Goal: Task Accomplishment & Management: Manage account settings

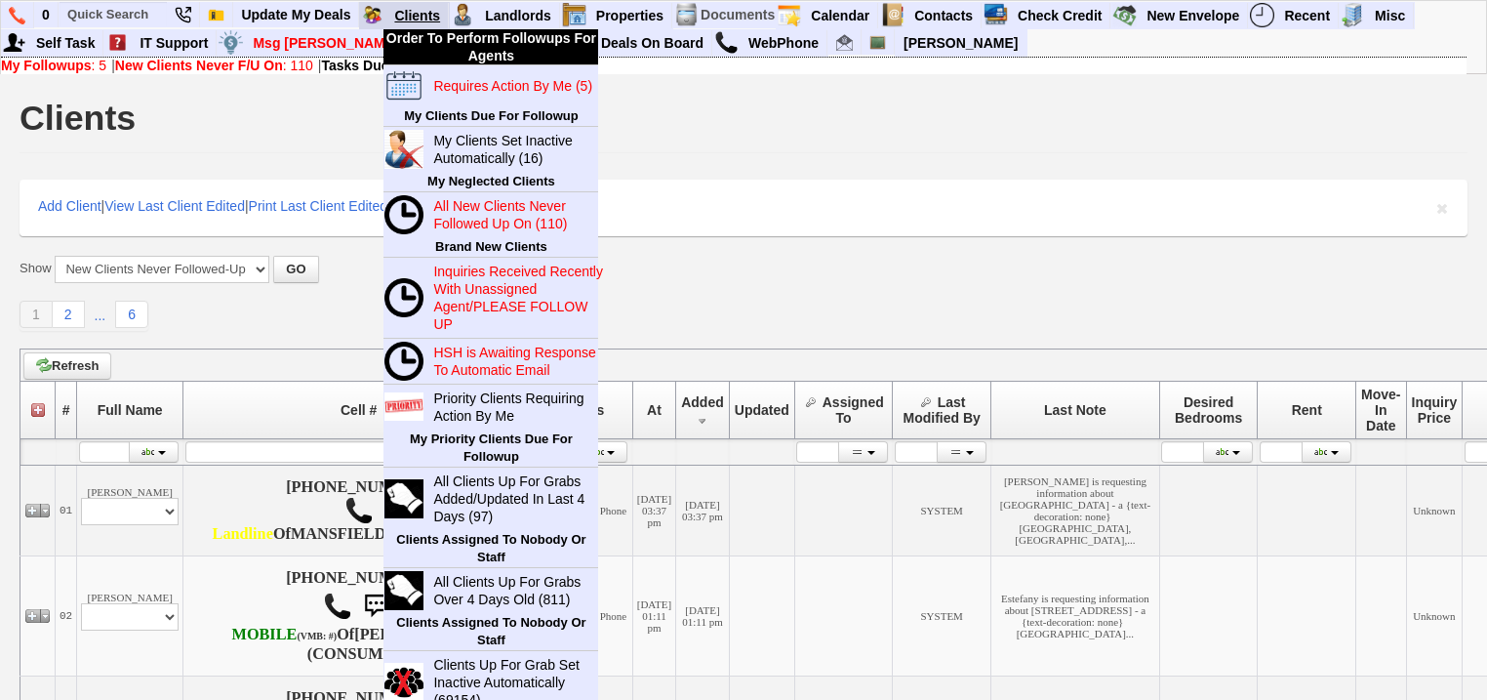
click at [402, 20] on link "Clients" at bounding box center [417, 15] width 62 height 25
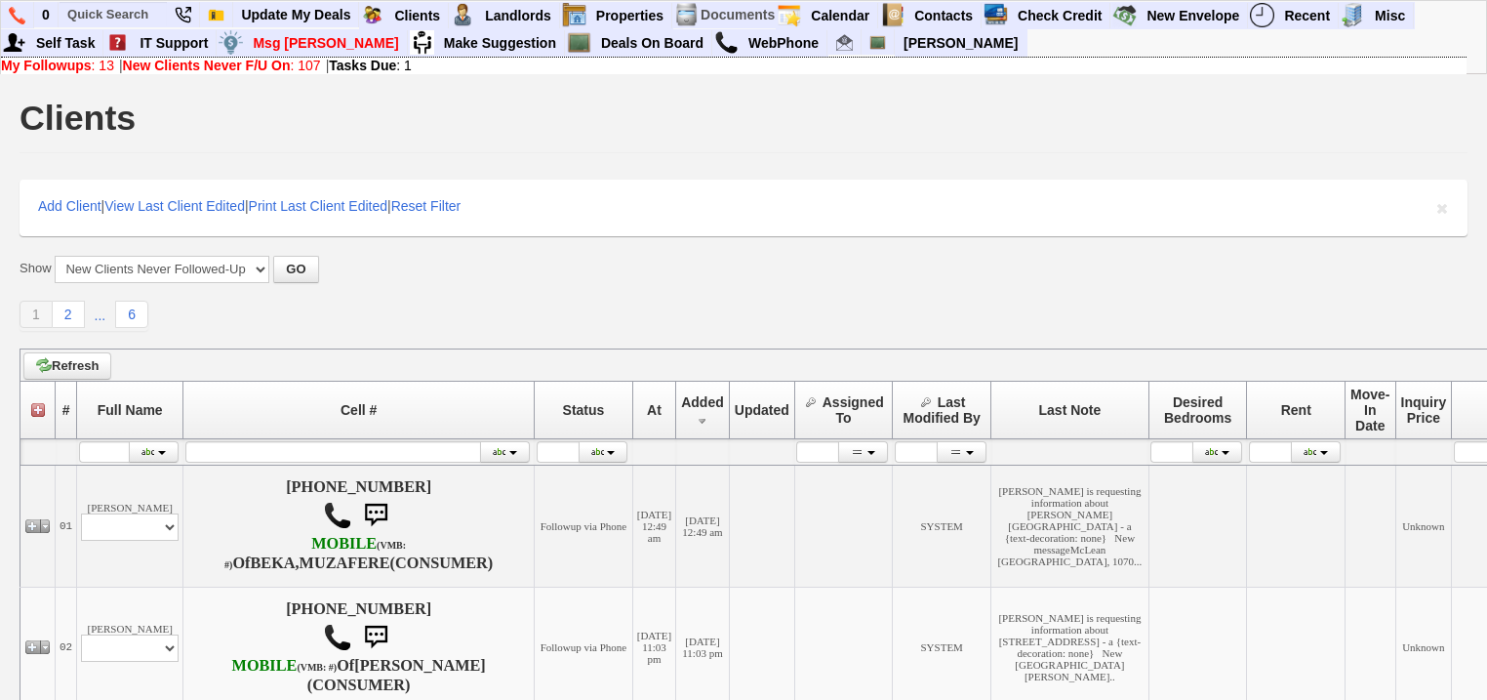
click at [288, 66] on b "New Clients Never F/U On" at bounding box center [207, 66] width 168 height 16
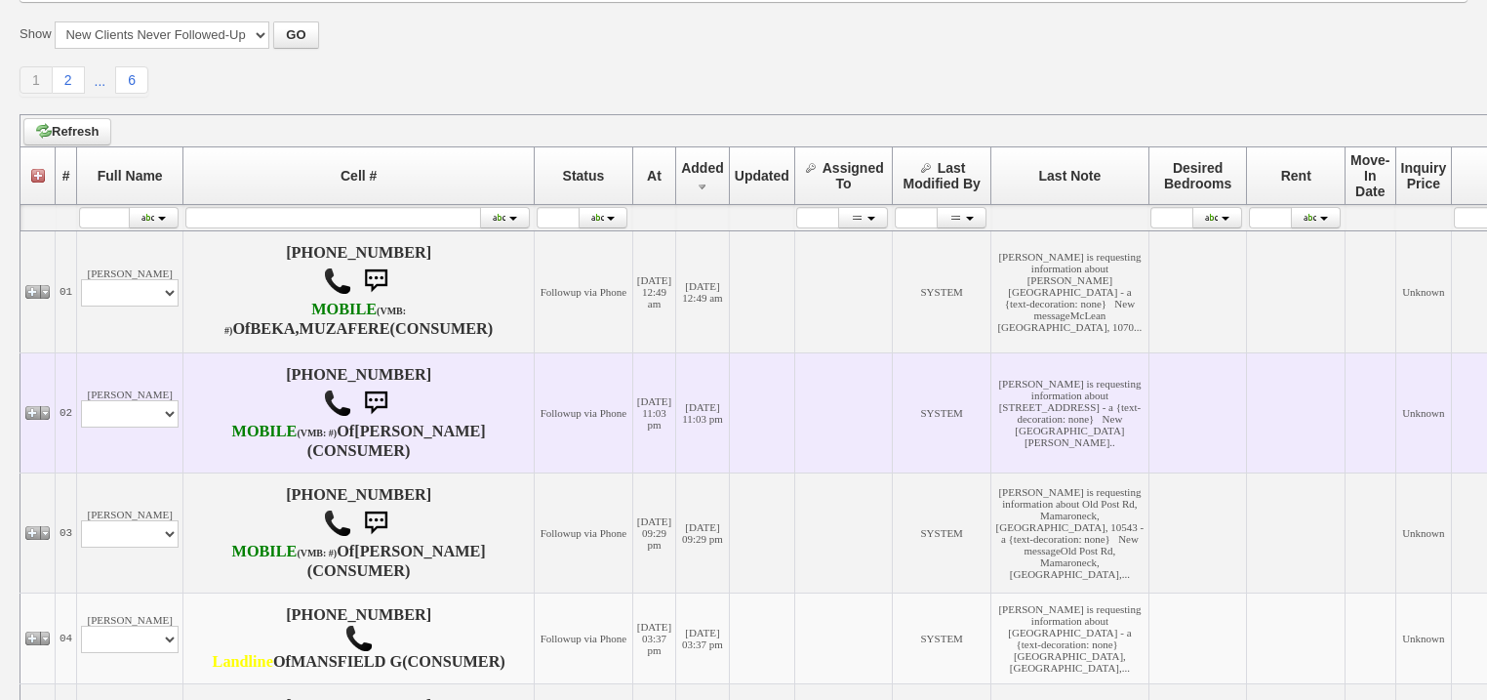
scroll to position [390, 0]
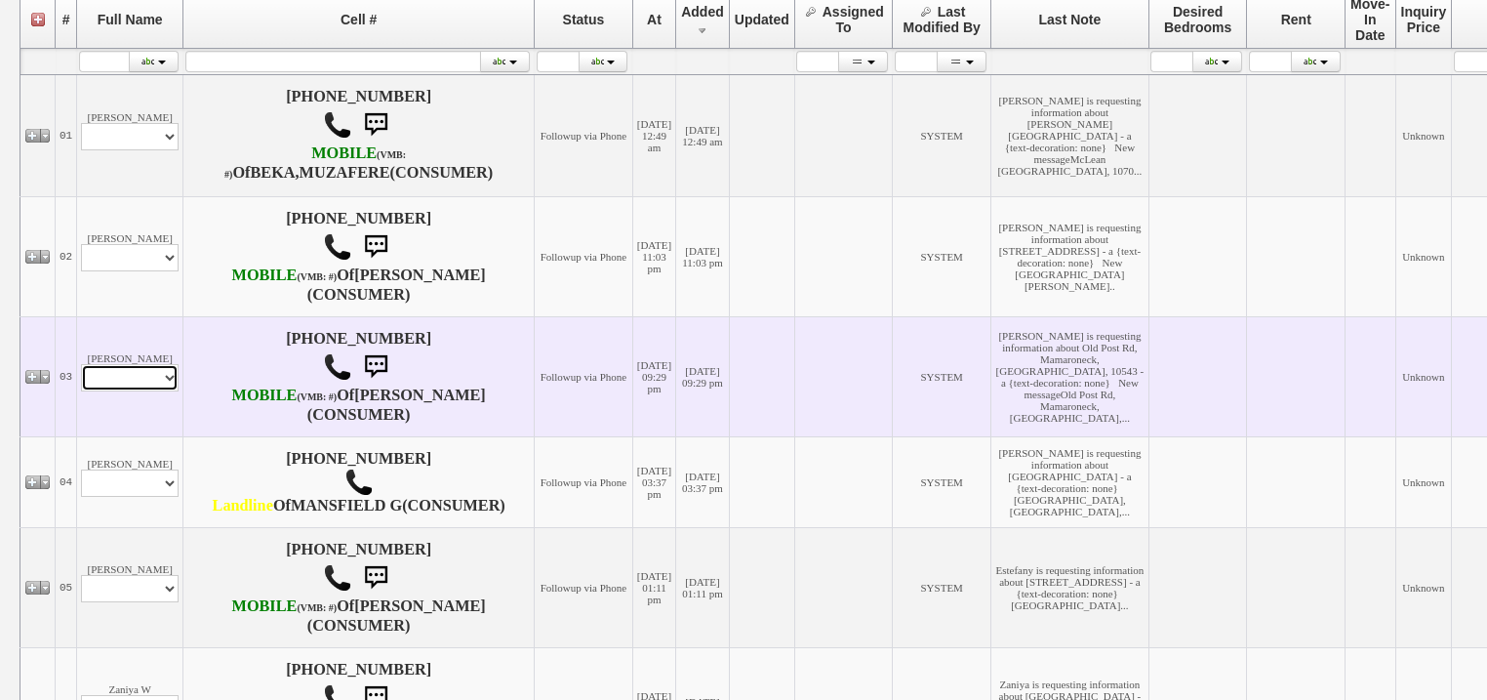
click at [122, 391] on select "Profile Edit Print Email Externally (Will Not Be Tracked In CRM) Closed Deals" at bounding box center [130, 377] width 98 height 27
select select "ChangeURL,/crm/custom/edit_client_form.php?redirect=%2Fcrm%2Fclients.php&id=167…"
click at [81, 391] on select "Profile Edit Print Email Externally (Will Not Be Tracked In CRM) Closed Deals" at bounding box center [130, 377] width 98 height 27
select select
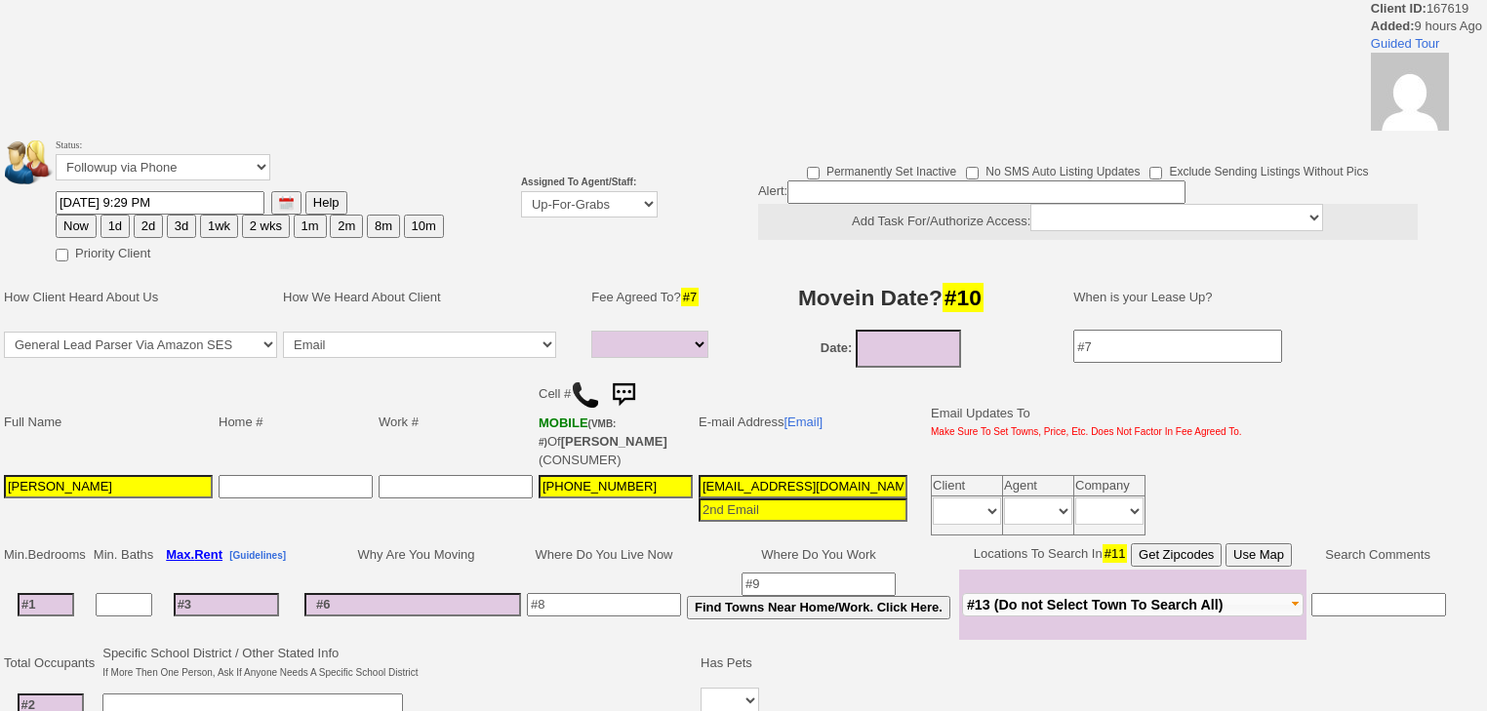
select select
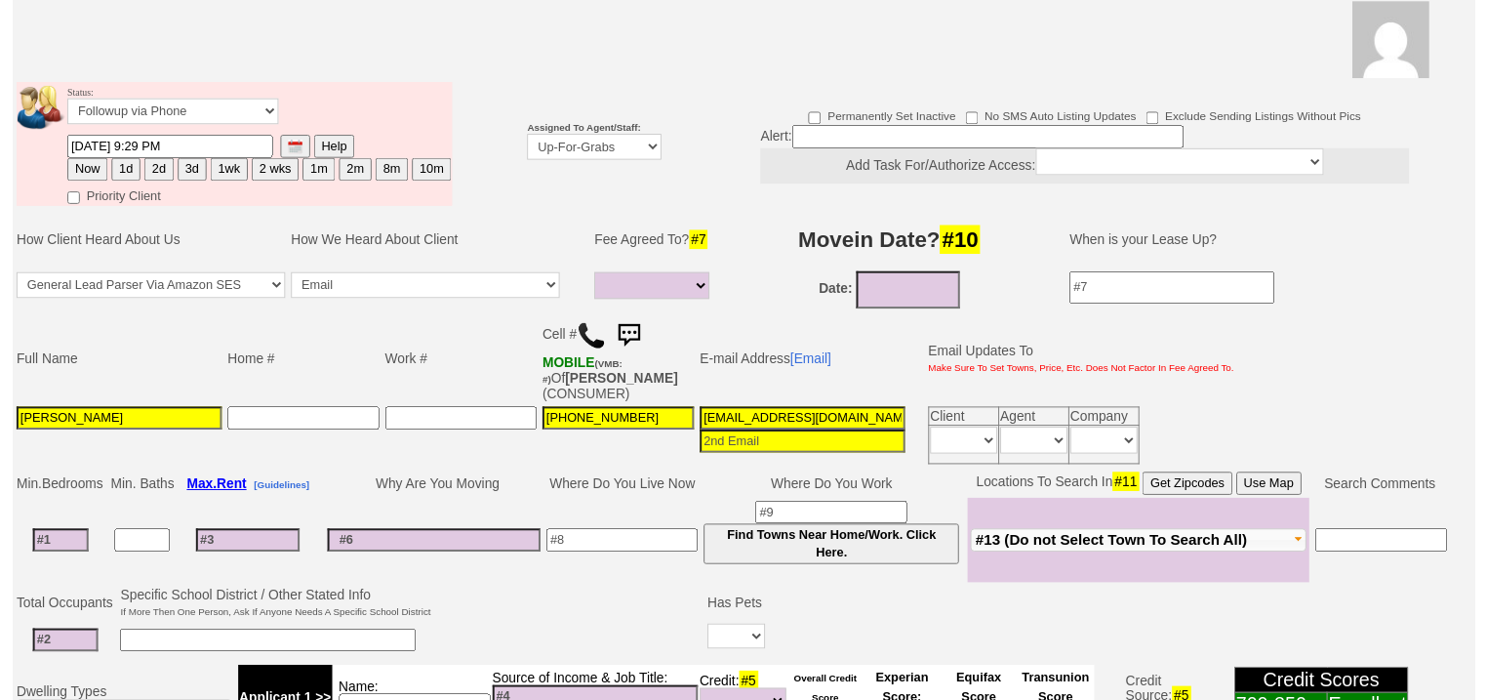
scroll to position [233, 0]
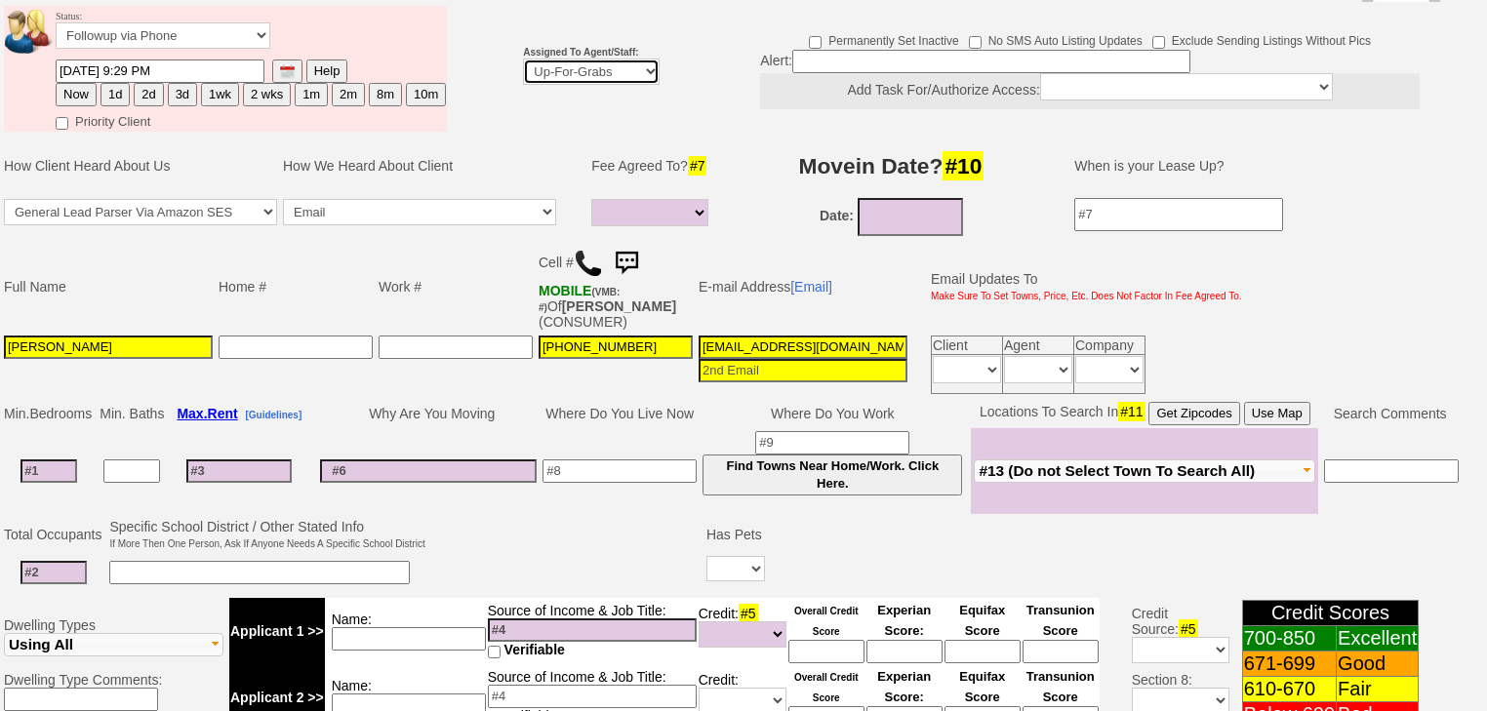
click at [562, 59] on select "Up-For-Grabs ***** STAFF ***** Bob Bruno 914-419-3579 Cristy Liberto 914-486-10…" at bounding box center [591, 72] width 137 height 26
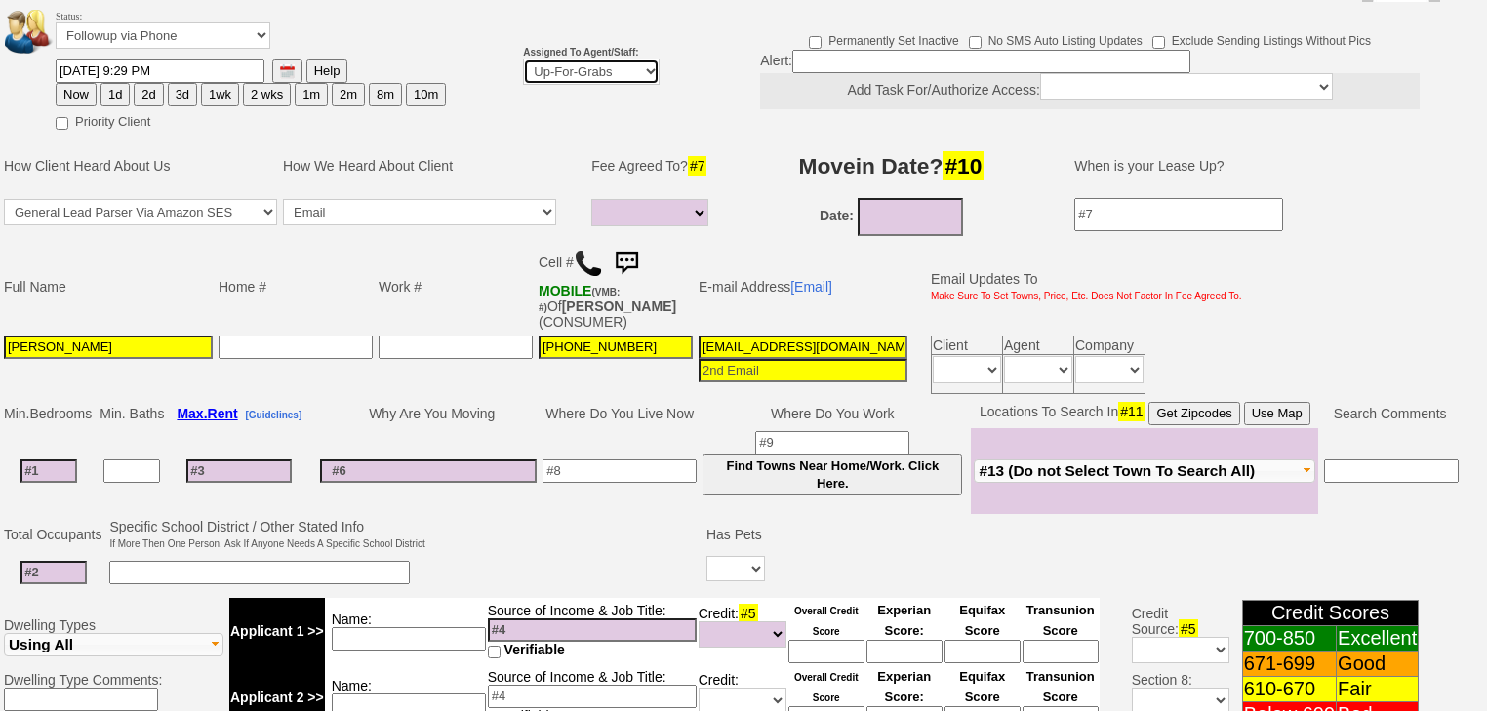
select select "227"
click at [523, 59] on select "Up-For-Grabs ***** STAFF ***** Bob Bruno 914-419-3579 Cristy Liberto 914-486-10…" at bounding box center [591, 72] width 137 height 26
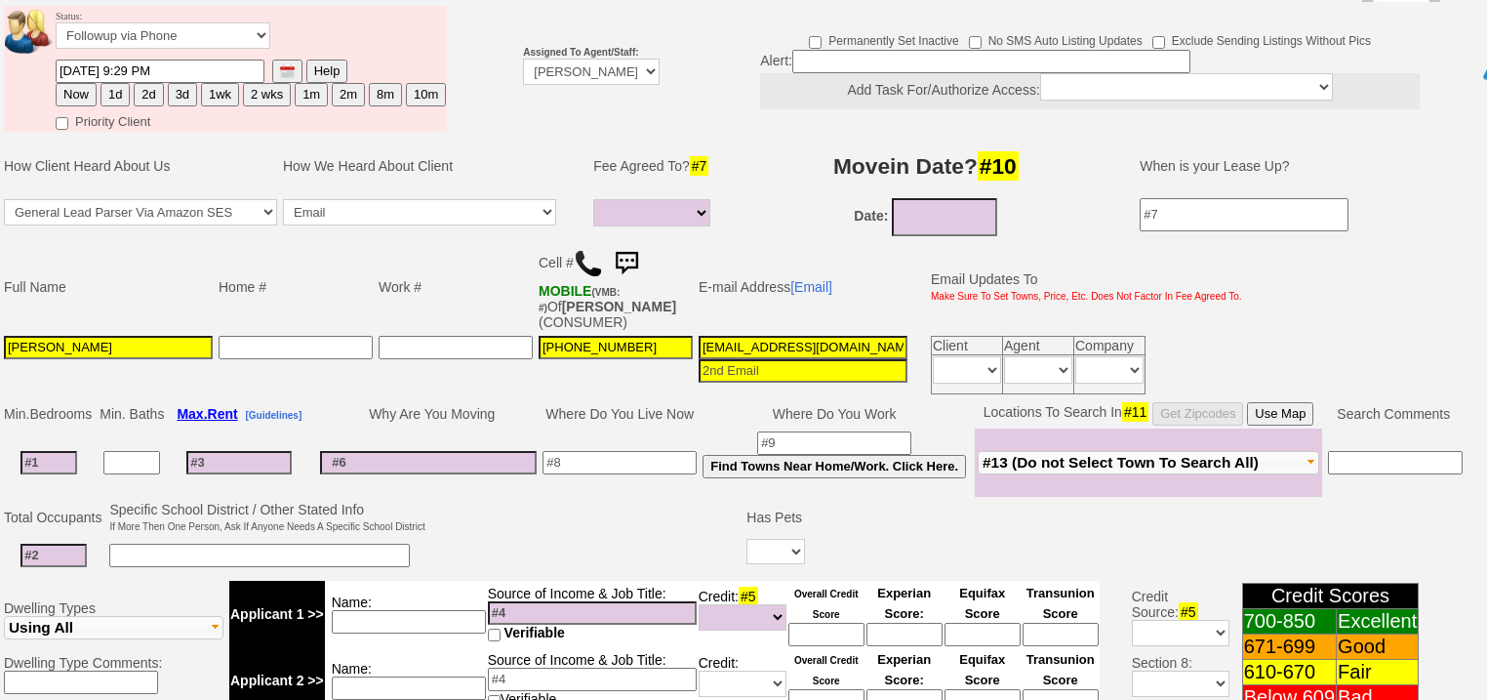
click at [117, 83] on button "1d" at bounding box center [115, 94] width 29 height 23
type input "09/01/2025 06:46 AM"
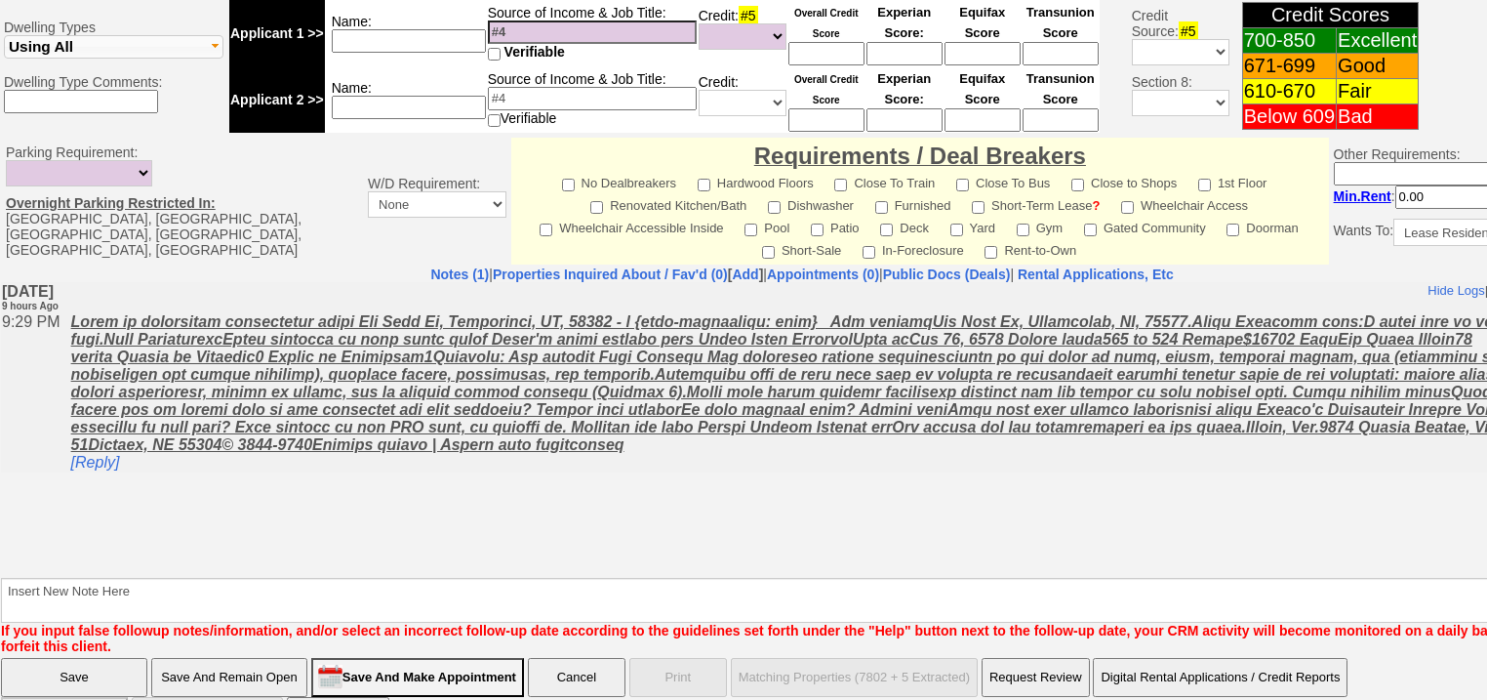
scroll to position [832, 0]
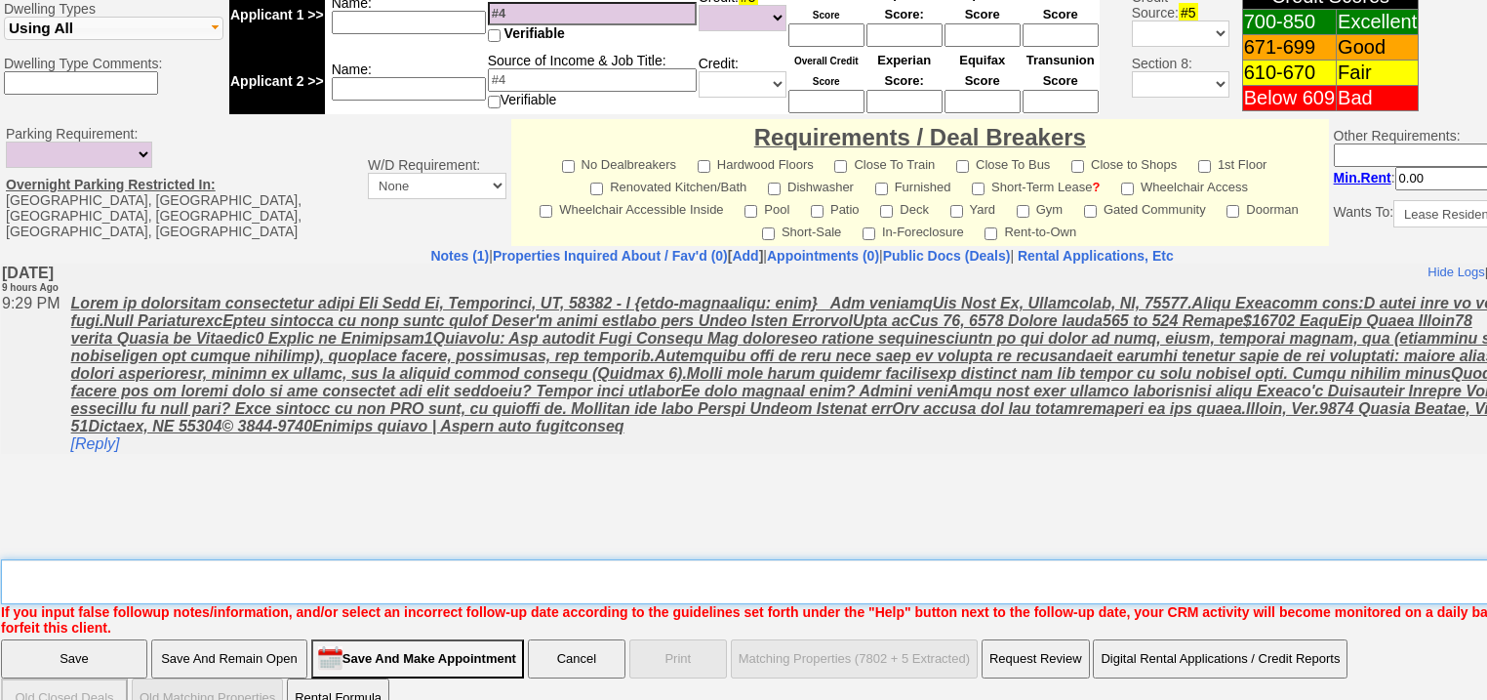
click at [137, 559] on textarea "Insert New Note Here" at bounding box center [809, 581] width 1616 height 45
type textarea "f"
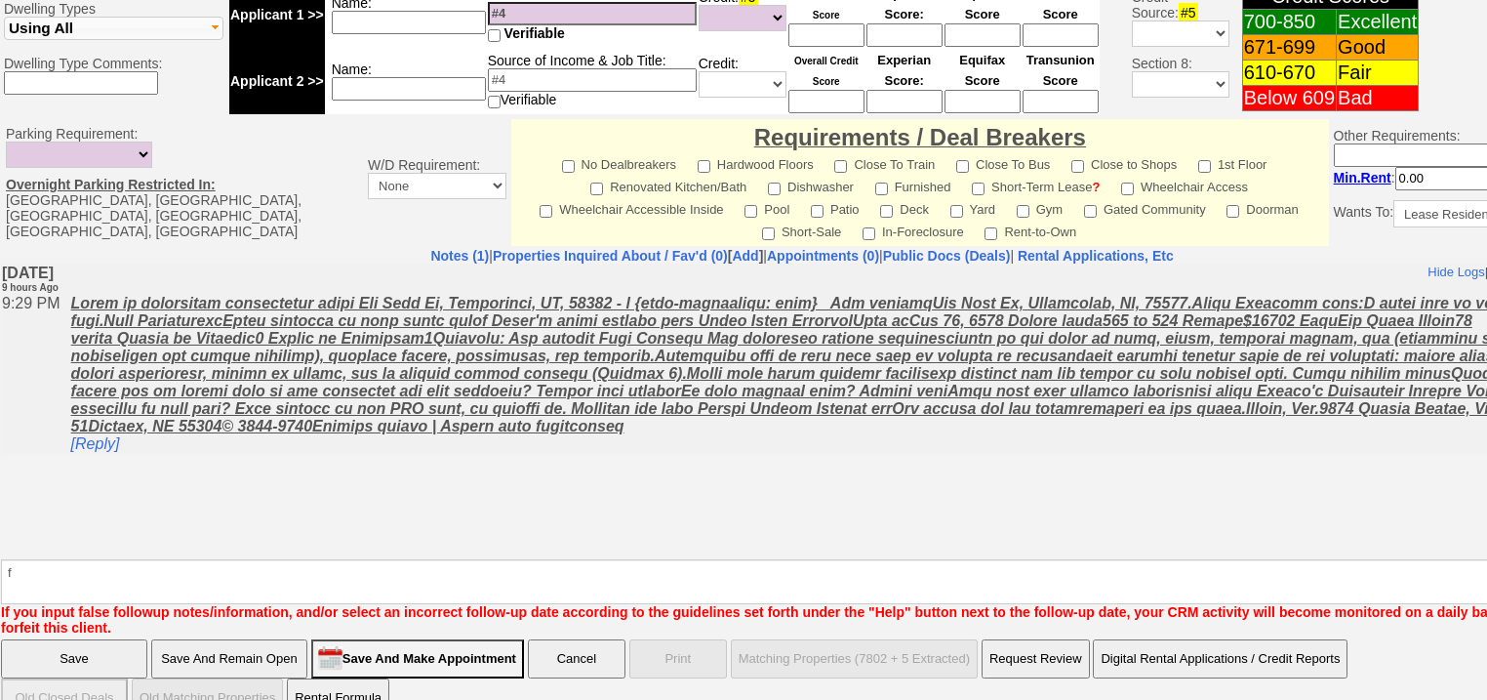
click at [42, 639] on input "Save" at bounding box center [74, 658] width 146 height 39
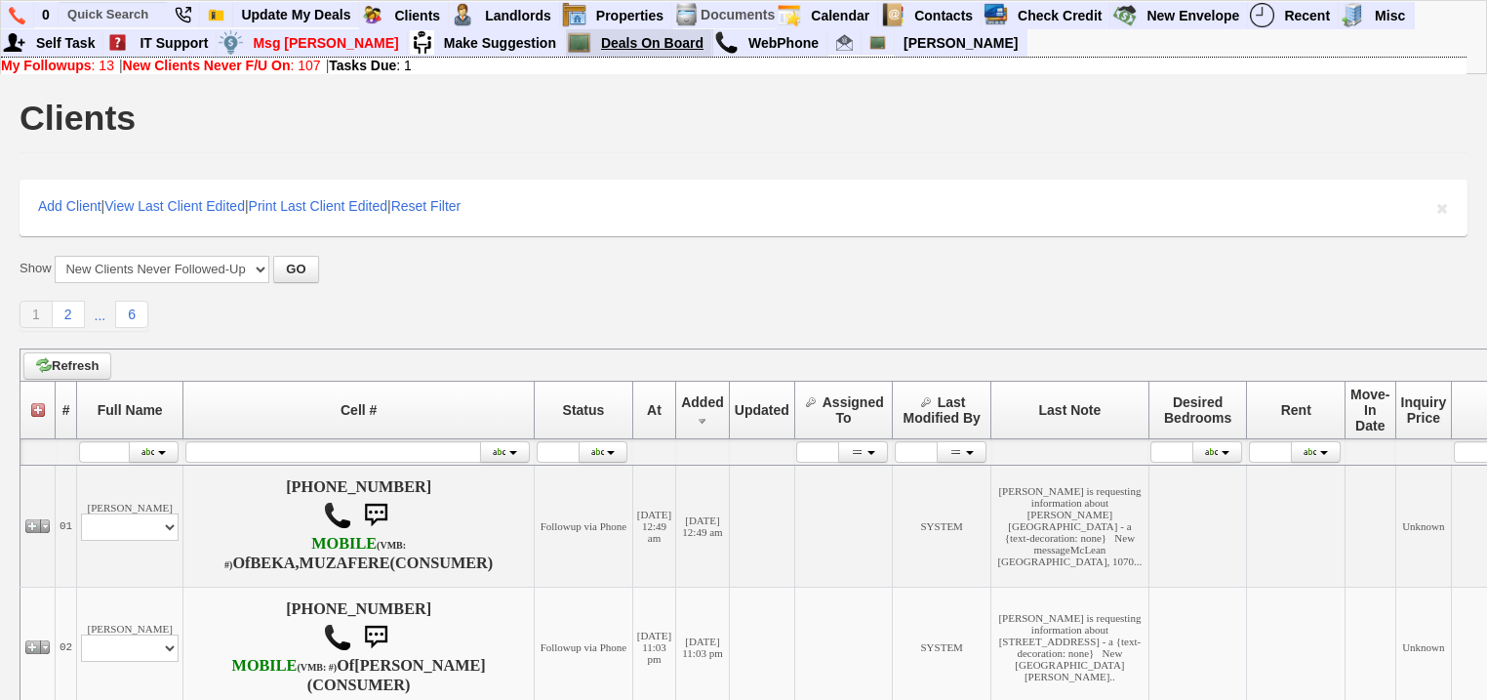
click at [593, 36] on link "Deals On Board" at bounding box center [652, 42] width 119 height 25
click at [389, 65] on b "Tasks Due" at bounding box center [362, 66] width 67 height 16
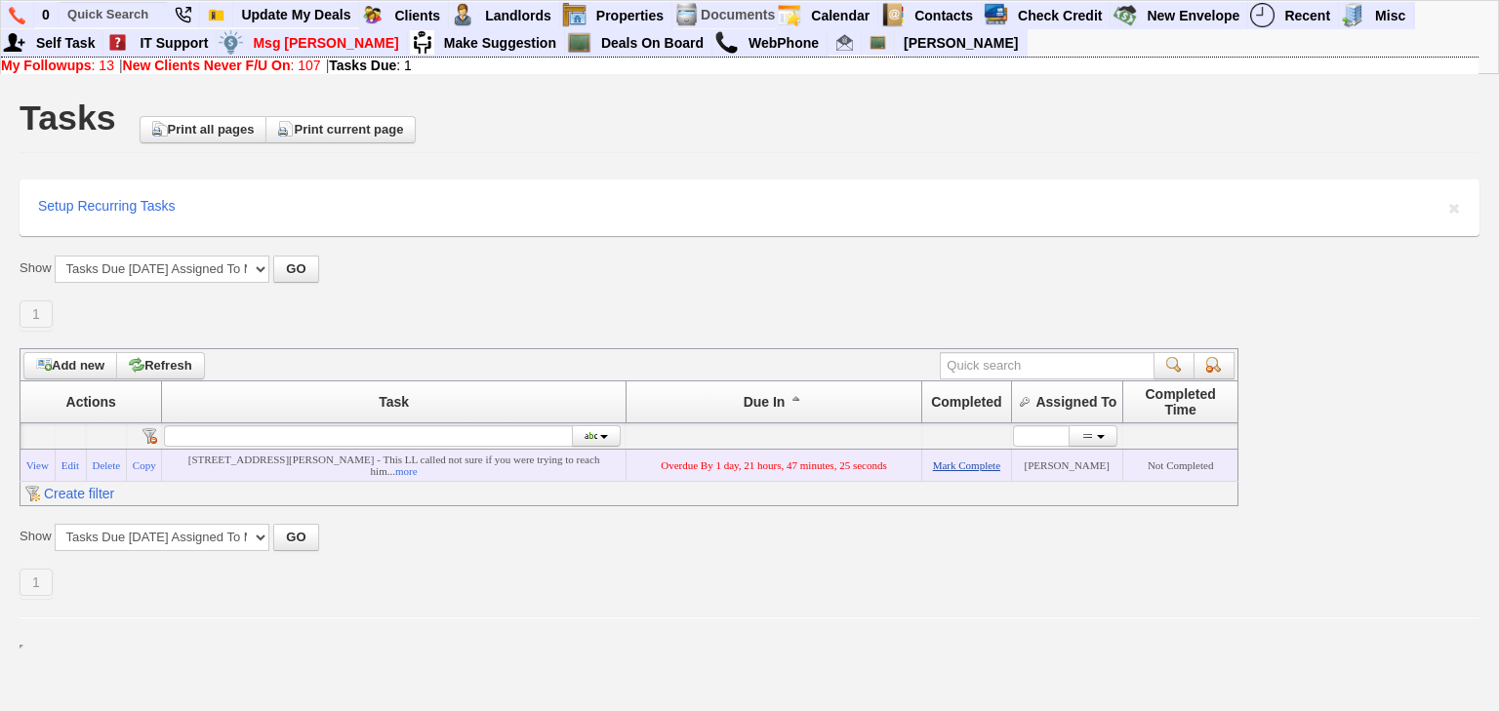
click at [951, 471] on link "Mark Complete" at bounding box center [966, 466] width 67 height 12
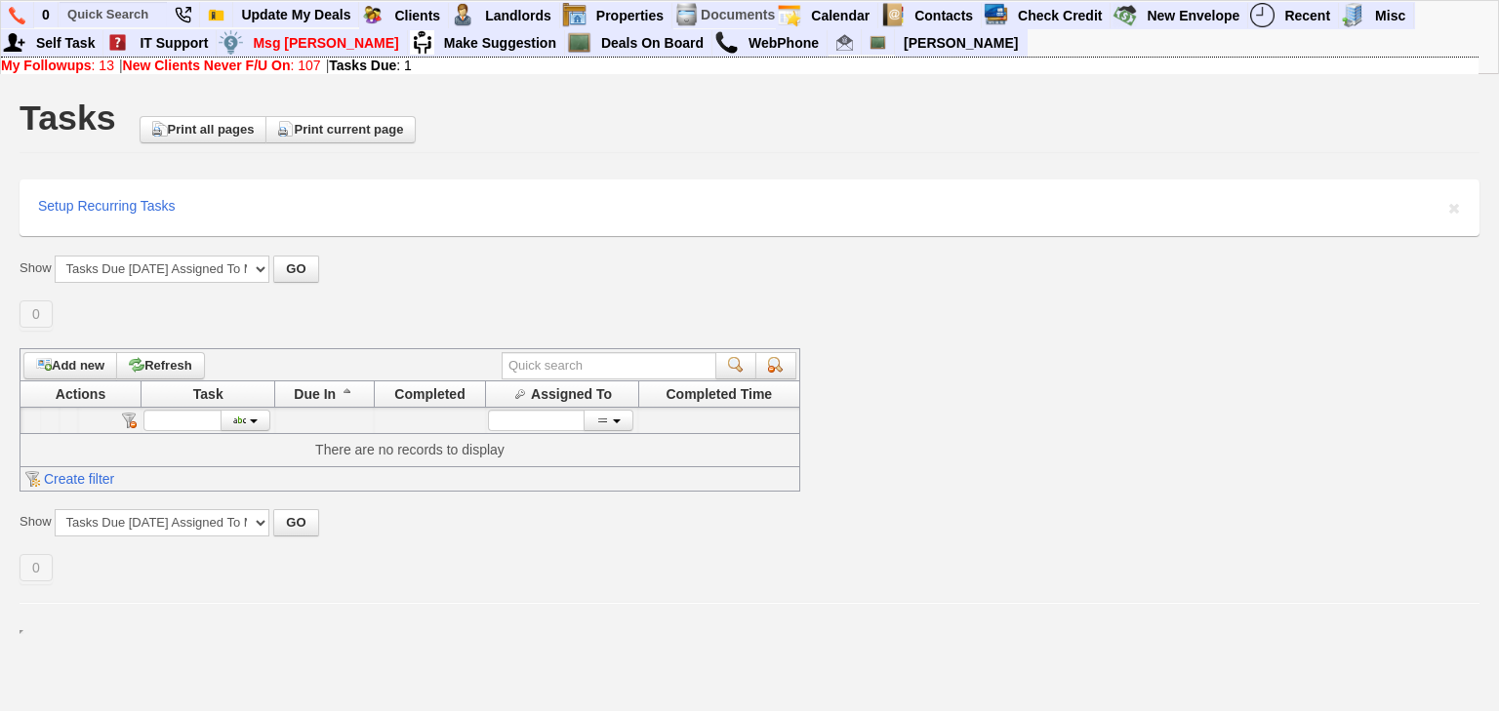
click at [139, 66] on b "New Clients Never F/U On" at bounding box center [207, 66] width 168 height 16
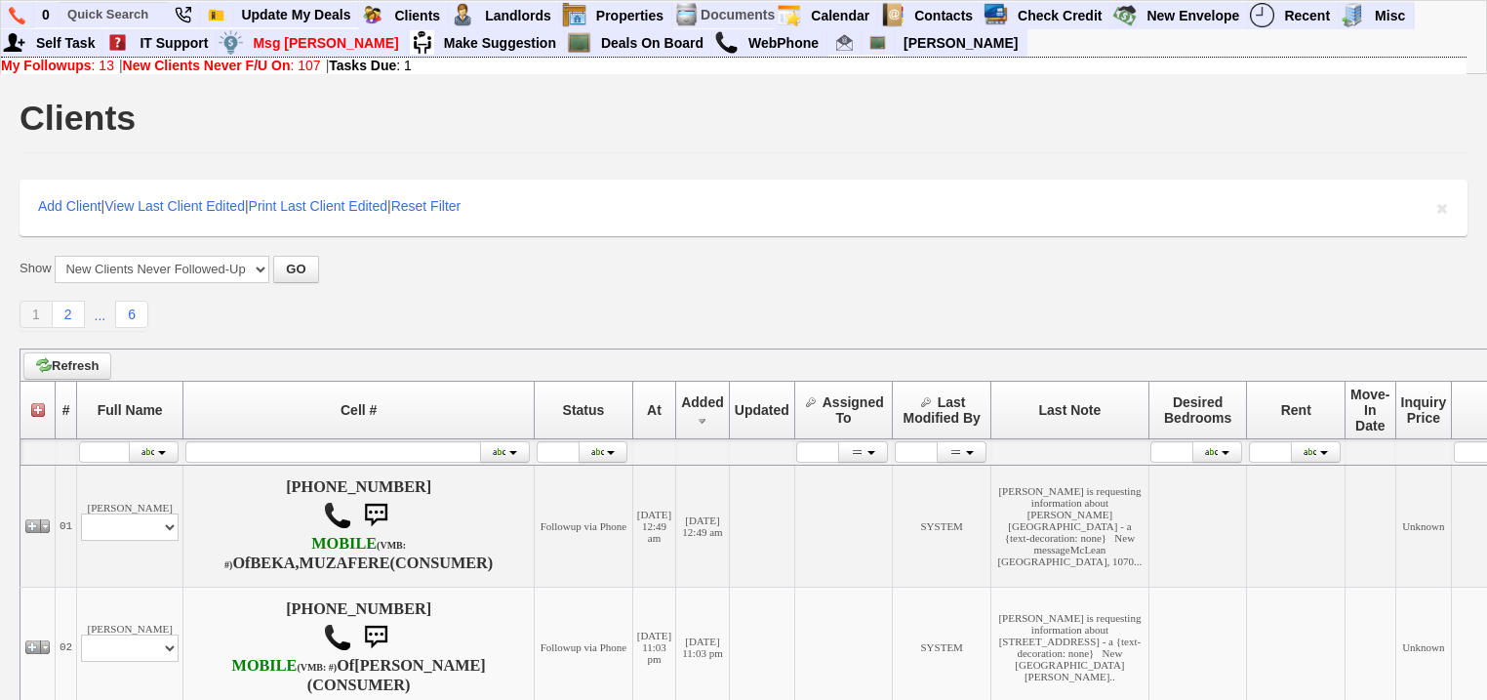
click at [109, 66] on link "My Followups : 13" at bounding box center [57, 66] width 113 height 16
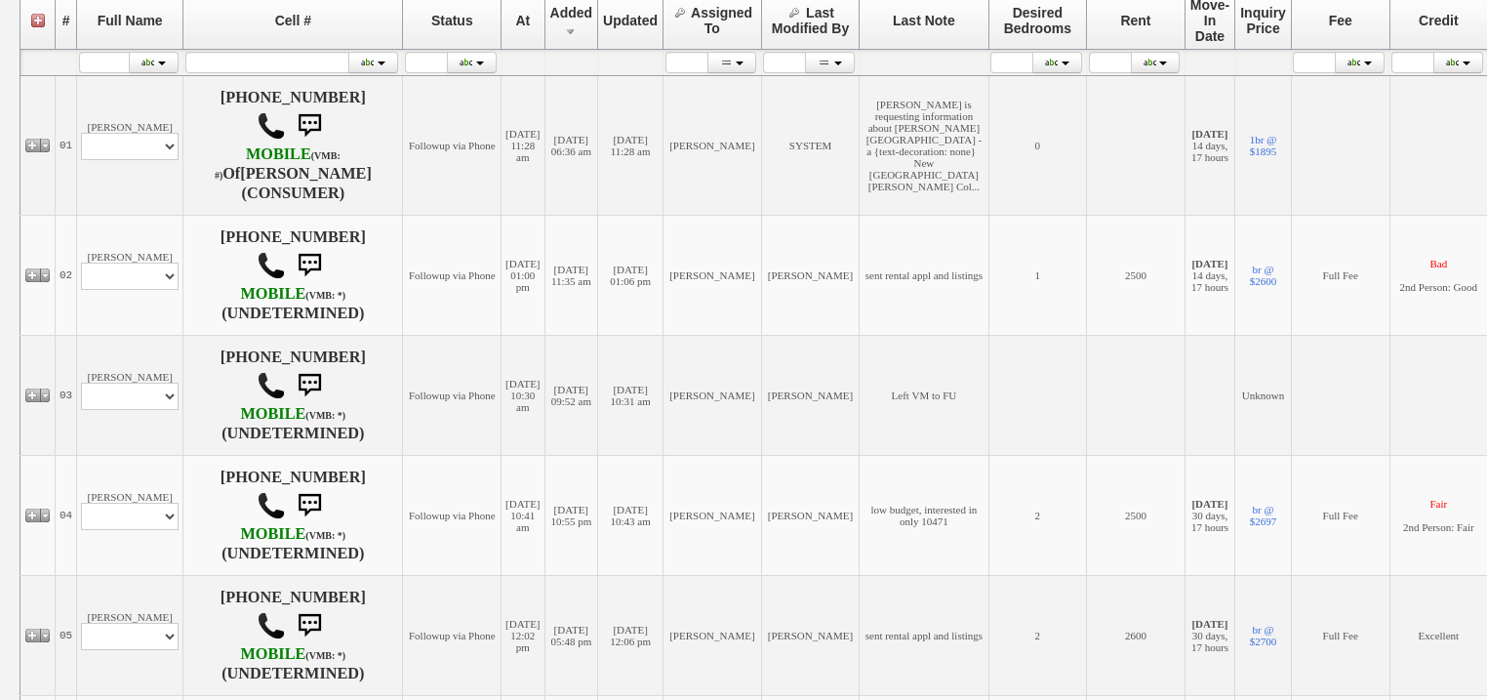
scroll to position [390, 0]
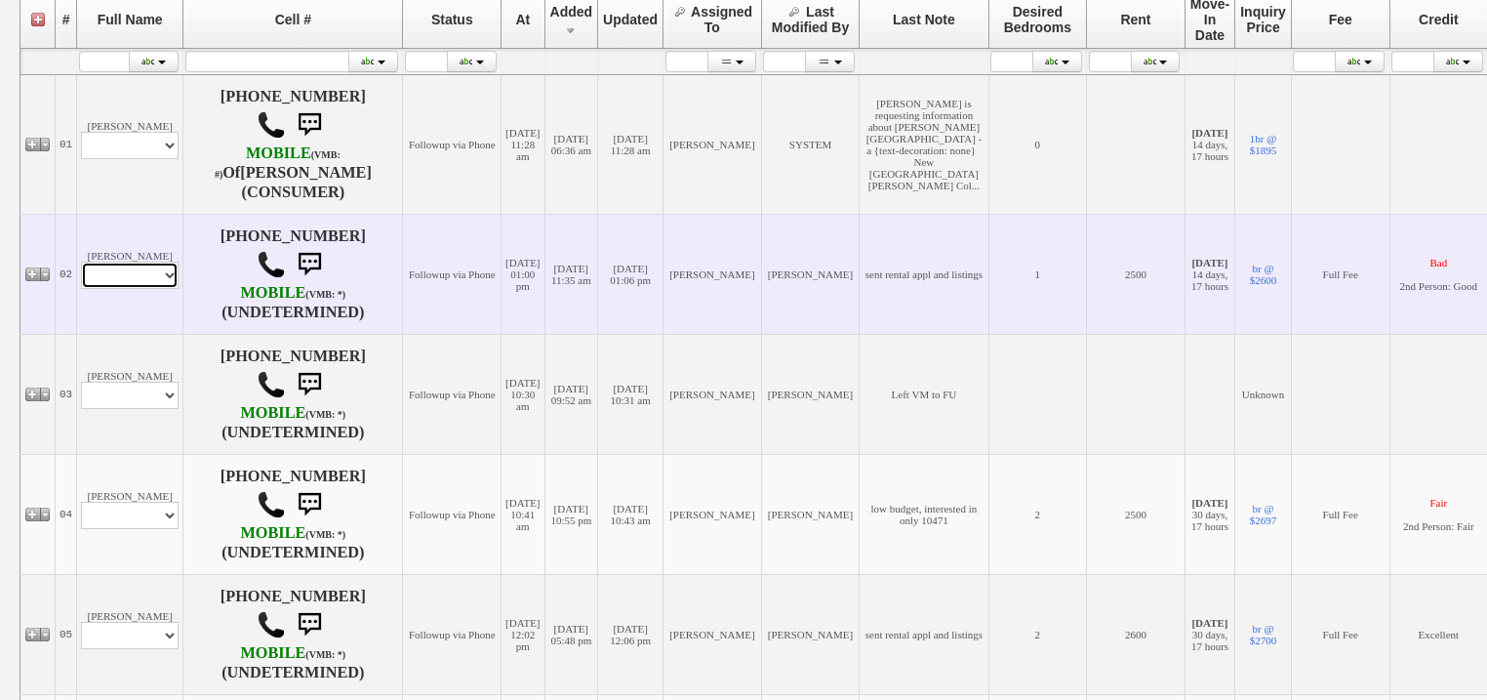
click at [125, 289] on select "Profile Edit Print Email Externally (Will Not Be Tracked In CRM) Closed Deals" at bounding box center [130, 275] width 98 height 27
select select "ChangeURL,/crm/custom/edit_client_form.php?redirect=%2Fcrm%2Fclients.php&id=167…"
click at [81, 268] on select "Profile Edit Print Email Externally (Will Not Be Tracked In CRM) Closed Deals" at bounding box center [130, 275] width 98 height 27
select select
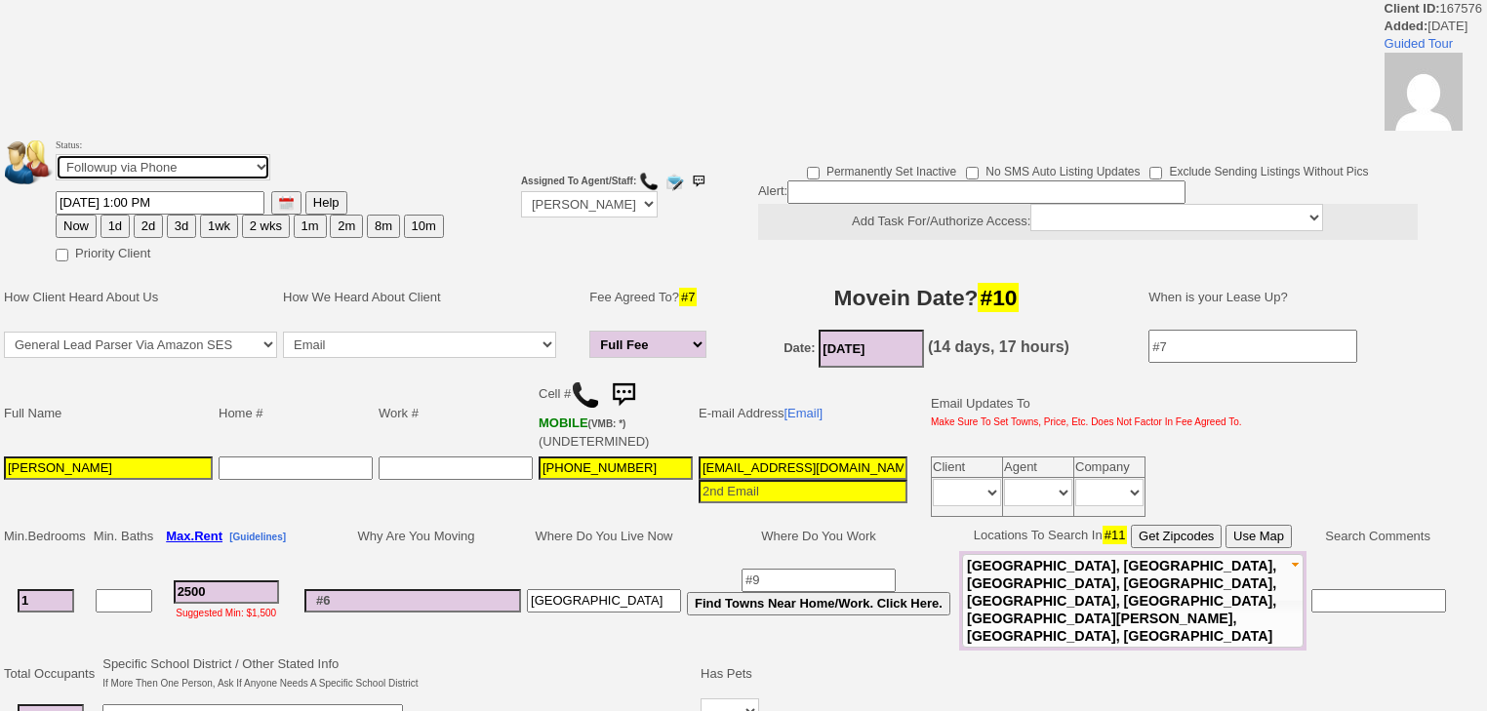
click at [153, 171] on select "Followup via Phone Followup via Email Followup When Section 8 Property Found De…" at bounding box center [163, 167] width 215 height 26
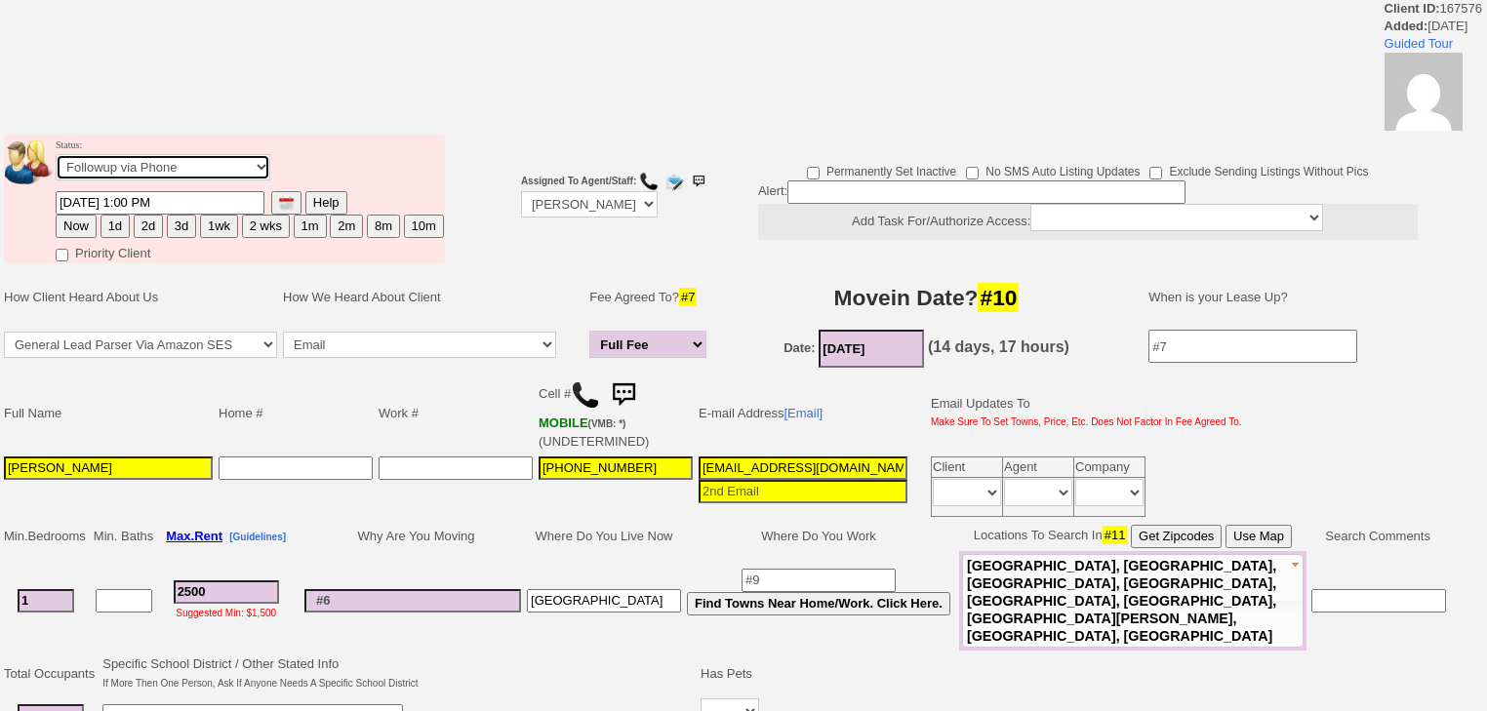
select select "Inactive"
click at [56, 160] on select "Followup via Phone Followup via Email Followup When Section 8 Property Found De…" at bounding box center [163, 167] width 215 height 26
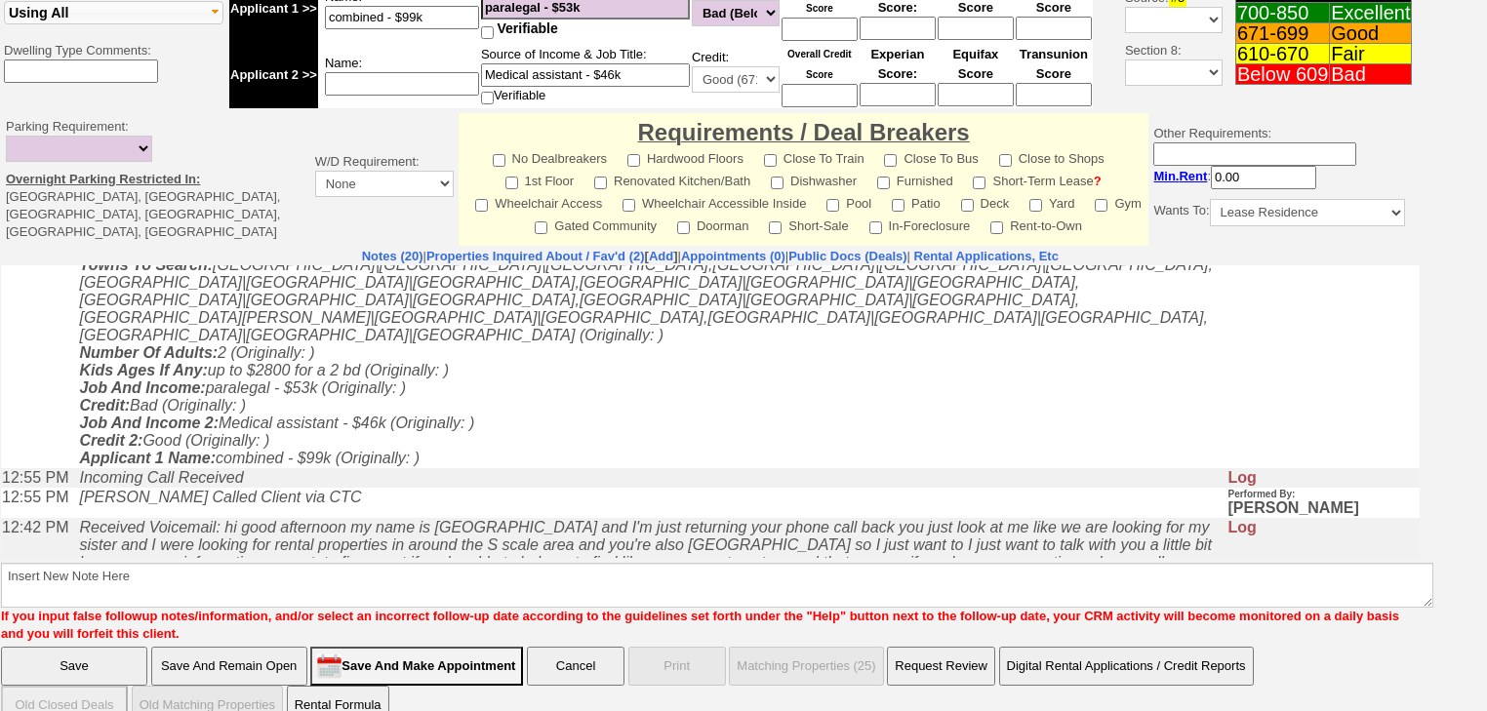
scroll to position [814, 0]
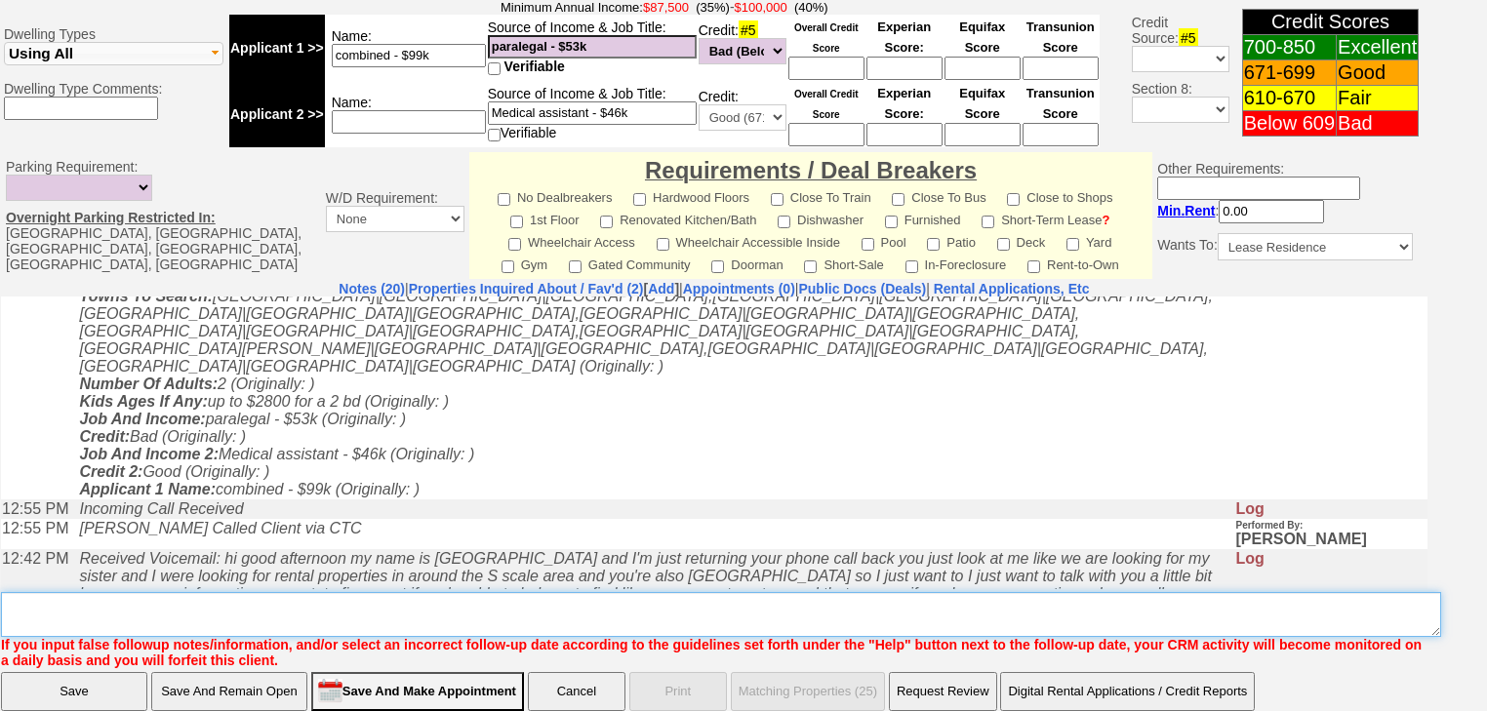
click at [257, 592] on textarea "Insert New Note Here" at bounding box center [721, 614] width 1440 height 45
drag, startPoint x: 257, startPoint y: 543, endPoint x: 68, endPoint y: 551, distance: 188.5
click at [18, 592] on textarea "Insert New Note Here" at bounding box center [721, 614] width 1440 height 45
drag, startPoint x: 64, startPoint y: 551, endPoint x: 188, endPoint y: 558, distance: 124.1
click at [188, 592] on textarea "Insert New Note Here" at bounding box center [721, 614] width 1440 height 45
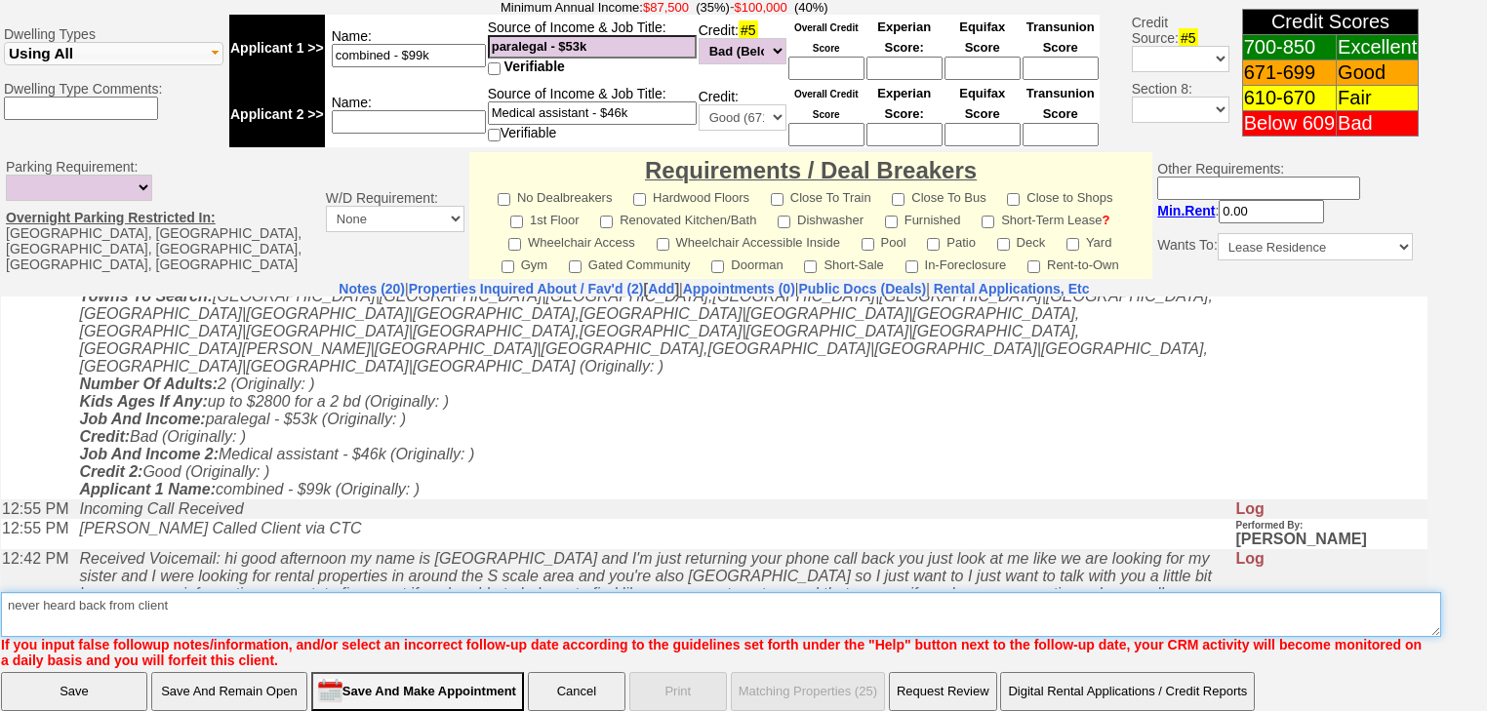
drag, startPoint x: 192, startPoint y: 555, endPoint x: 0, endPoint y: 554, distance: 192.2
click at [0, 554] on td "Notes (20) | Properties Inquired About / Fav'd (2) [ Add ] | Appointments (0) |…" at bounding box center [714, 474] width 1429 height 389
type textarea "never heard back from client"
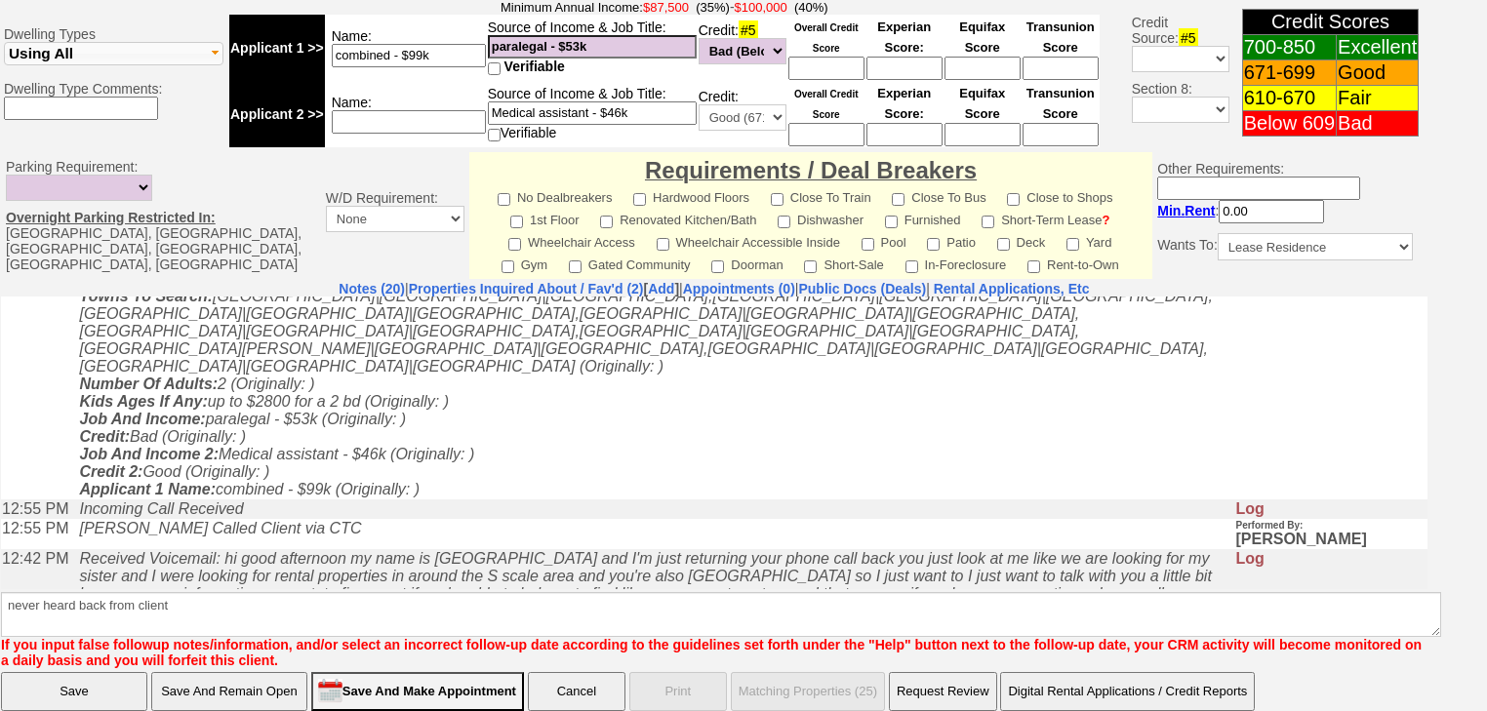
click at [48, 672] on input "Save" at bounding box center [74, 691] width 146 height 39
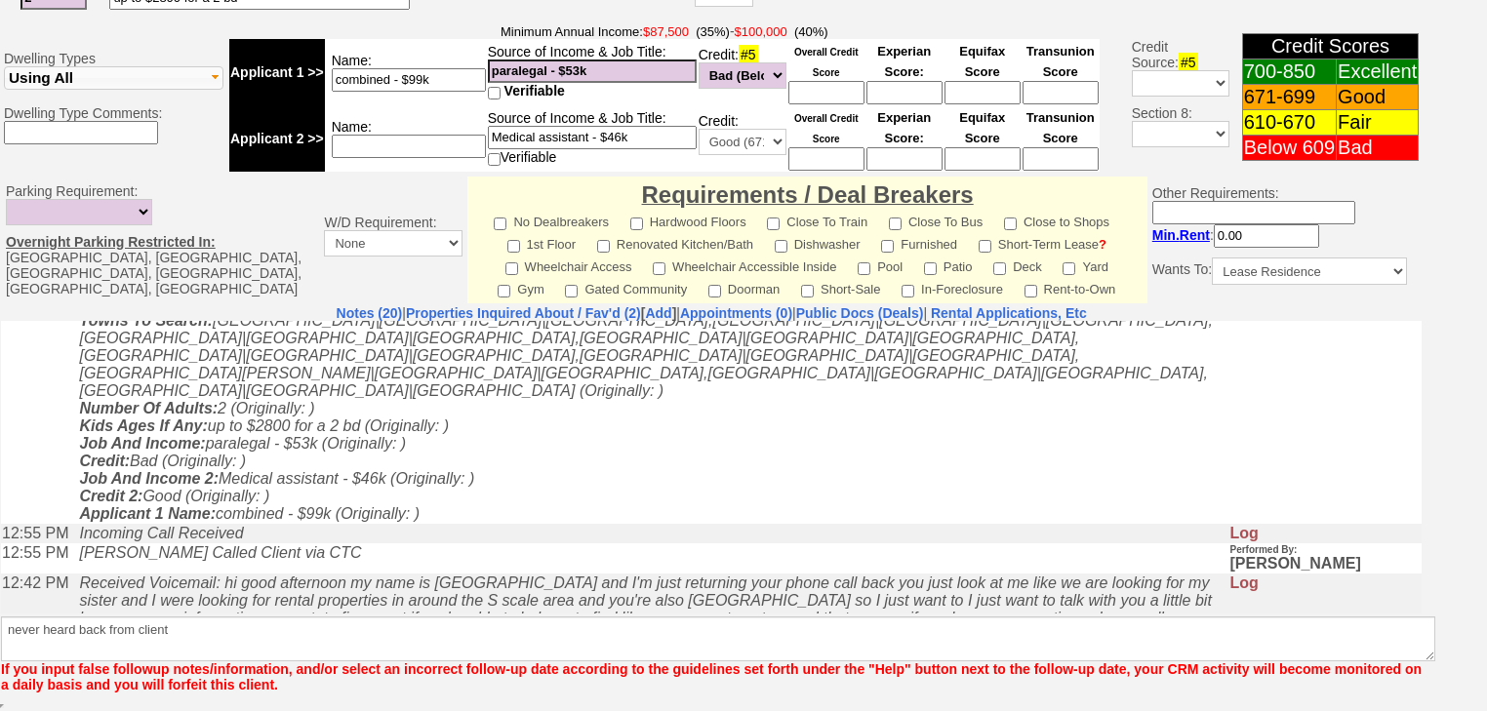
scroll to position [734, 0]
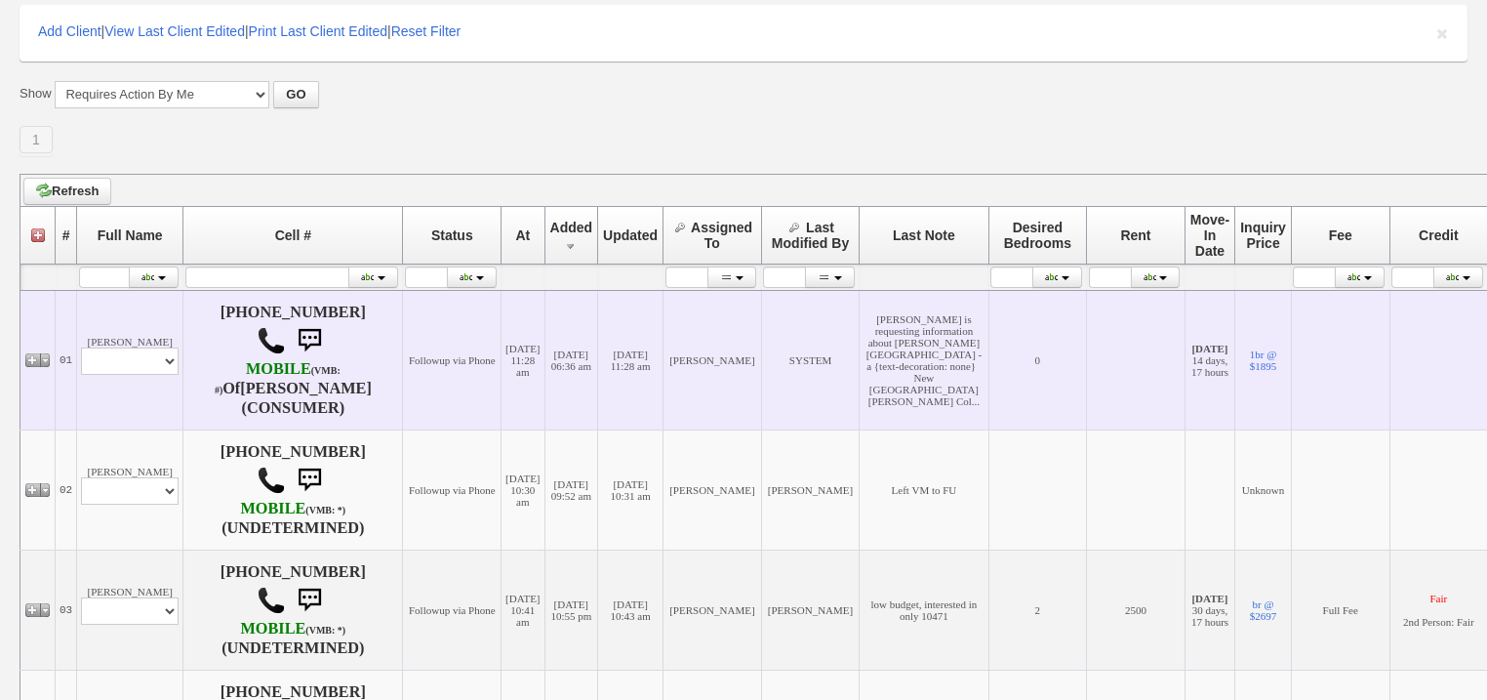
scroll to position [390, 0]
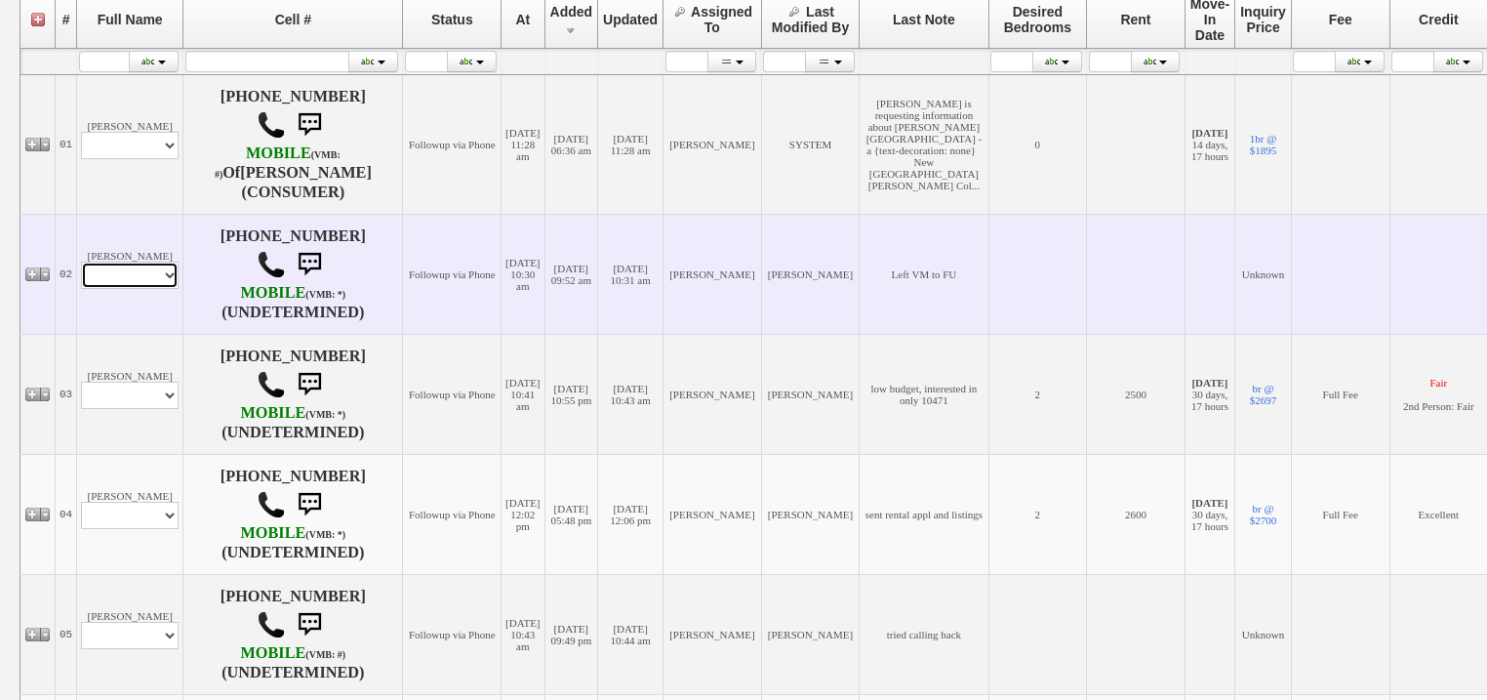
click at [160, 272] on select "Profile Edit Print Email Externally (Will Not Be Tracked In CRM) Closed Deals" at bounding box center [130, 275] width 98 height 27
select select "ChangeURL,/crm/custom/edit_client_form.php?redirect=%2Fcrm%2Fclients.php&id=167…"
click at [81, 262] on select "Profile Edit Print Email Externally (Will Not Be Tracked In CRM) Closed Deals" at bounding box center [130, 275] width 98 height 27
select select
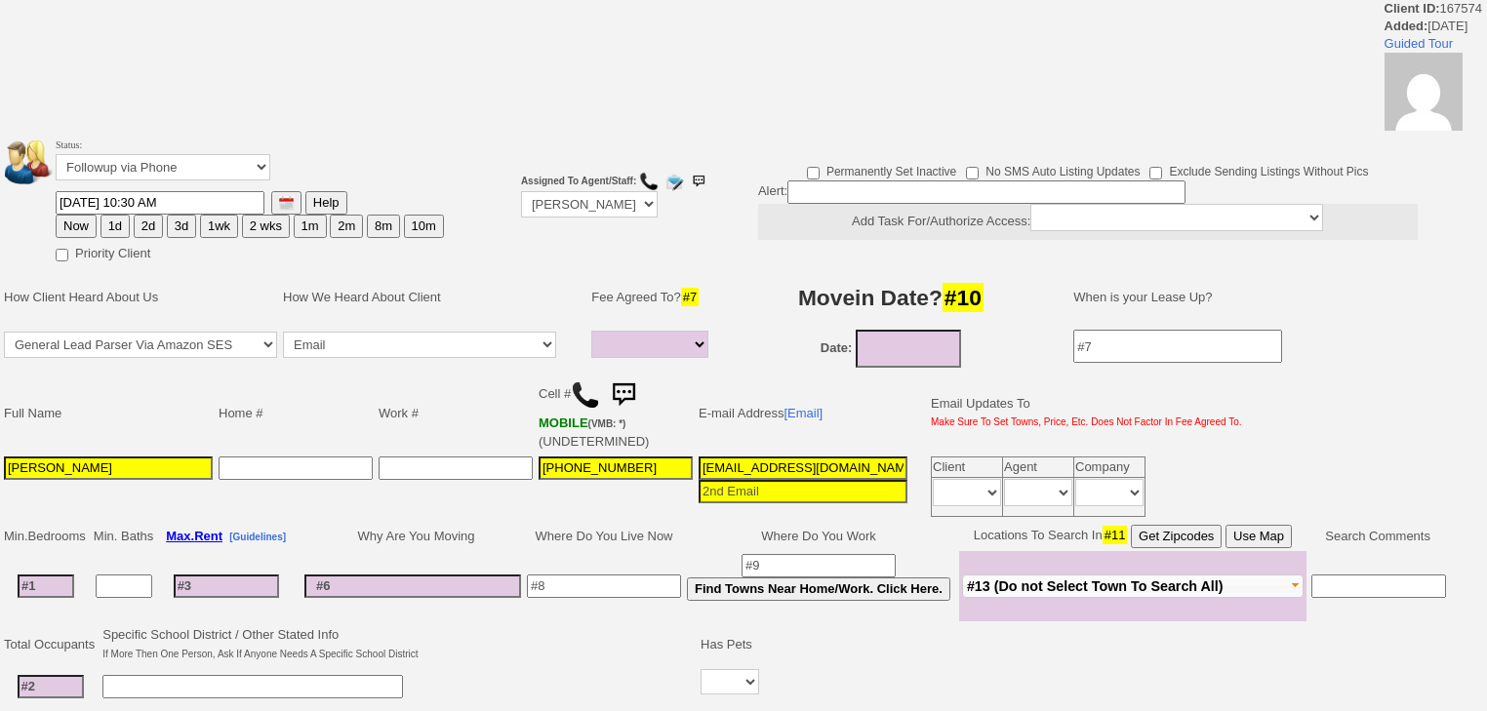
select select
drag, startPoint x: 0, startPoint y: 0, endPoint x: 145, endPoint y: 167, distance: 221.3
click at [145, 167] on select "Followup via Phone Followup via Email Followup When Section 8 Property Found De…" at bounding box center [163, 167] width 215 height 26
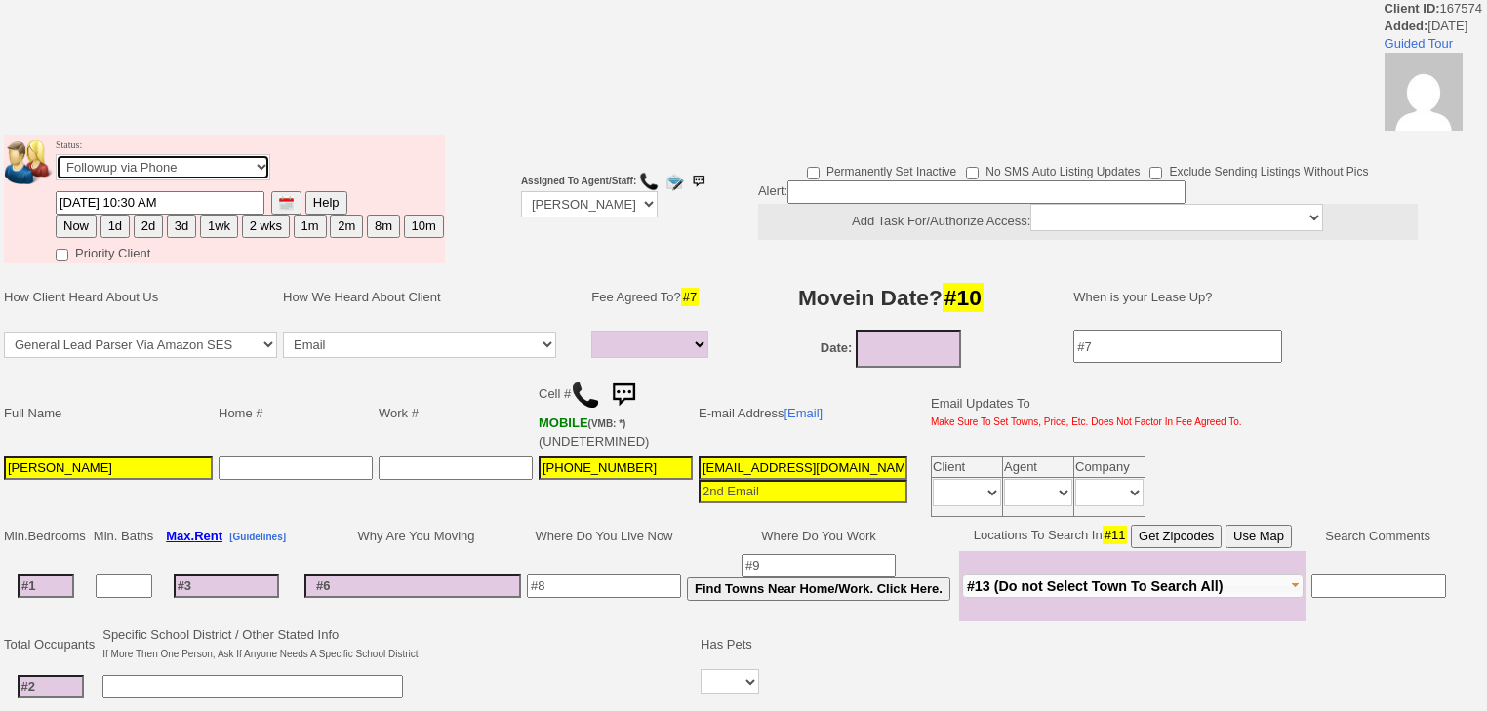
select select "Inactive"
click at [56, 160] on select "Followup via Phone Followup via Email Followup When Section 8 Property Found De…" at bounding box center [163, 167] width 215 height 26
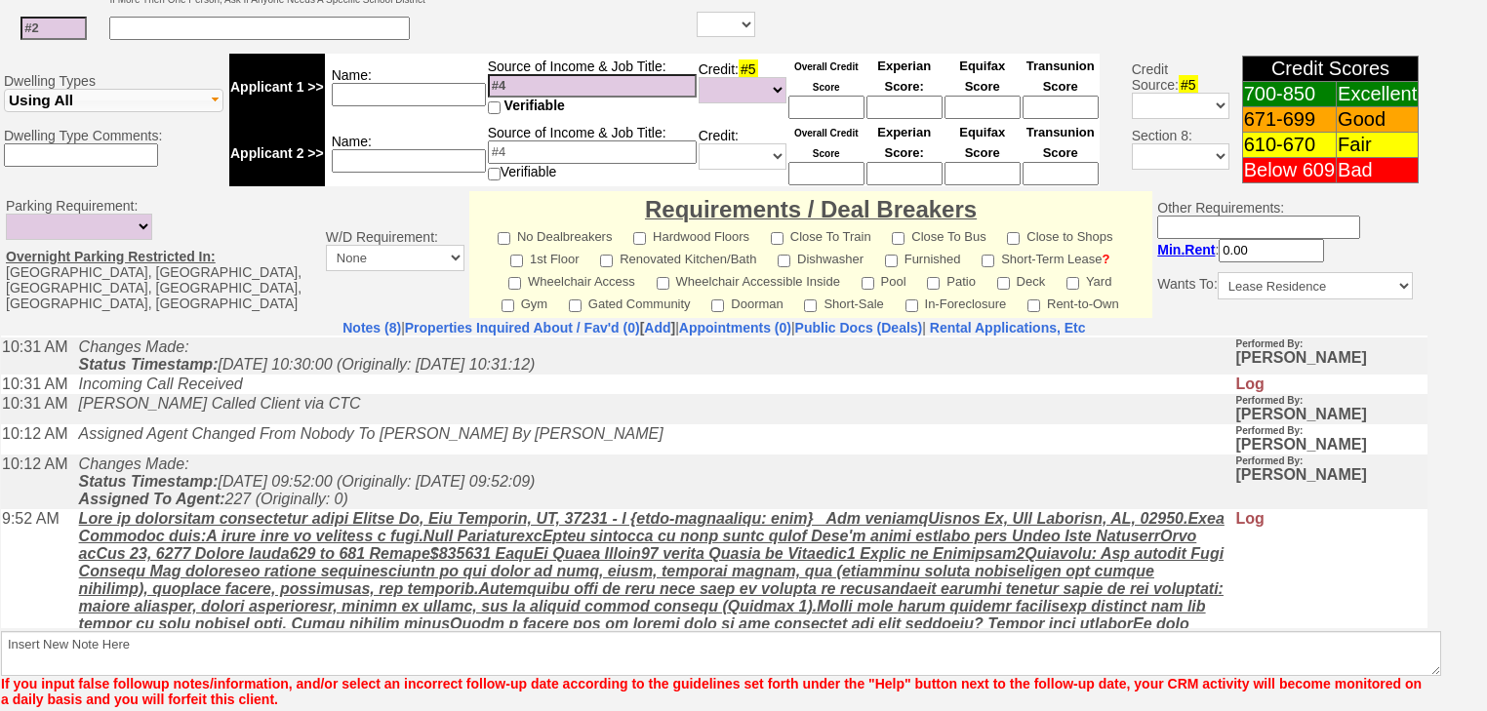
scroll to position [796, 0]
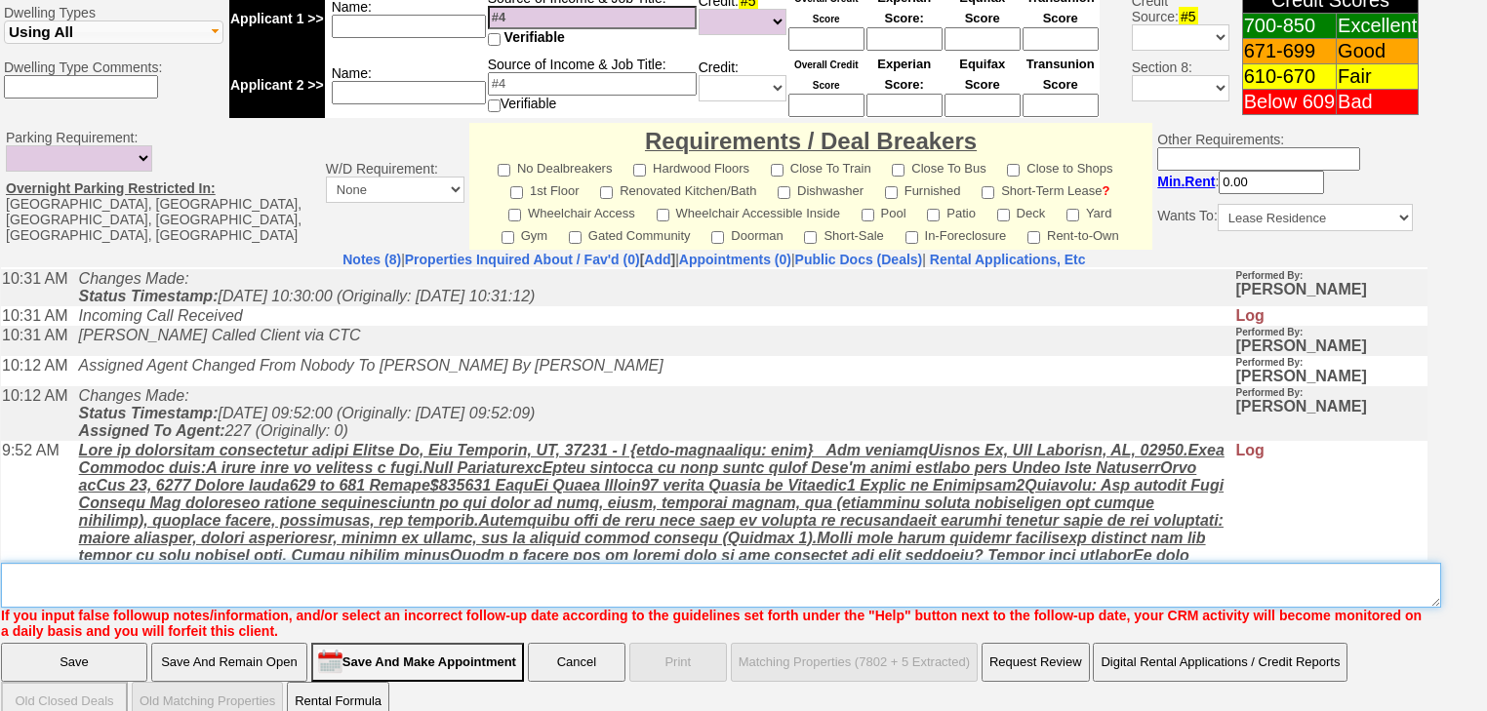
click at [153, 563] on textarea "Insert New Note Here" at bounding box center [721, 585] width 1440 height 45
paste textarea "never heard back from client"
type textarea "never heard back from client"
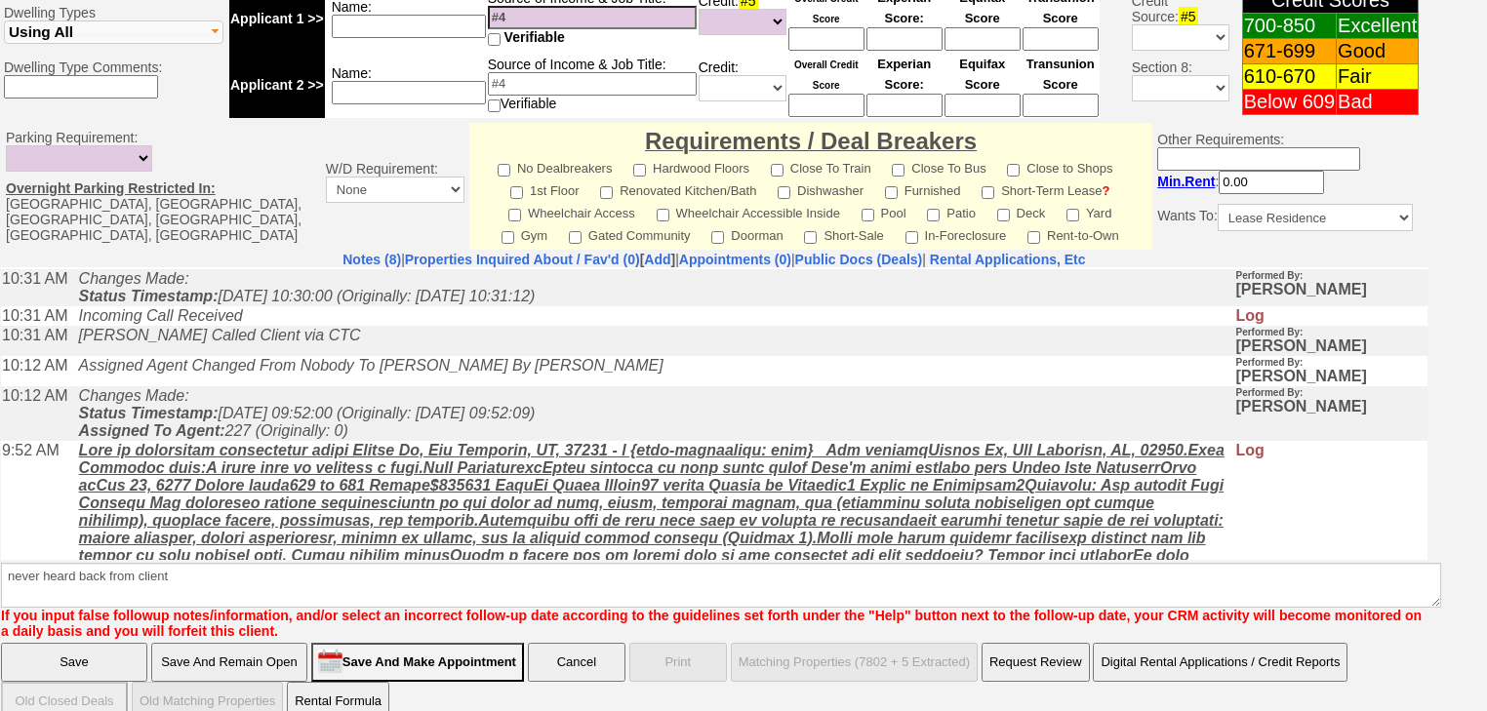
click at [97, 643] on input "Save" at bounding box center [74, 662] width 146 height 39
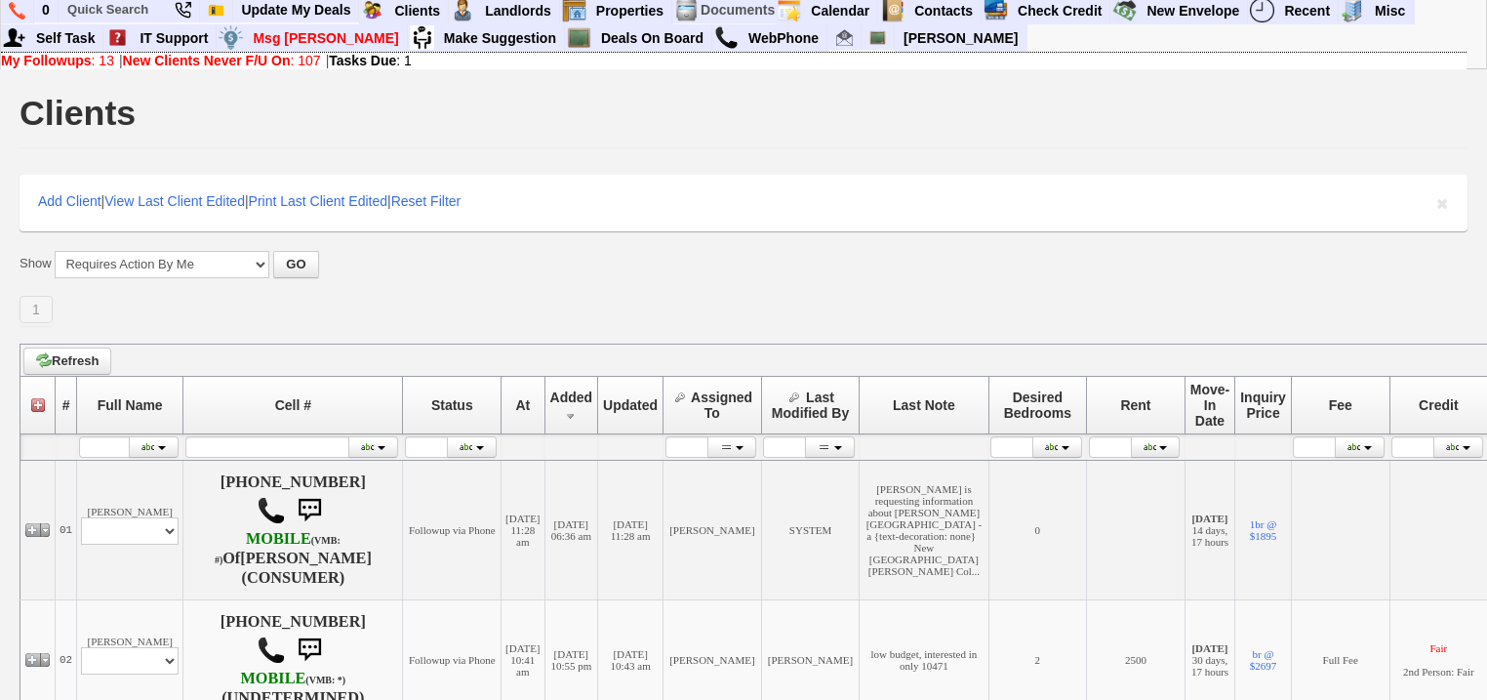
scroll to position [703, 0]
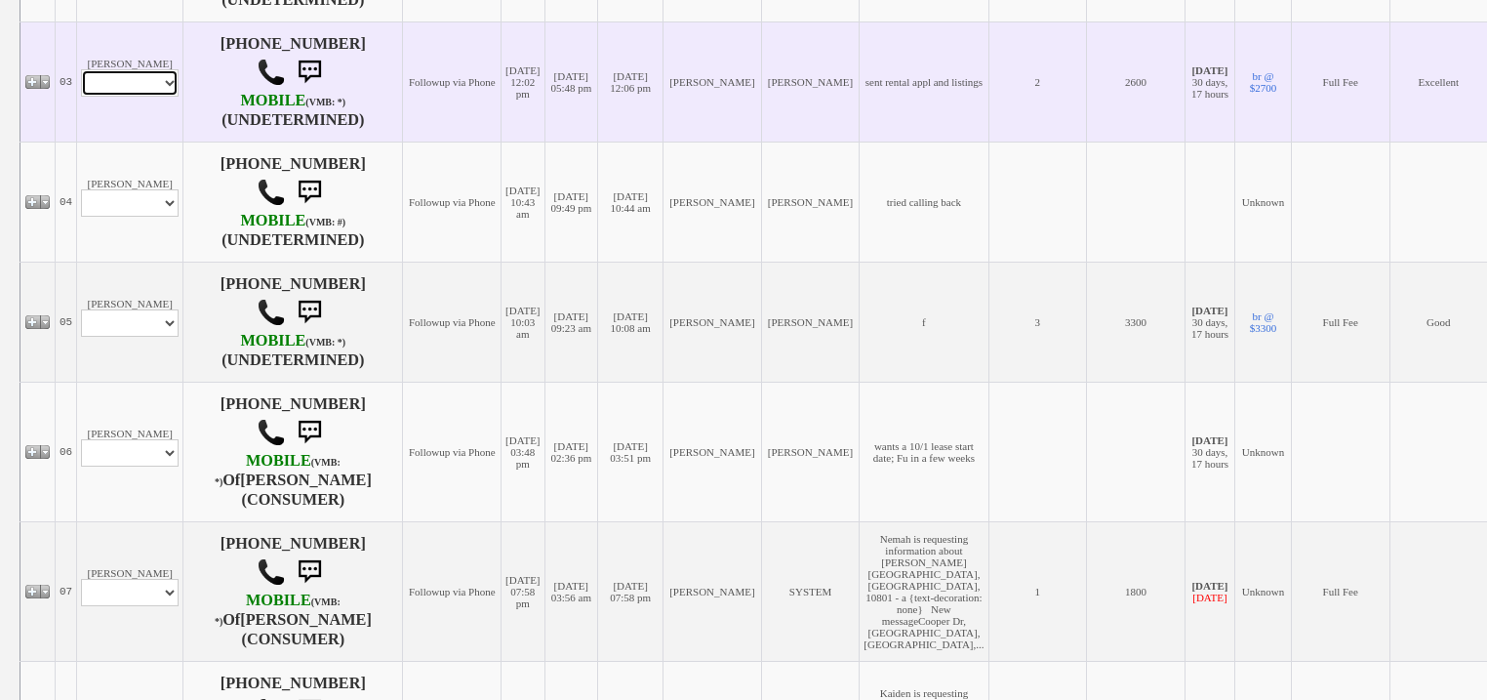
click at [152, 86] on select "Profile Edit Print Email Externally (Will Not Be Tracked In CRM) Closed Deals" at bounding box center [130, 82] width 98 height 27
select select "ChangeURL,/crm/custom/edit_client_form.php?redirect=%2Fcrm%2Fclients.php&id=167…"
click at [81, 70] on select "Profile Edit Print Email Externally (Will Not Be Tracked In CRM) Closed Deals" at bounding box center [130, 82] width 98 height 27
select select
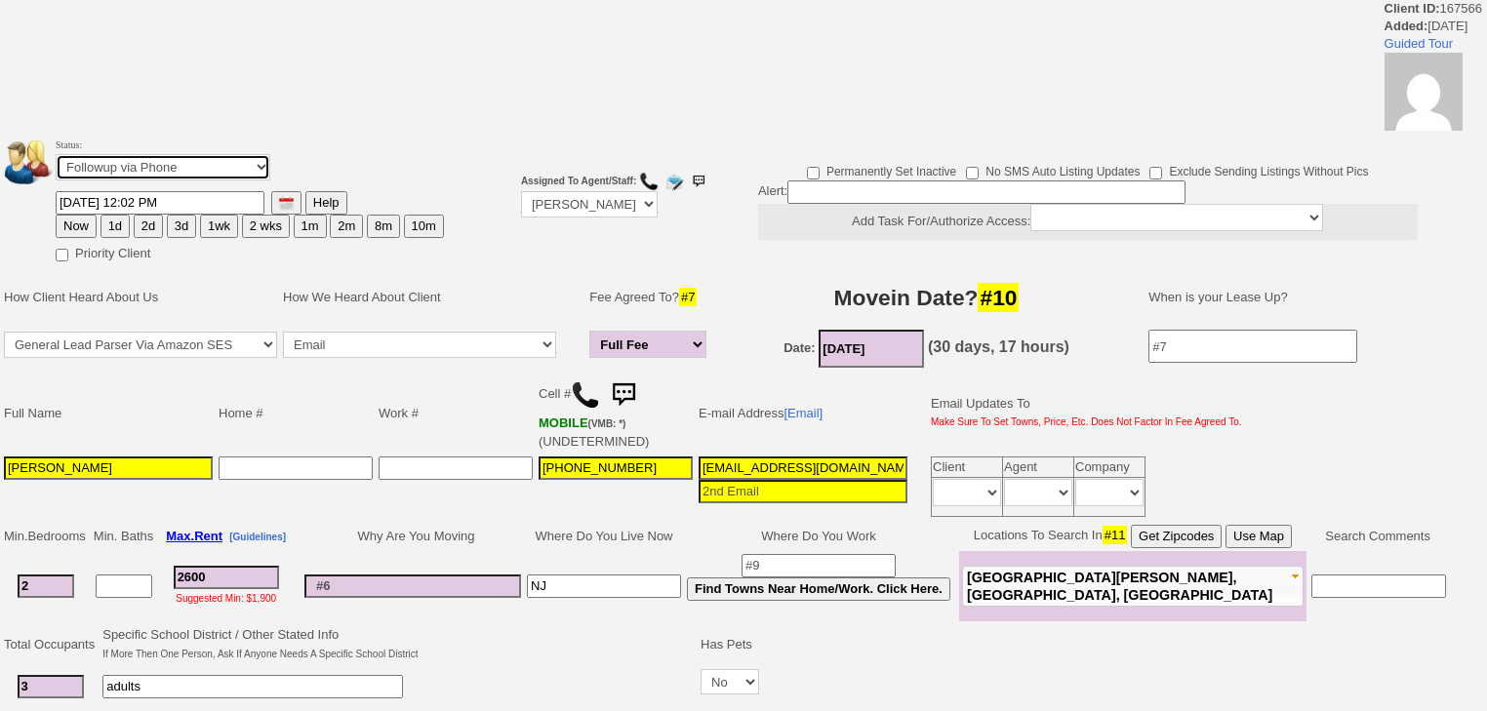
drag, startPoint x: 173, startPoint y: 164, endPoint x: 176, endPoint y: 176, distance: 12.1
click at [174, 168] on select "Followup via Phone Followup via Email Followup When Section 8 Property Found De…" at bounding box center [163, 167] width 215 height 26
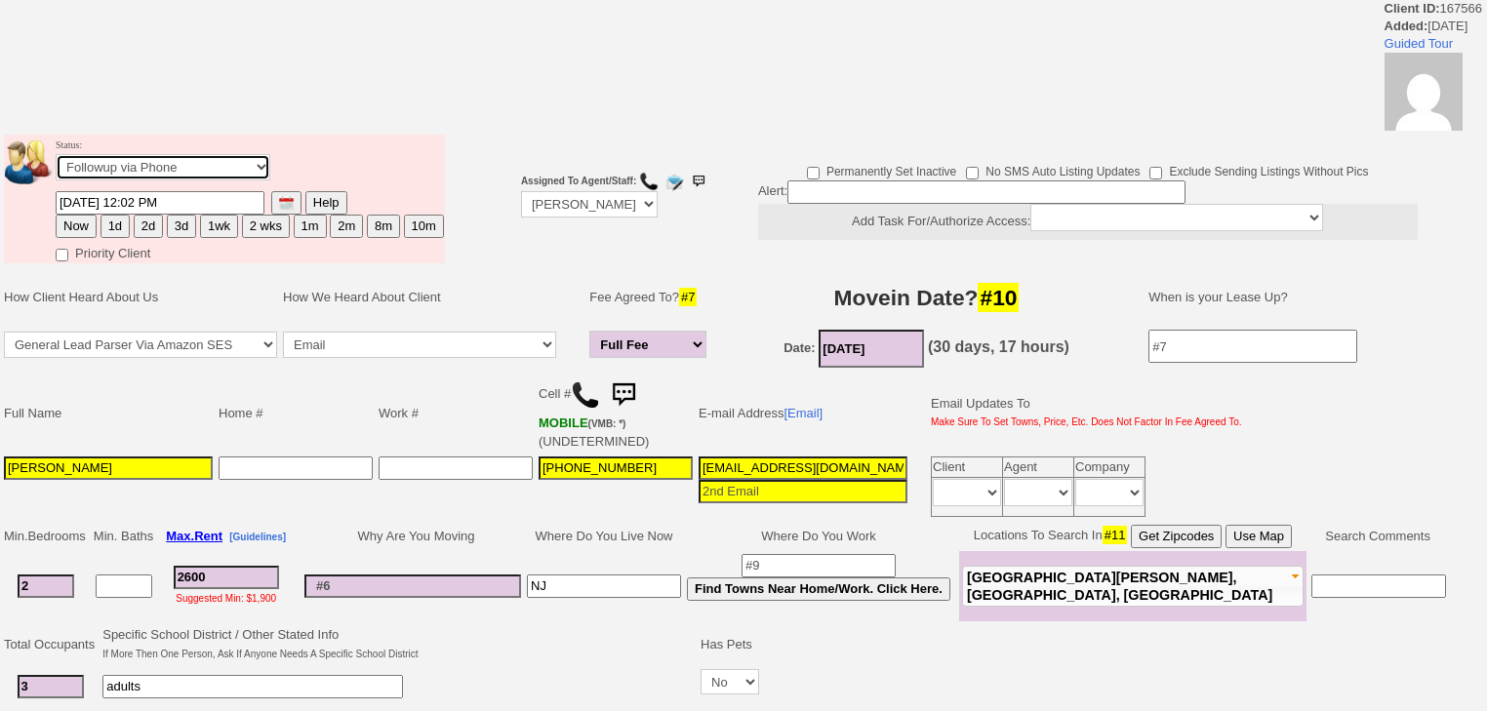
select select "Inactive"
click at [56, 160] on select "Followup via Phone Followup via Email Followup When Section 8 Property Found De…" at bounding box center [163, 167] width 215 height 26
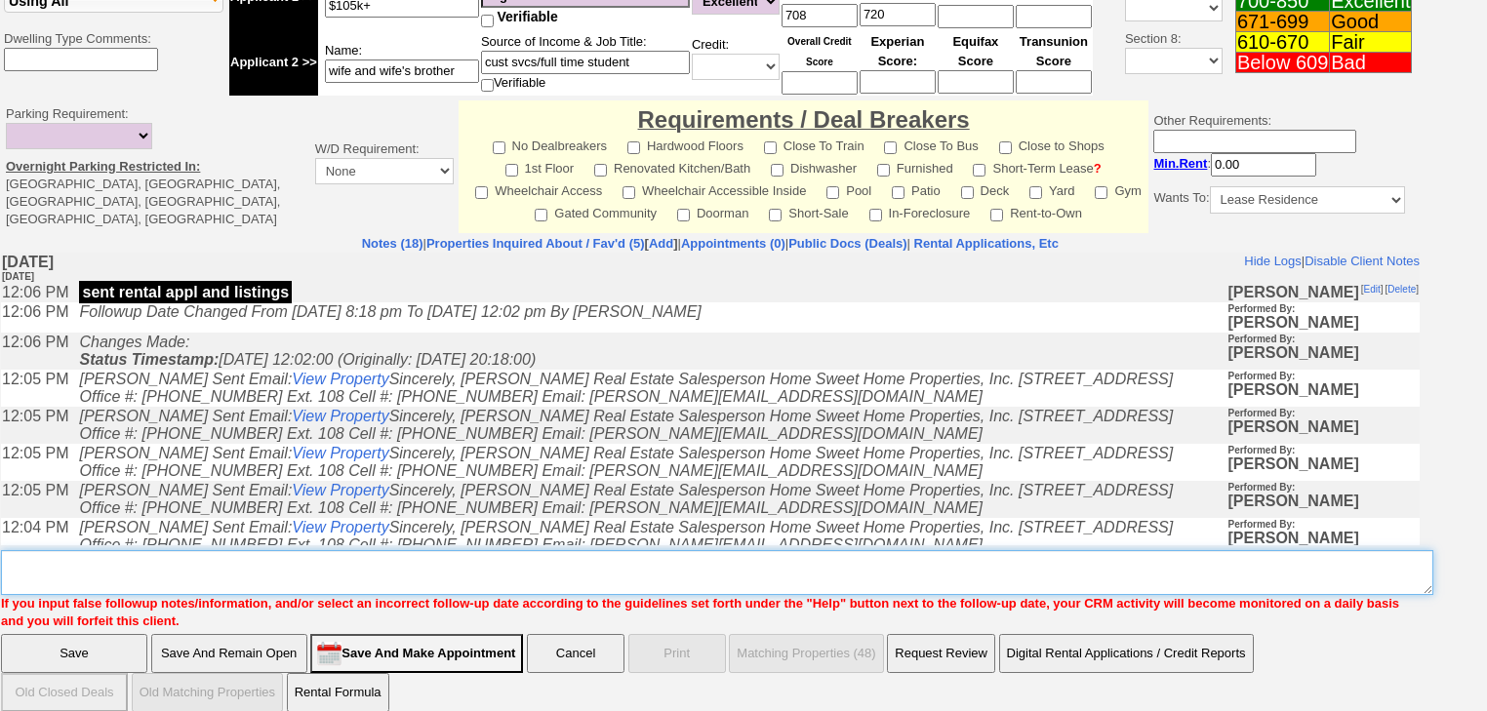
click at [105, 573] on textarea "Insert New Note Here" at bounding box center [717, 572] width 1432 height 45
paste textarea "never heard back from client"
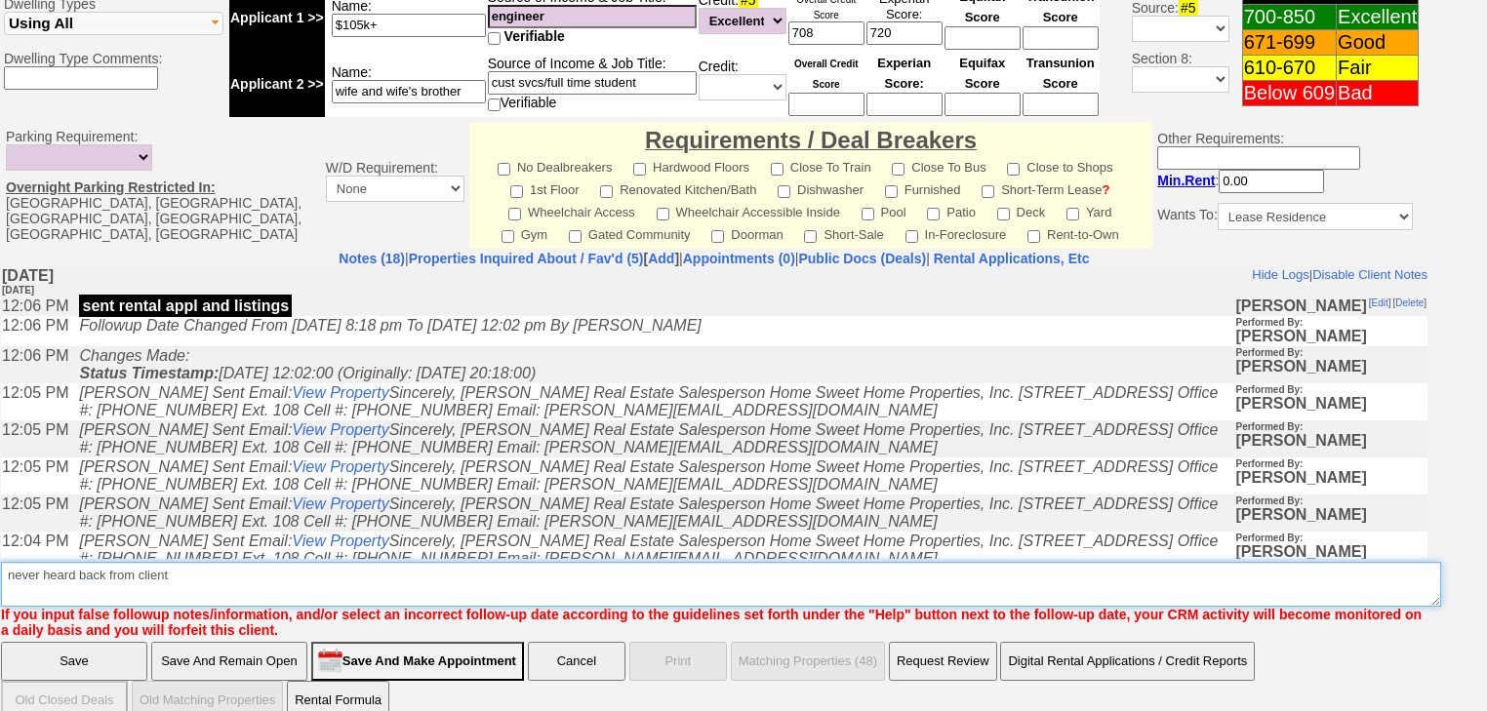
type textarea "never heard back from client"
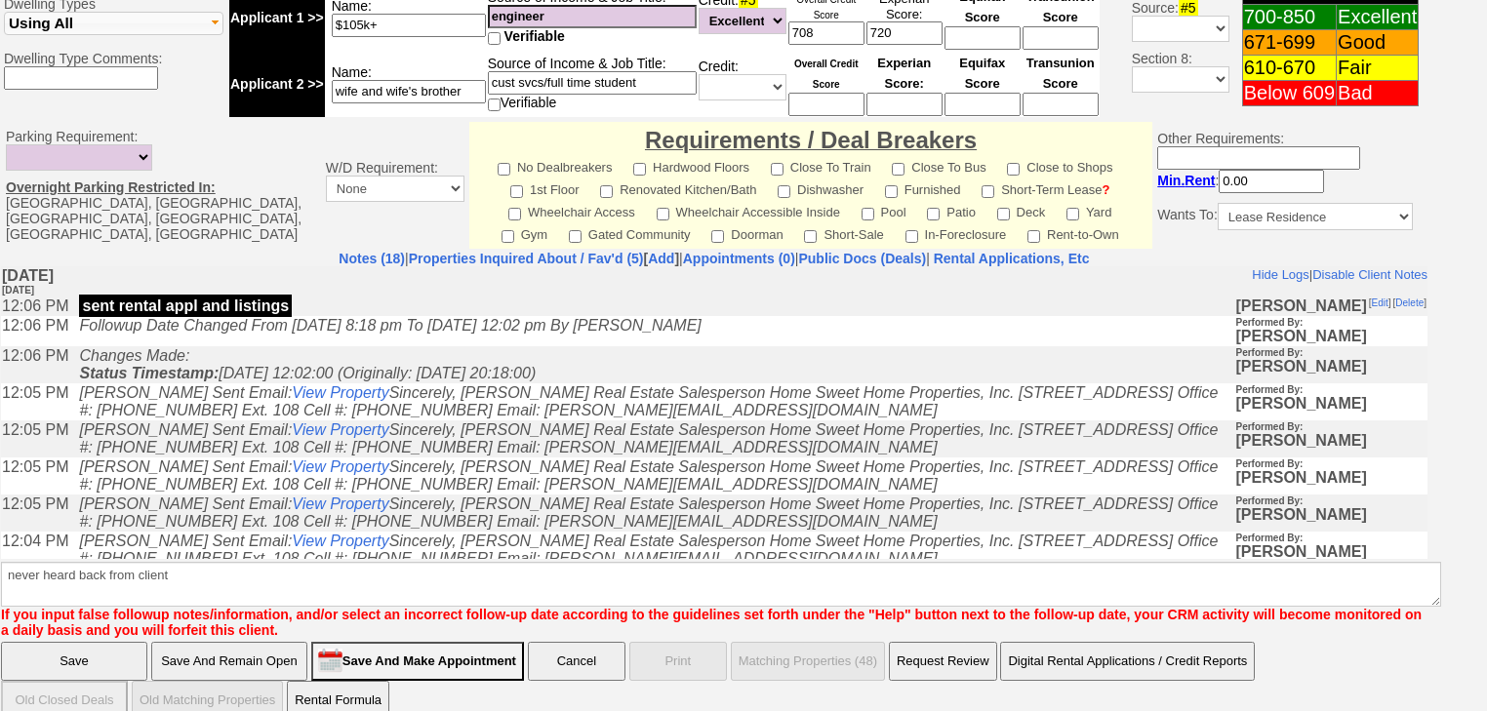
click at [101, 642] on input "Save" at bounding box center [74, 661] width 146 height 39
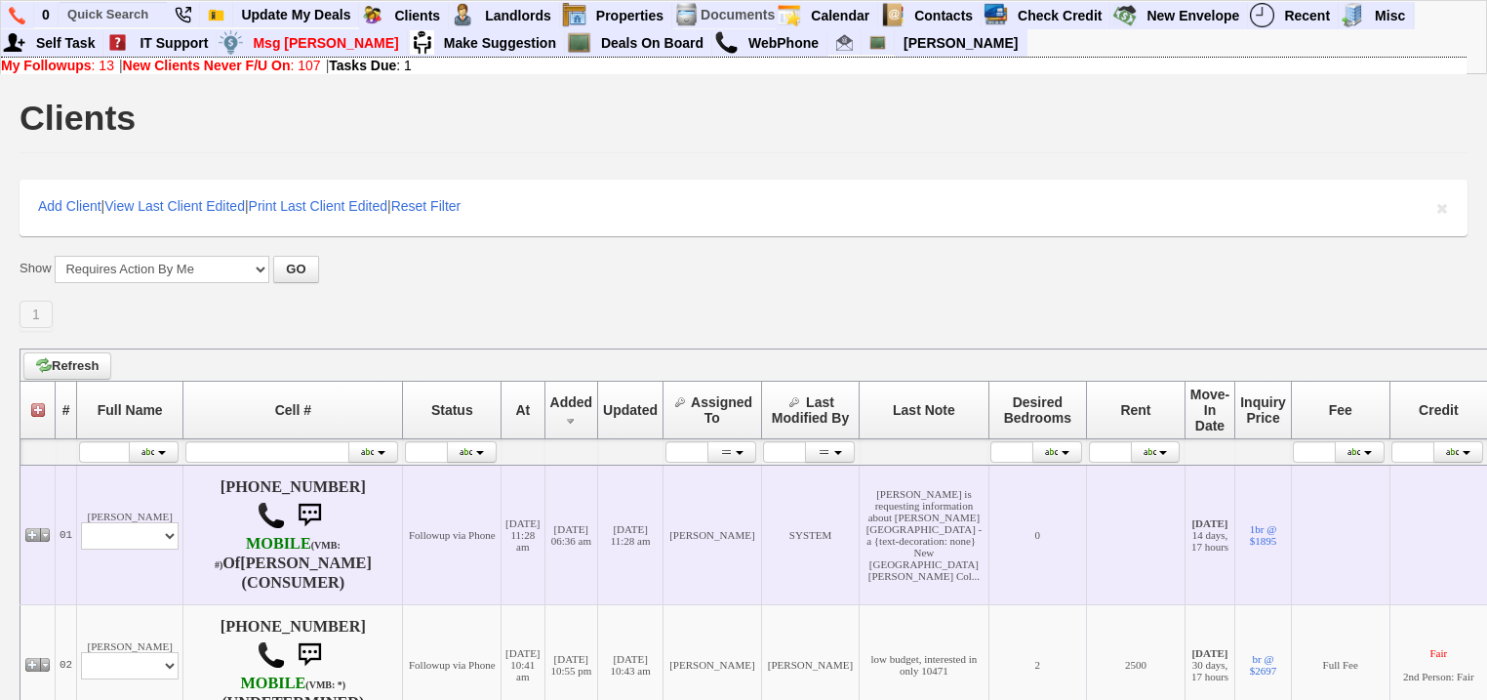
scroll to position [624, 0]
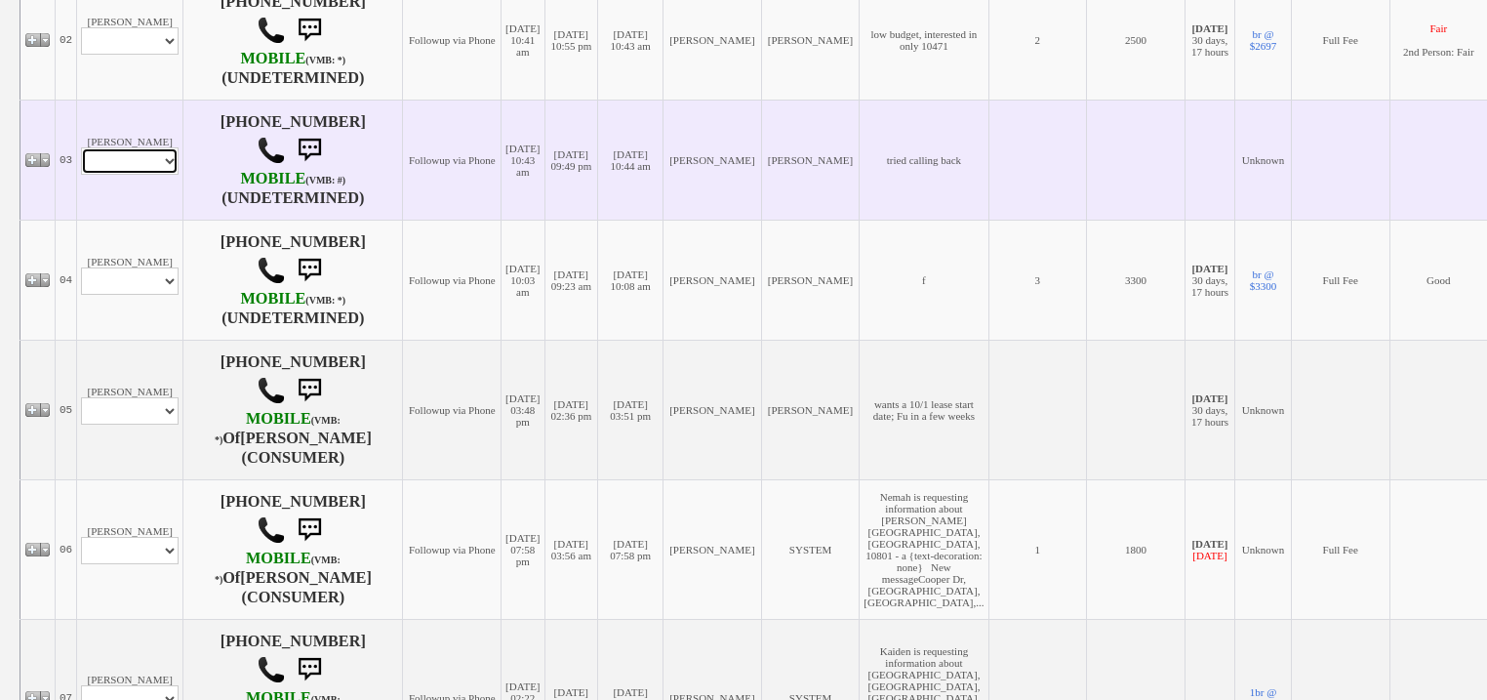
drag, startPoint x: 141, startPoint y: 157, endPoint x: 141, endPoint y: 172, distance: 14.6
click at [141, 157] on select "Profile Edit Print Email Externally (Will Not Be Tracked In CRM) Closed Deals" at bounding box center [130, 160] width 98 height 27
select select "ChangeURL,/crm/custom/edit_client_form.php?redirect=%2Fcrm%2Fclients.php&id=167…"
click at [81, 148] on select "Profile Edit Print Email Externally (Will Not Be Tracked In CRM) Closed Deals" at bounding box center [130, 160] width 98 height 27
select select
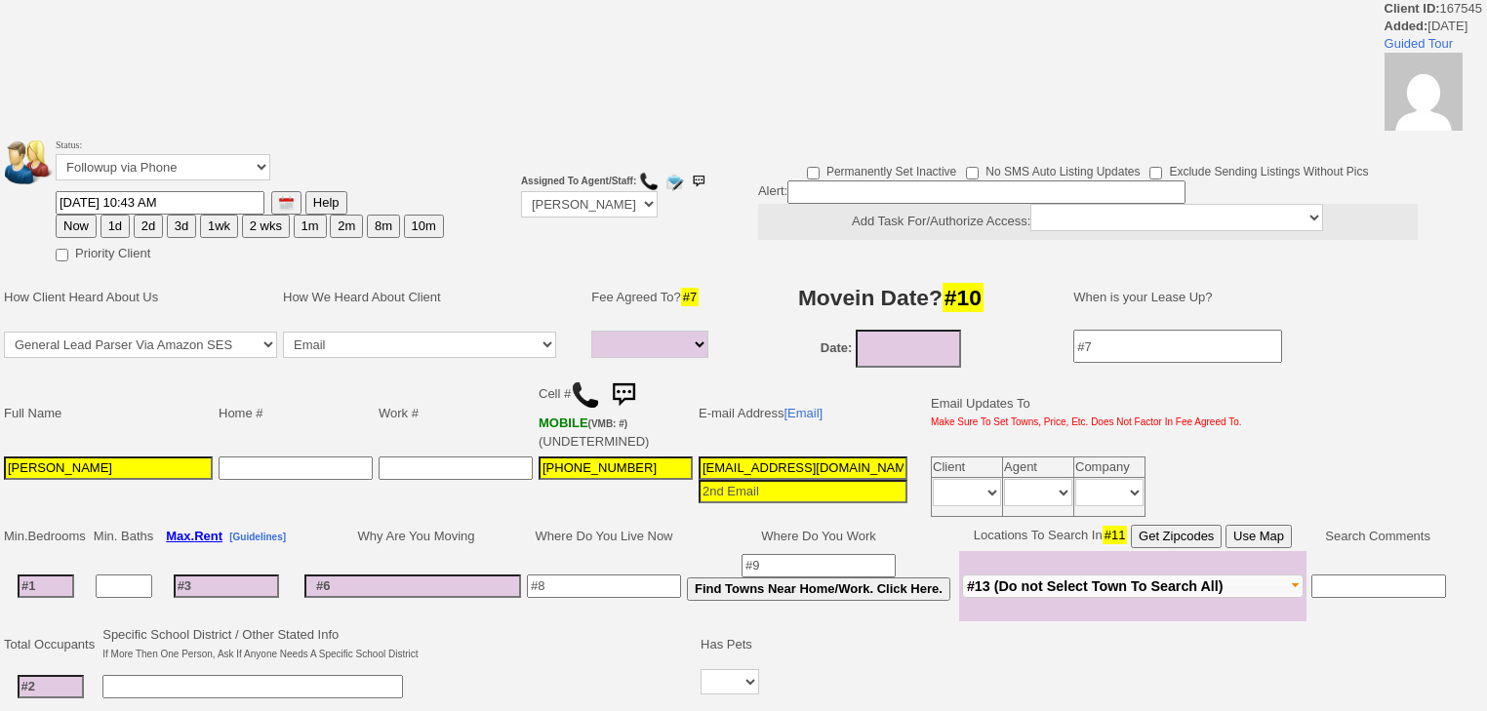
select select
click at [174, 164] on select "Followup via Phone Followup via Email Followup When Section 8 Property Found De…" at bounding box center [163, 167] width 215 height 26
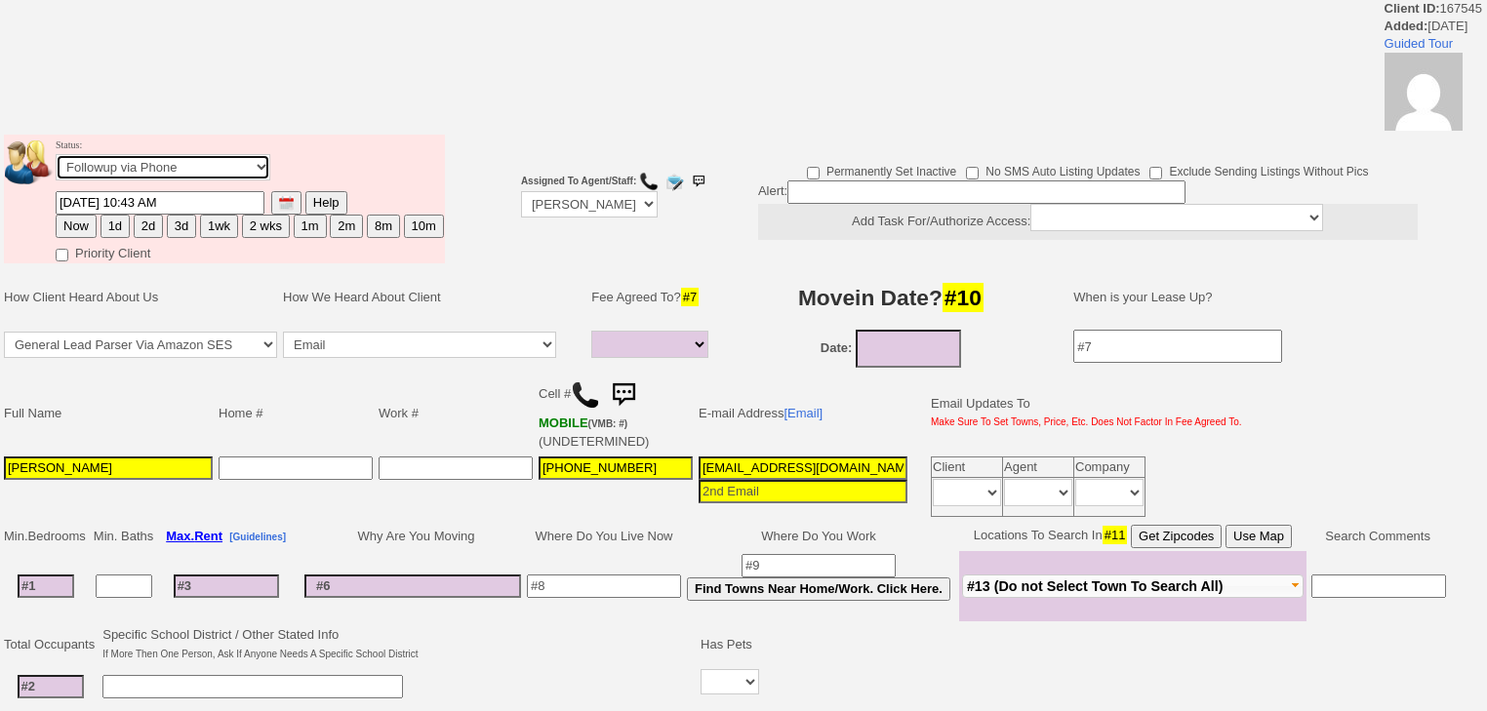
select select "Inactive"
click at [56, 160] on select "Followup via Phone Followup via Email Followup When Section 8 Property Found De…" at bounding box center [163, 167] width 215 height 26
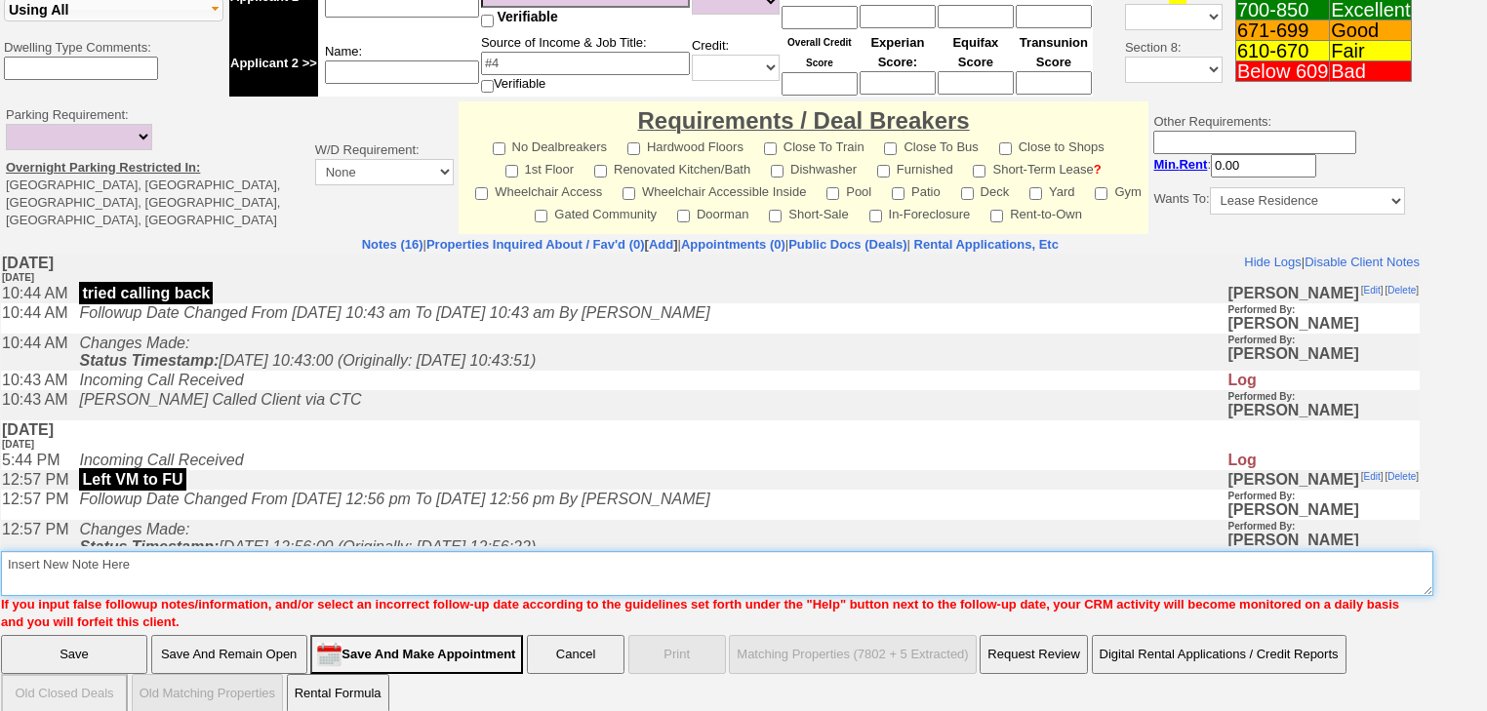
click at [73, 562] on textarea "Insert New Note Here" at bounding box center [717, 573] width 1432 height 45
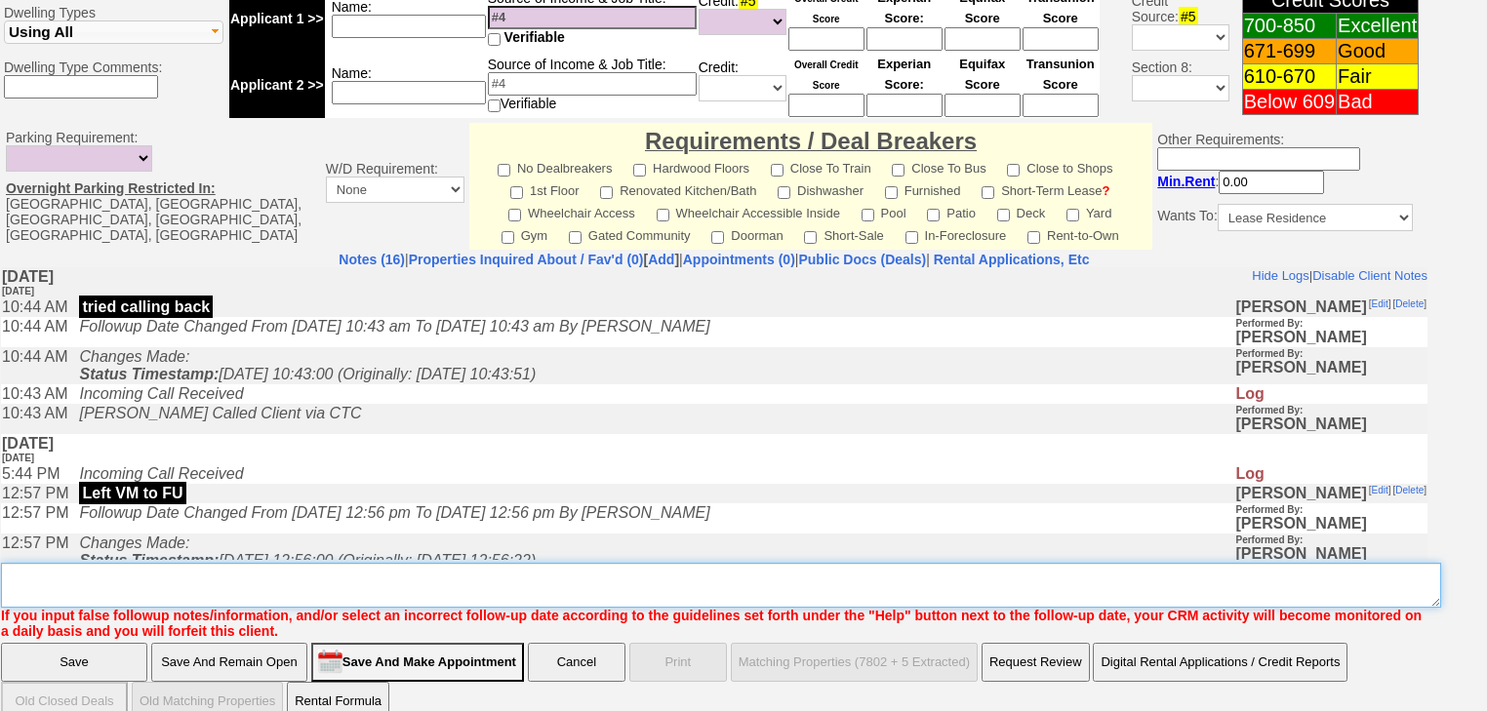
paste textarea "never heard back from client"
type textarea "never heard back from client"
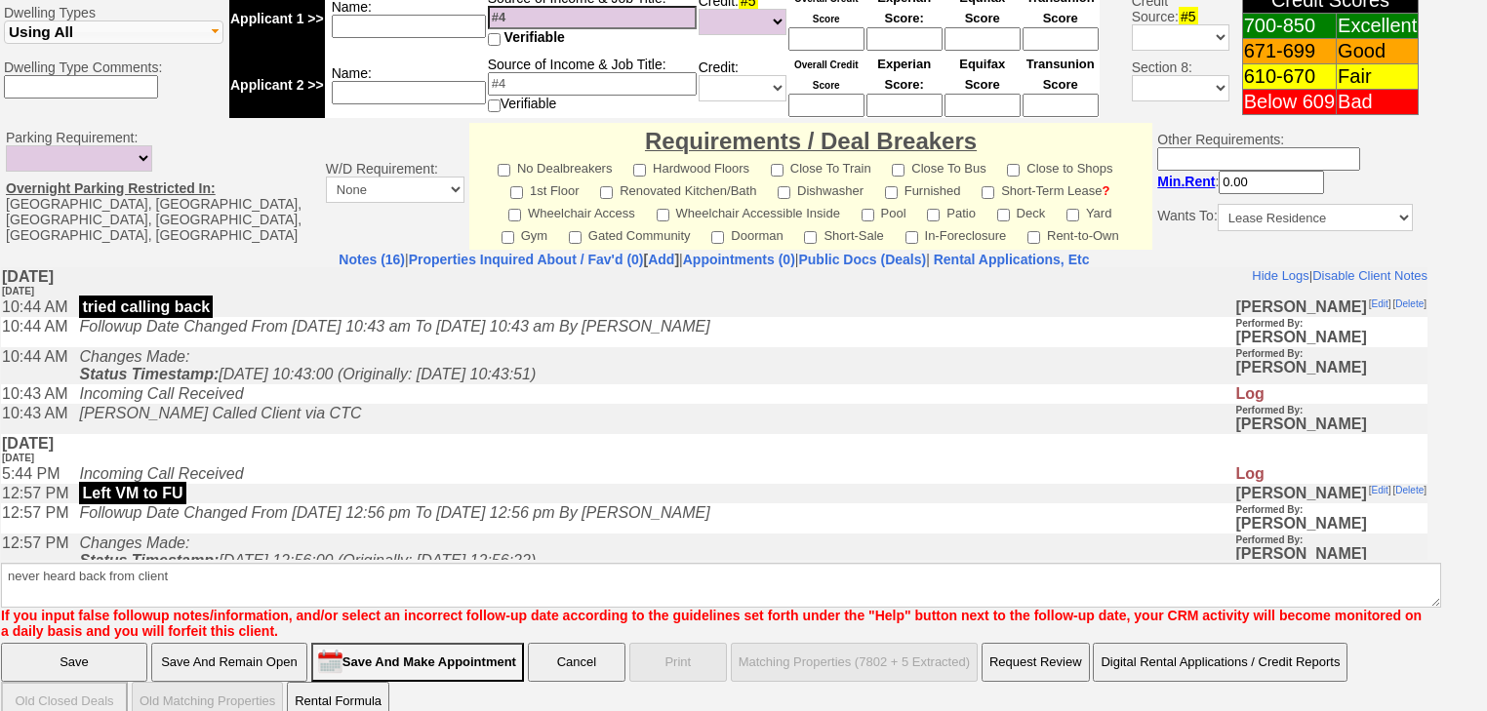
click at [75, 643] on input "Save" at bounding box center [74, 662] width 146 height 39
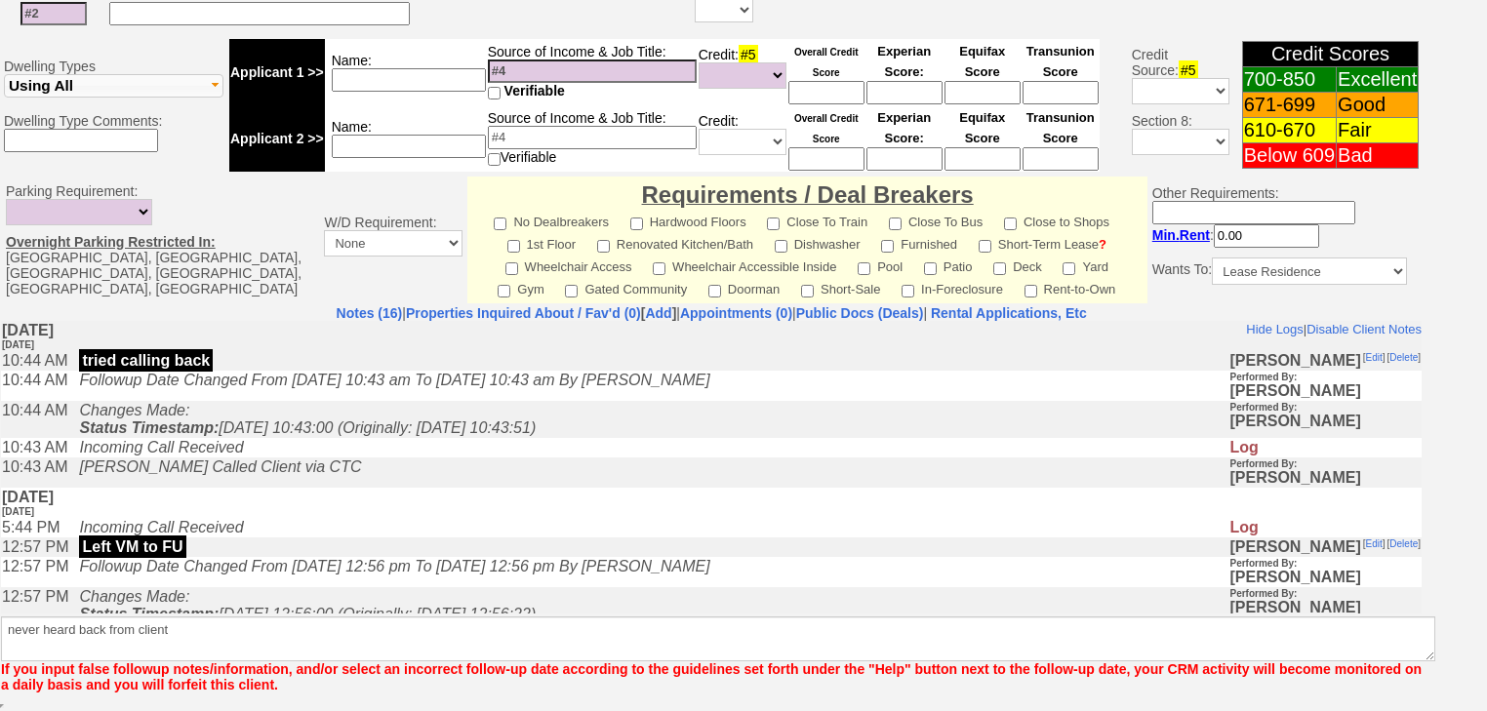
scroll to position [718, 0]
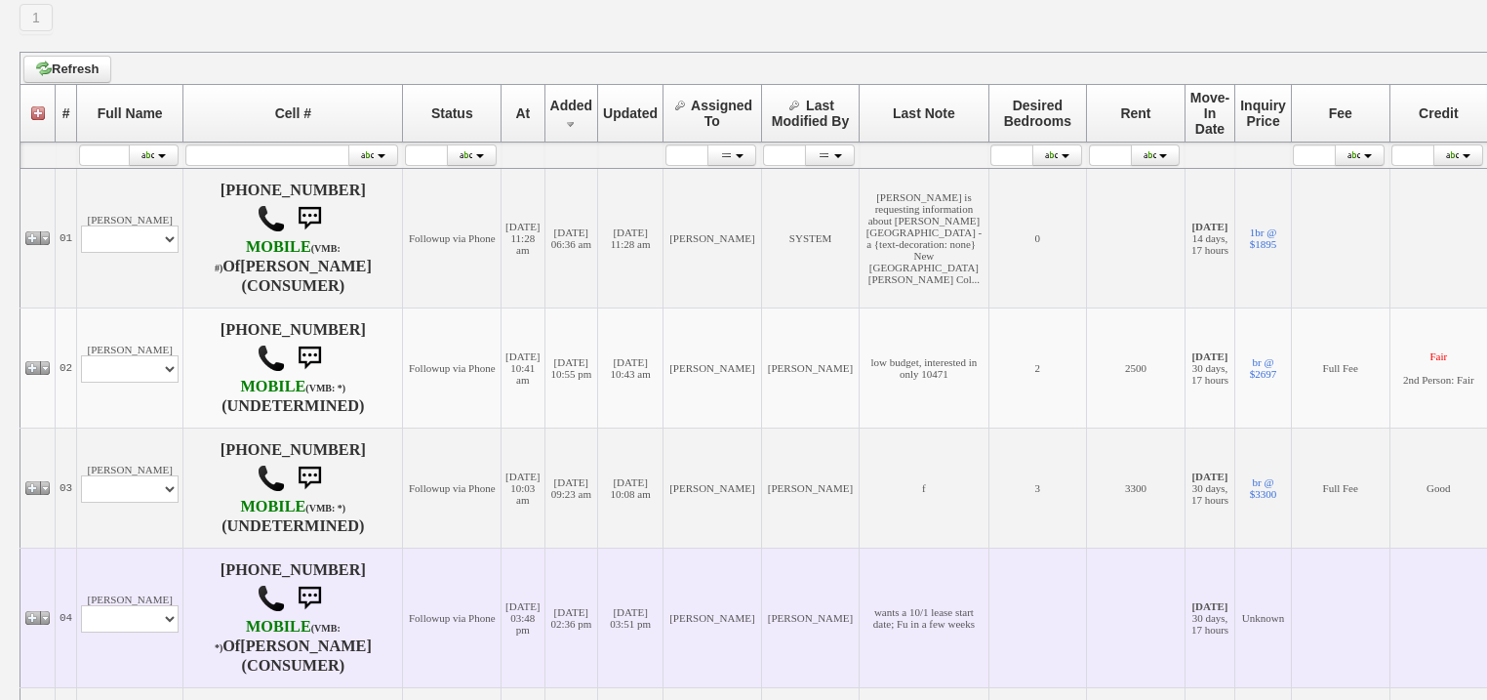
scroll to position [468, 0]
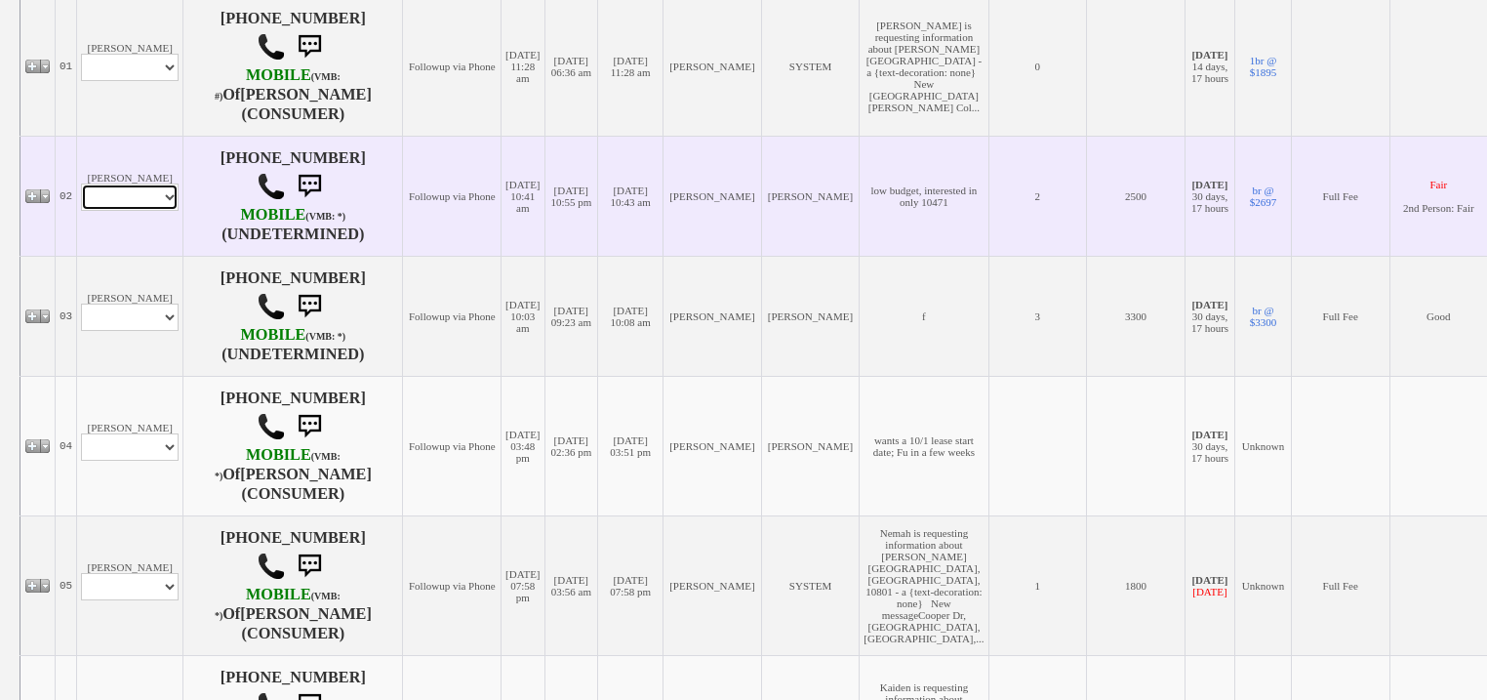
click at [124, 211] on select "Profile Edit Print Email Externally (Will Not Be Tracked In CRM) Closed Deals" at bounding box center [130, 196] width 98 height 27
select select "ChangeURL,/crm/custom/edit_client_form.php?redirect=%2Fcrm%2Fclients.php&id=167…"
click at [81, 183] on select "Profile Edit Print Email Externally (Will Not Be Tracked In CRM) Closed Deals" at bounding box center [130, 196] width 98 height 27
select select
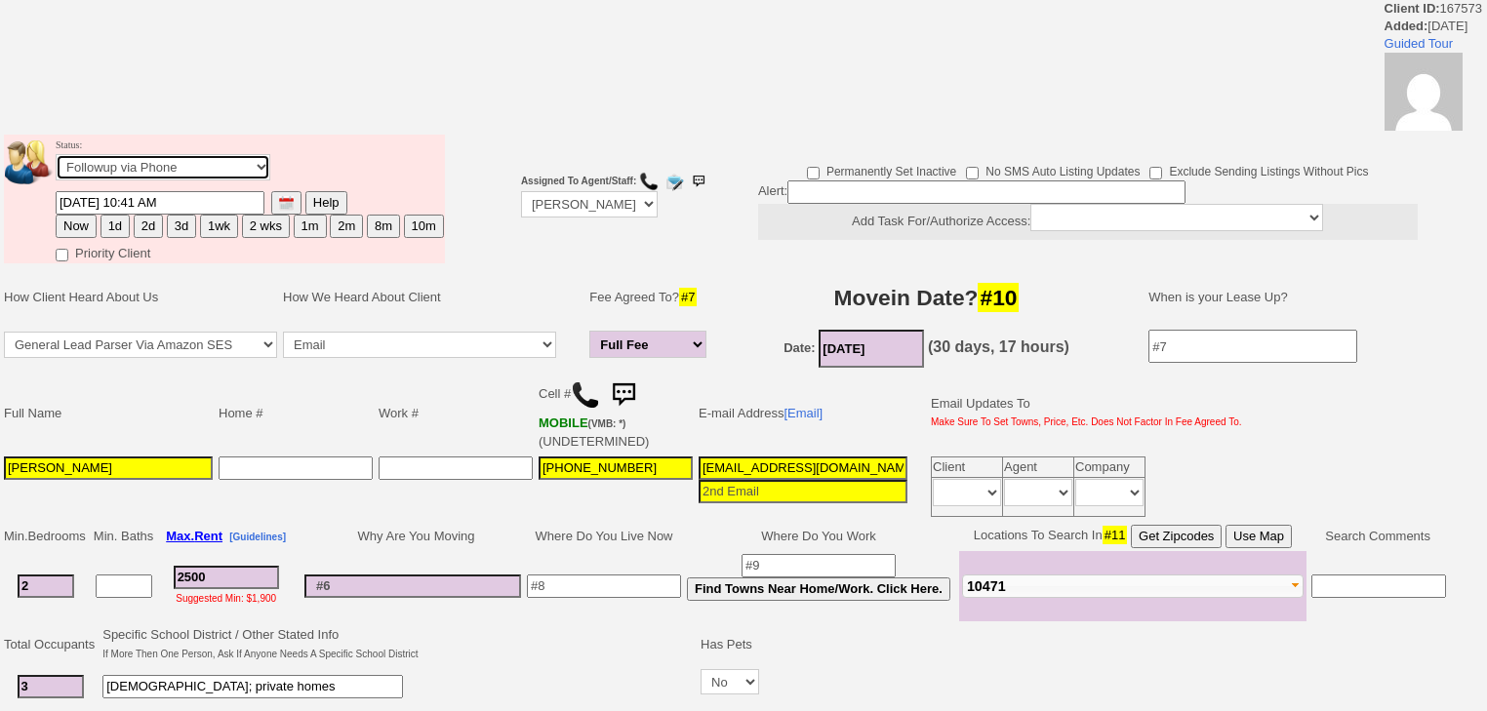
click at [155, 171] on select "Followup via Phone Followup via Email Followup When Section 8 Property Found De…" at bounding box center [163, 167] width 215 height 26
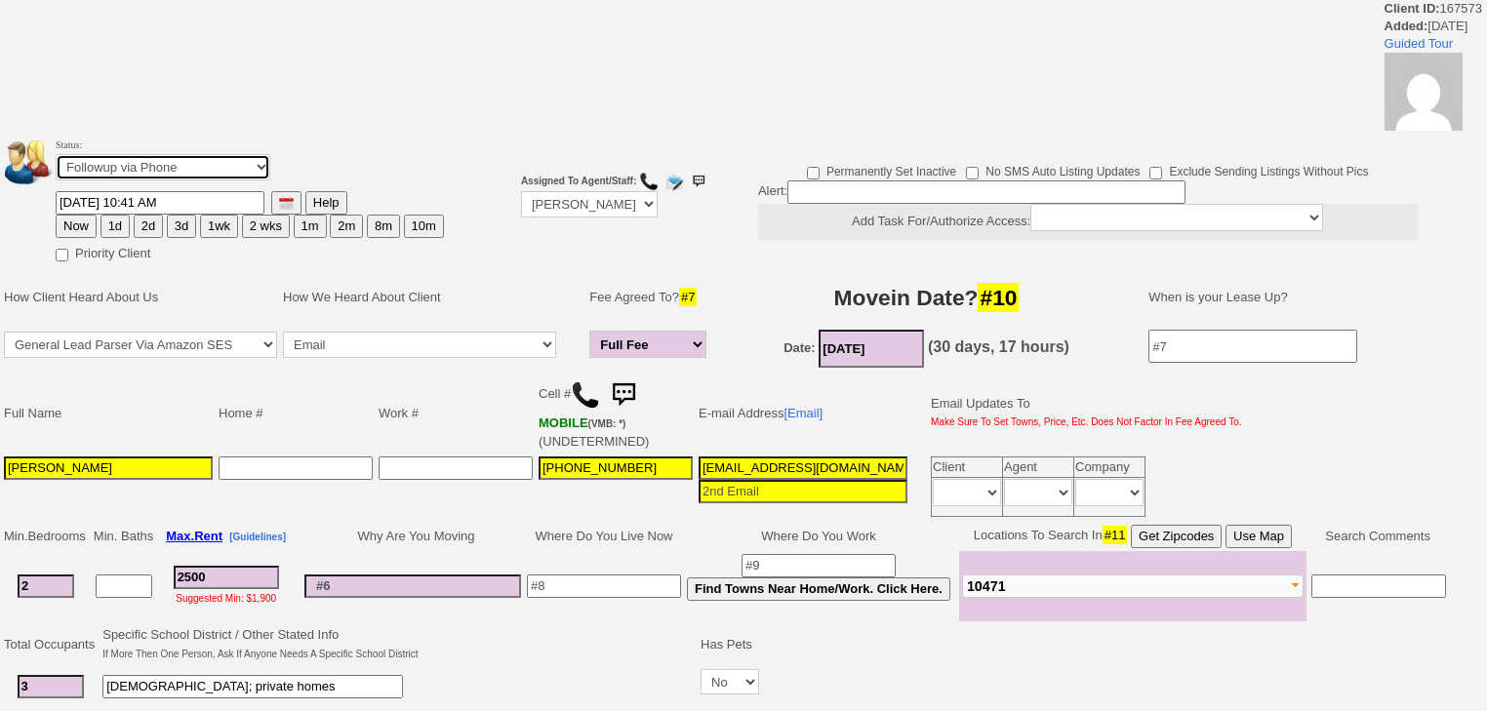
select select "Inactive"
click at [56, 160] on select "Followup via Phone Followup via Email Followup When Section 8 Property Found De…" at bounding box center [163, 167] width 215 height 26
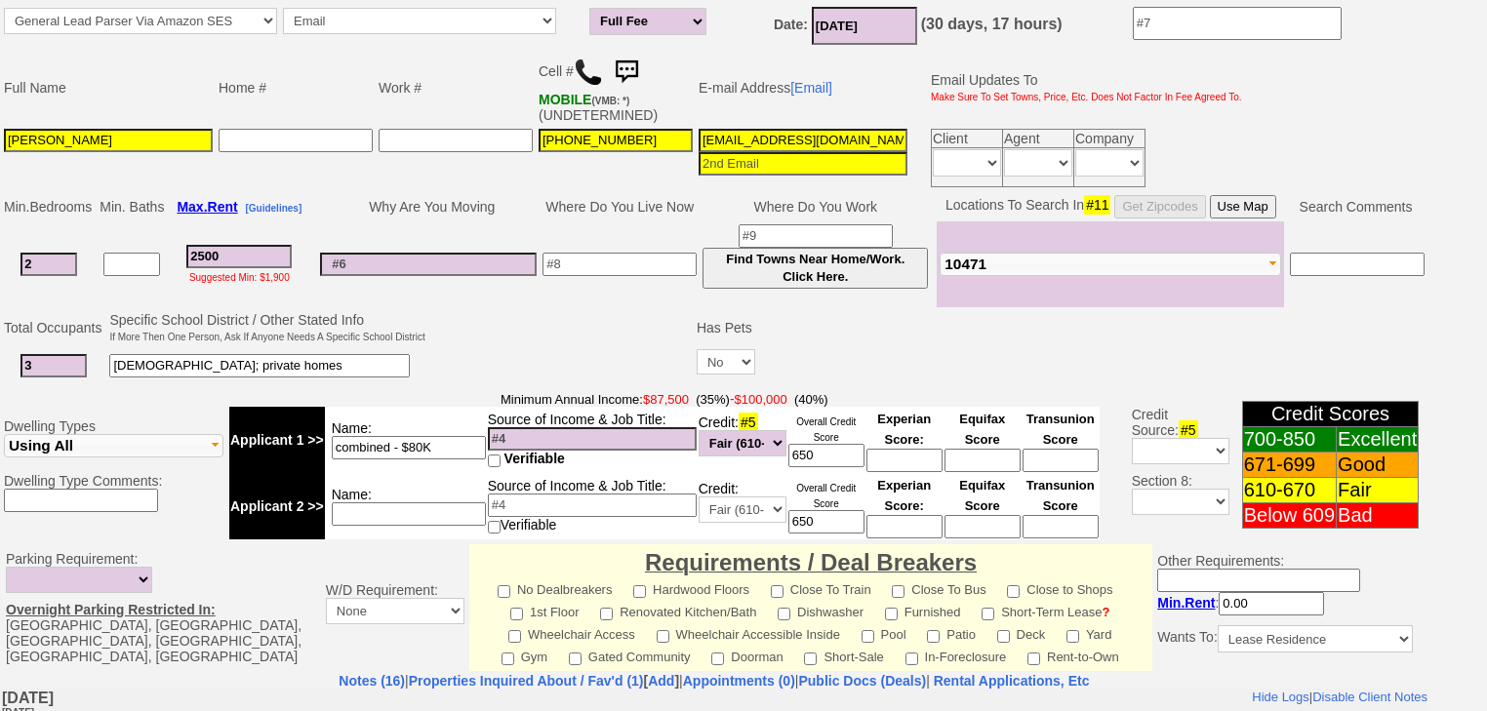
scroll to position [815, 0]
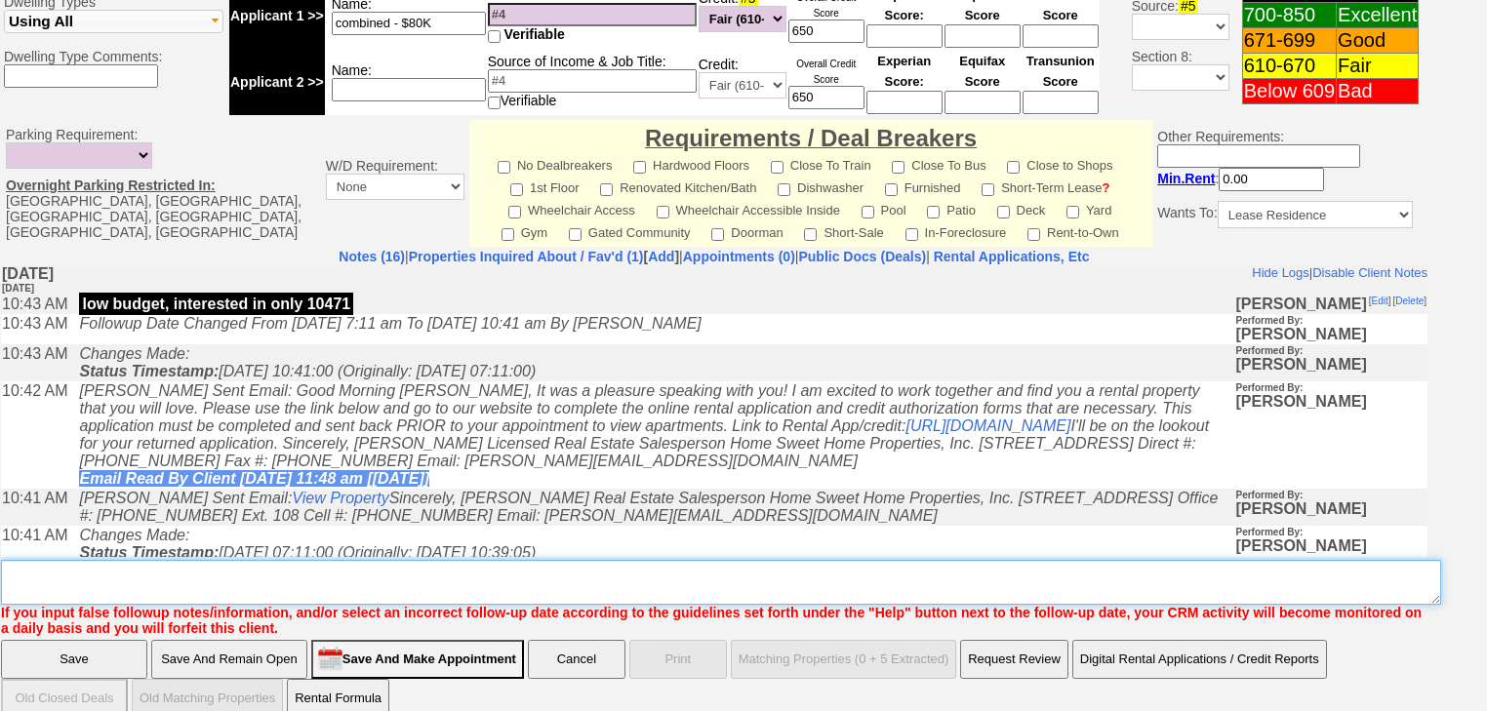
click at [196, 560] on textarea "Insert New Note Here" at bounding box center [721, 582] width 1440 height 45
paste textarea "never heard back from client"
type textarea "never heard back from client"
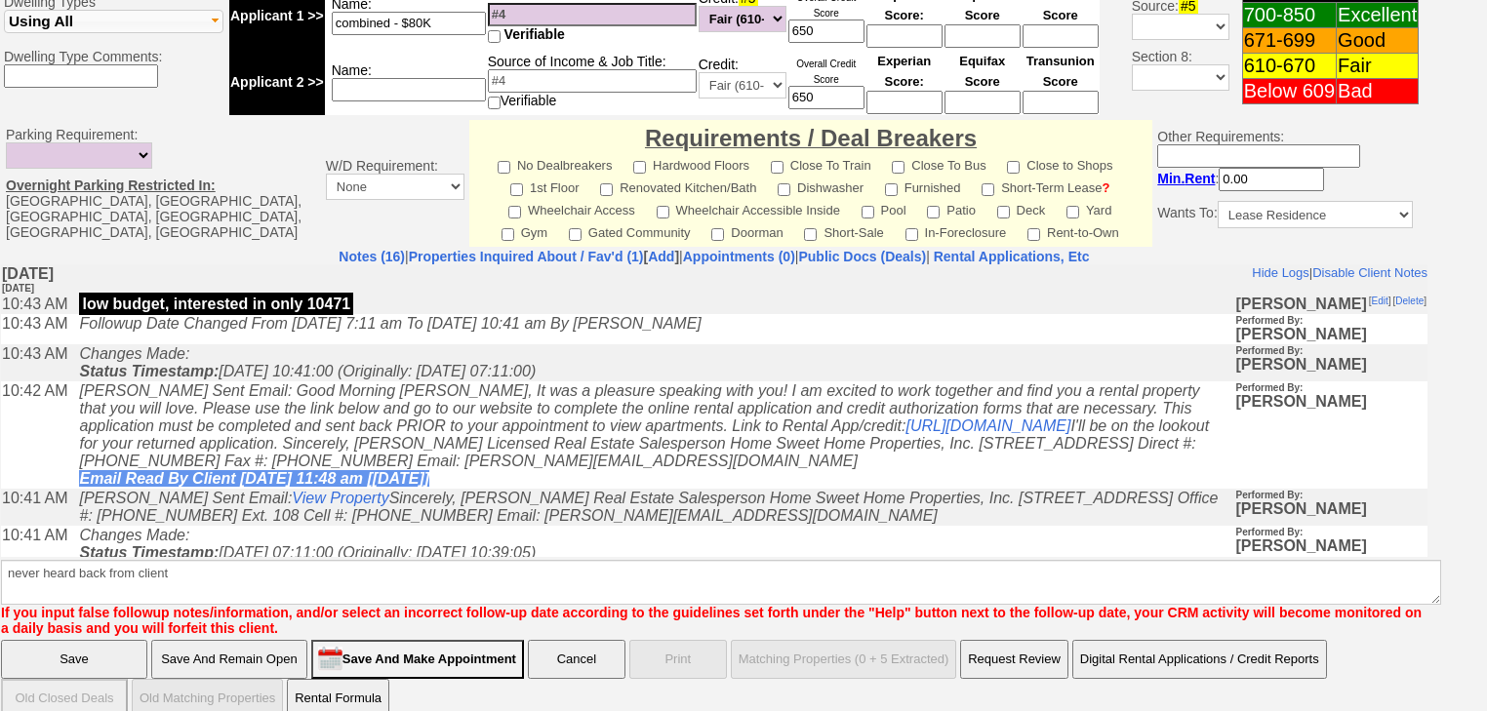
click at [108, 640] on input "Save" at bounding box center [74, 659] width 146 height 39
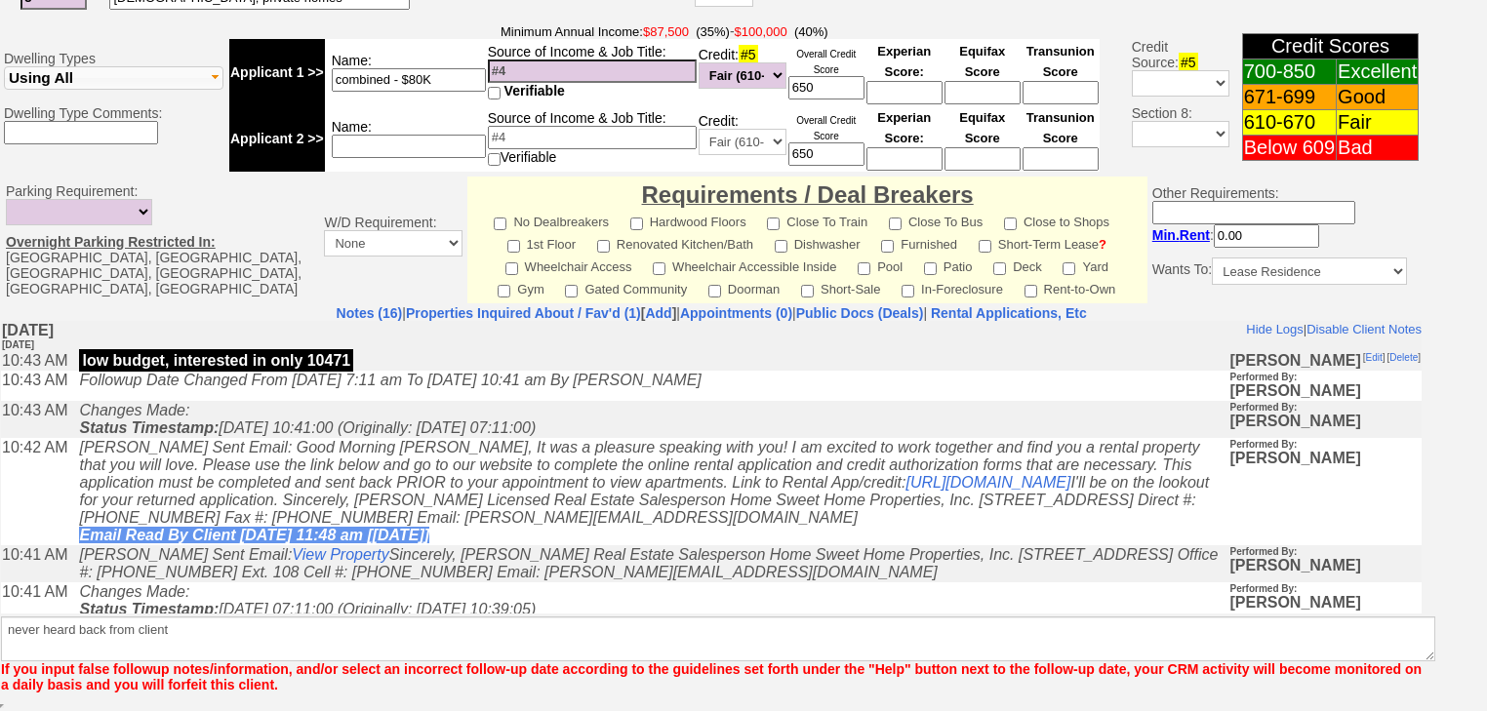
scroll to position [734, 0]
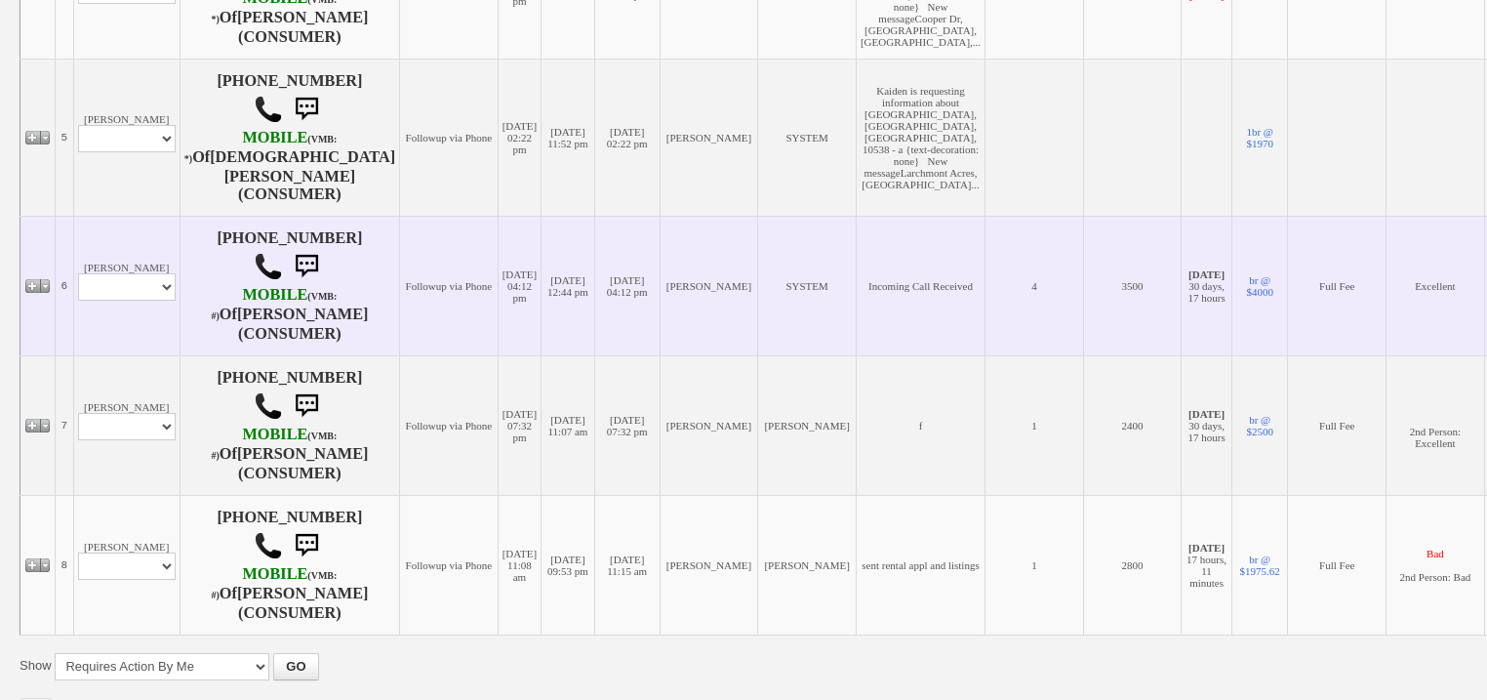
scroll to position [1050, 0]
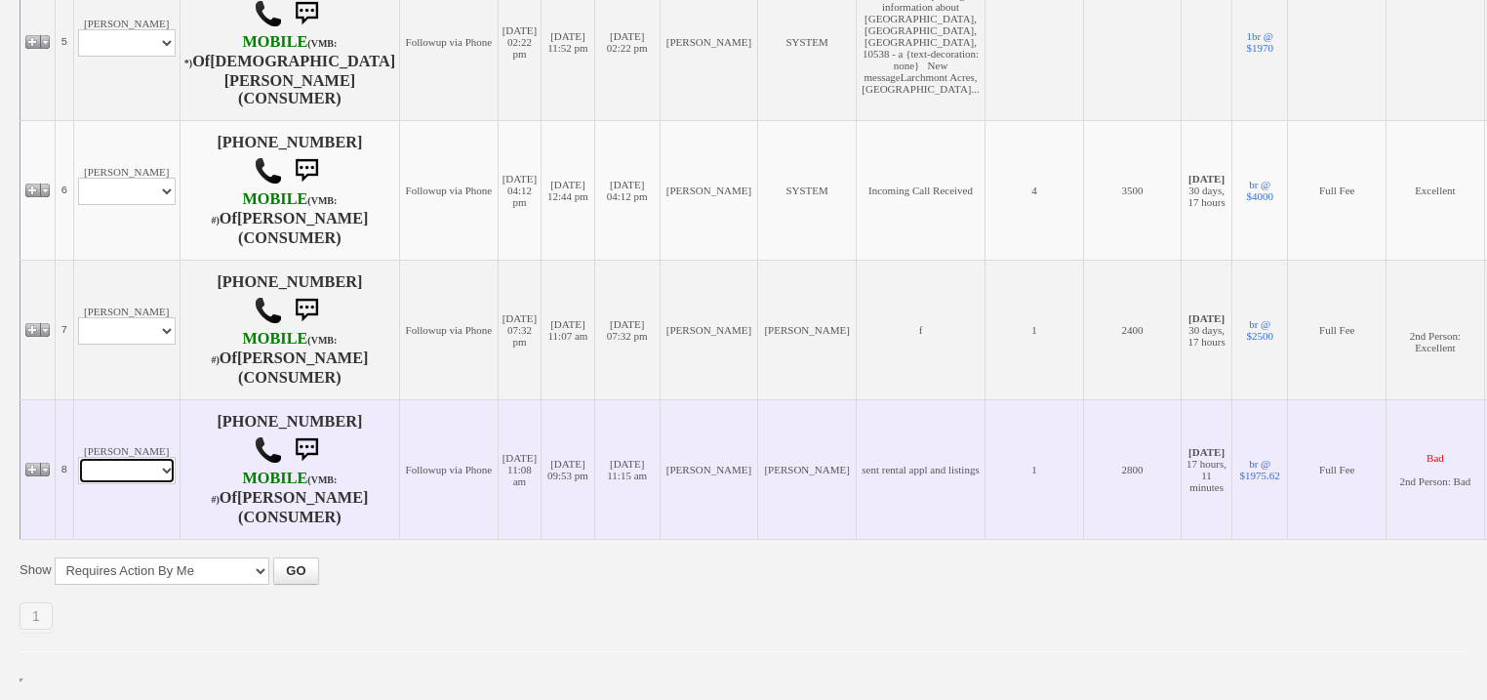
click at [149, 482] on select "Profile Edit Print Email Externally (Will Not Be Tracked In CRM) Closed Deals" at bounding box center [127, 470] width 98 height 27
select select "ChangeURL,/crm/custom/edit_client_form.php?redirect=%2Fcrm%2Fclients.php&id=134…"
click at [78, 458] on select "Profile Edit Print Email Externally (Will Not Be Tracked In CRM) Closed Deals" at bounding box center [127, 470] width 98 height 27
select select
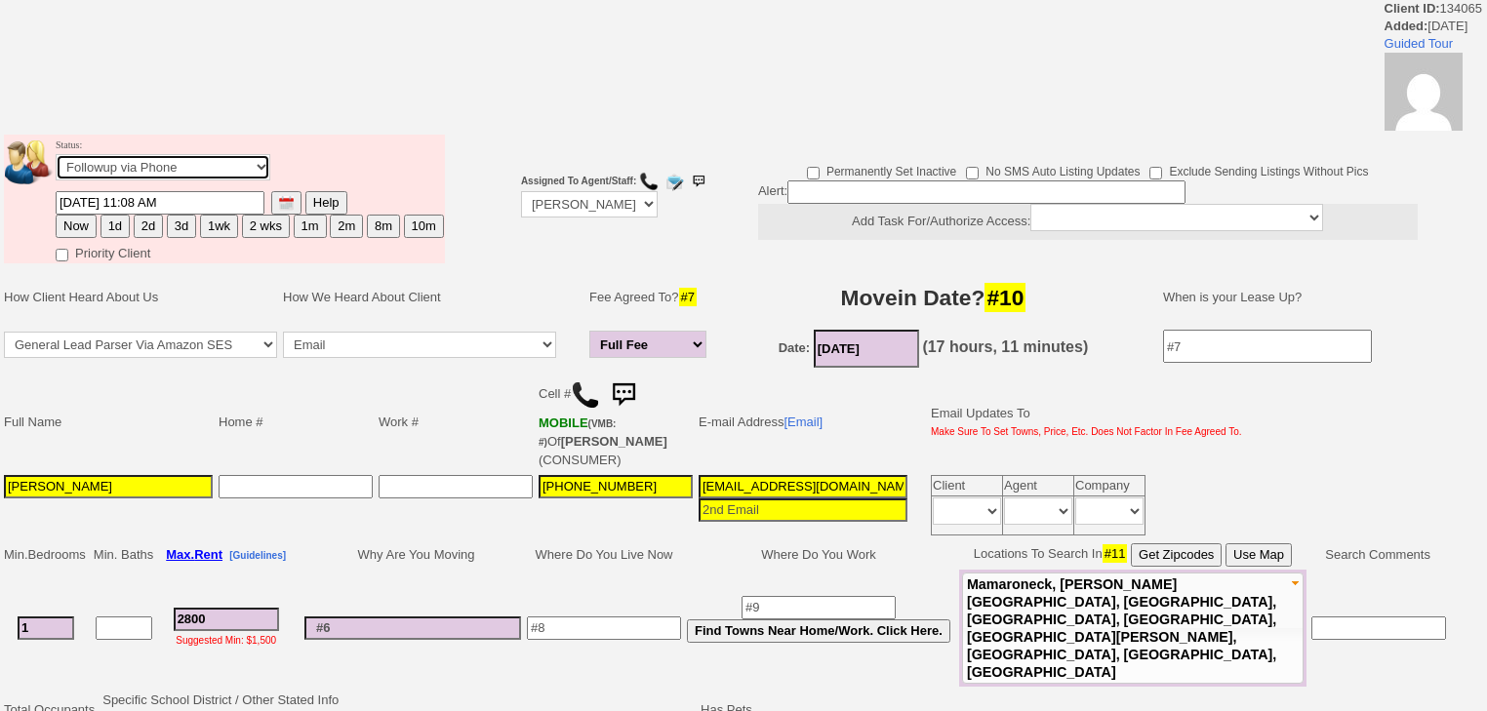
click at [184, 173] on select "Followup via Phone Followup via Email Followup When Section 8 Property Found De…" at bounding box center [163, 167] width 215 height 26
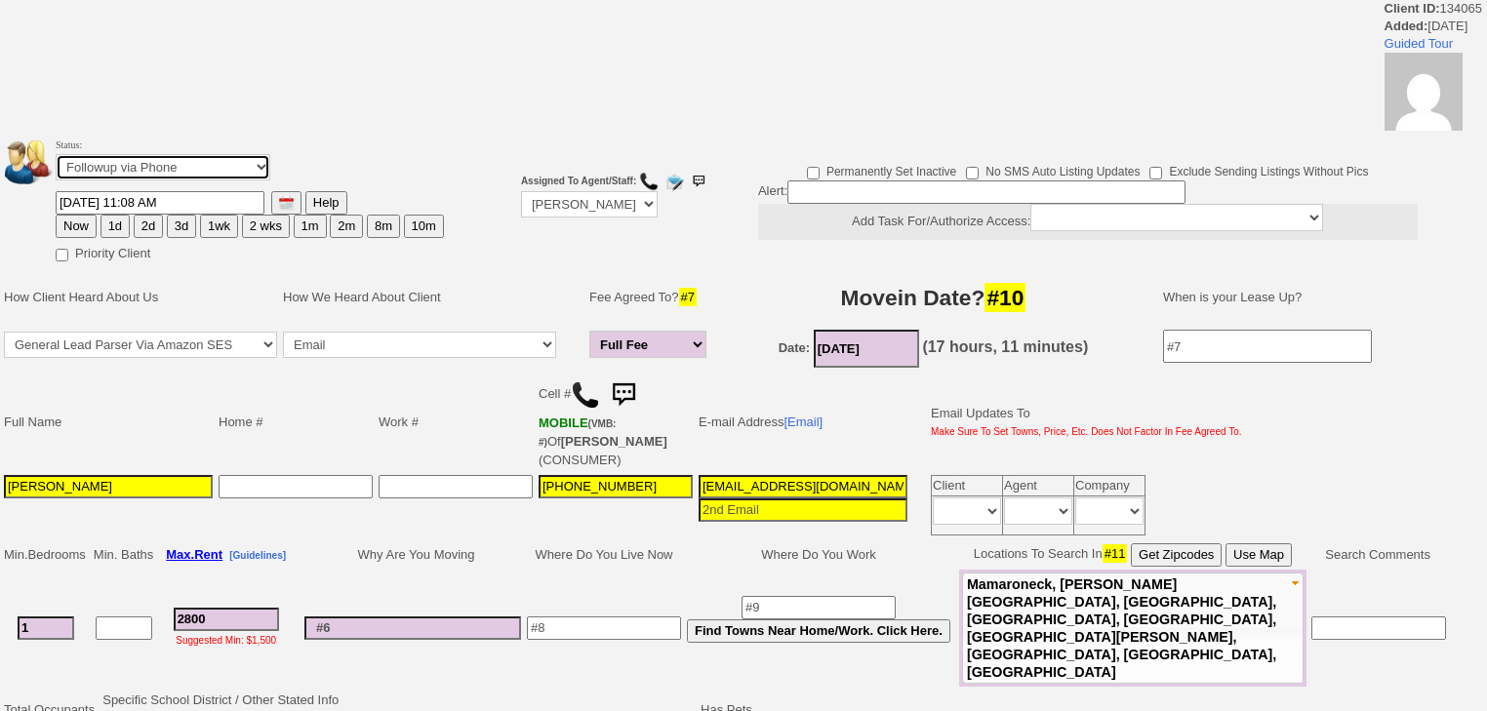
select select "Inactive"
click at [56, 160] on select "Followup via Phone Followup via Email Followup When Section 8 Property Found De…" at bounding box center [163, 167] width 215 height 26
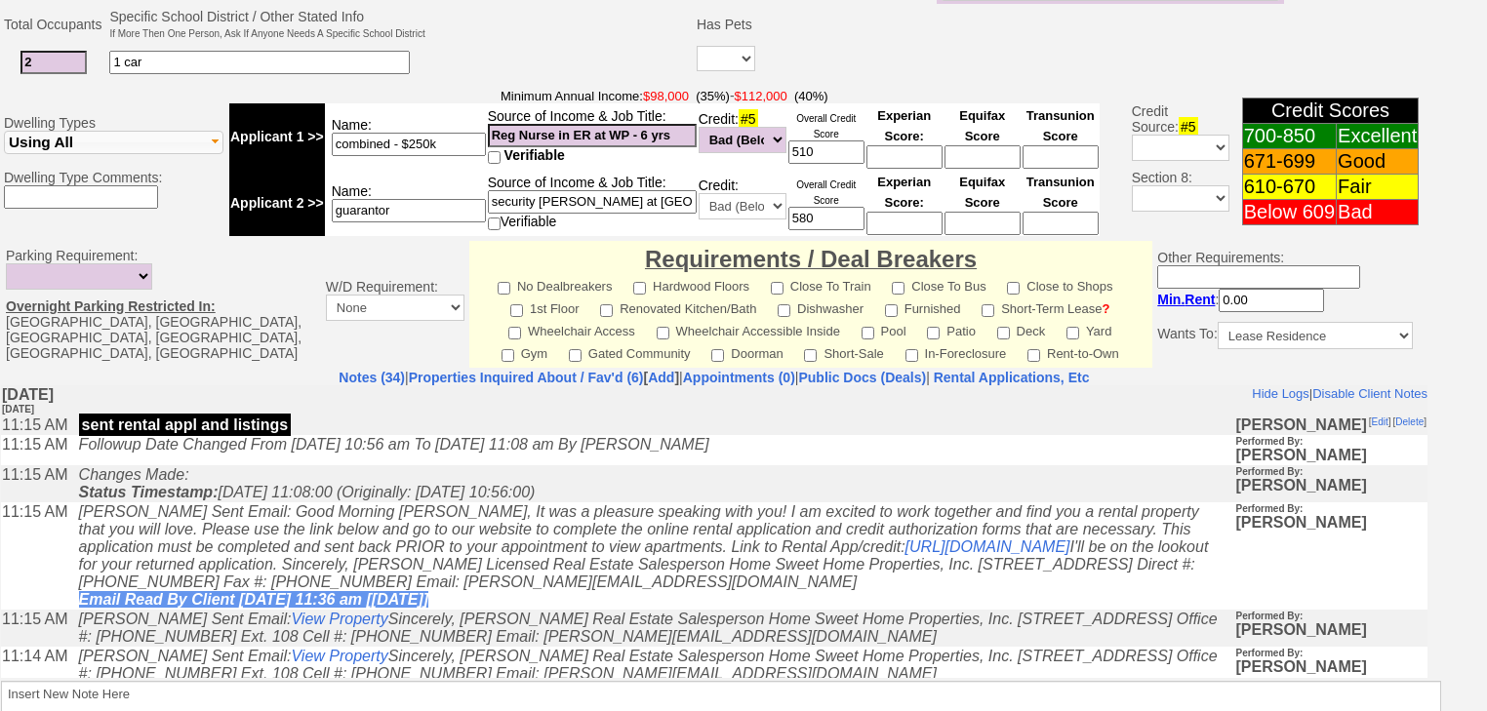
scroll to position [831, 0]
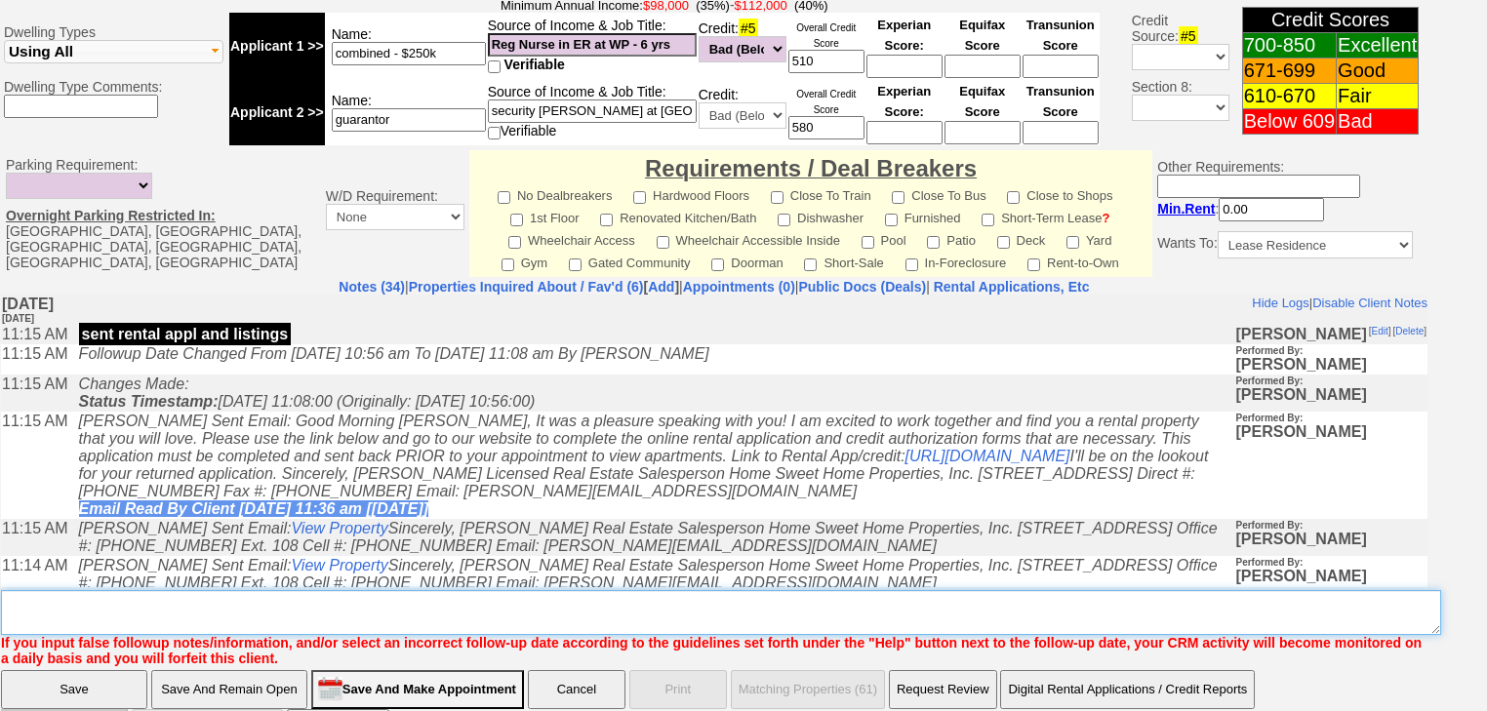
click at [281, 590] on textarea "Insert New Note Here" at bounding box center [721, 612] width 1440 height 45
paste textarea "never heard back from client"
type textarea "never heard back from client"
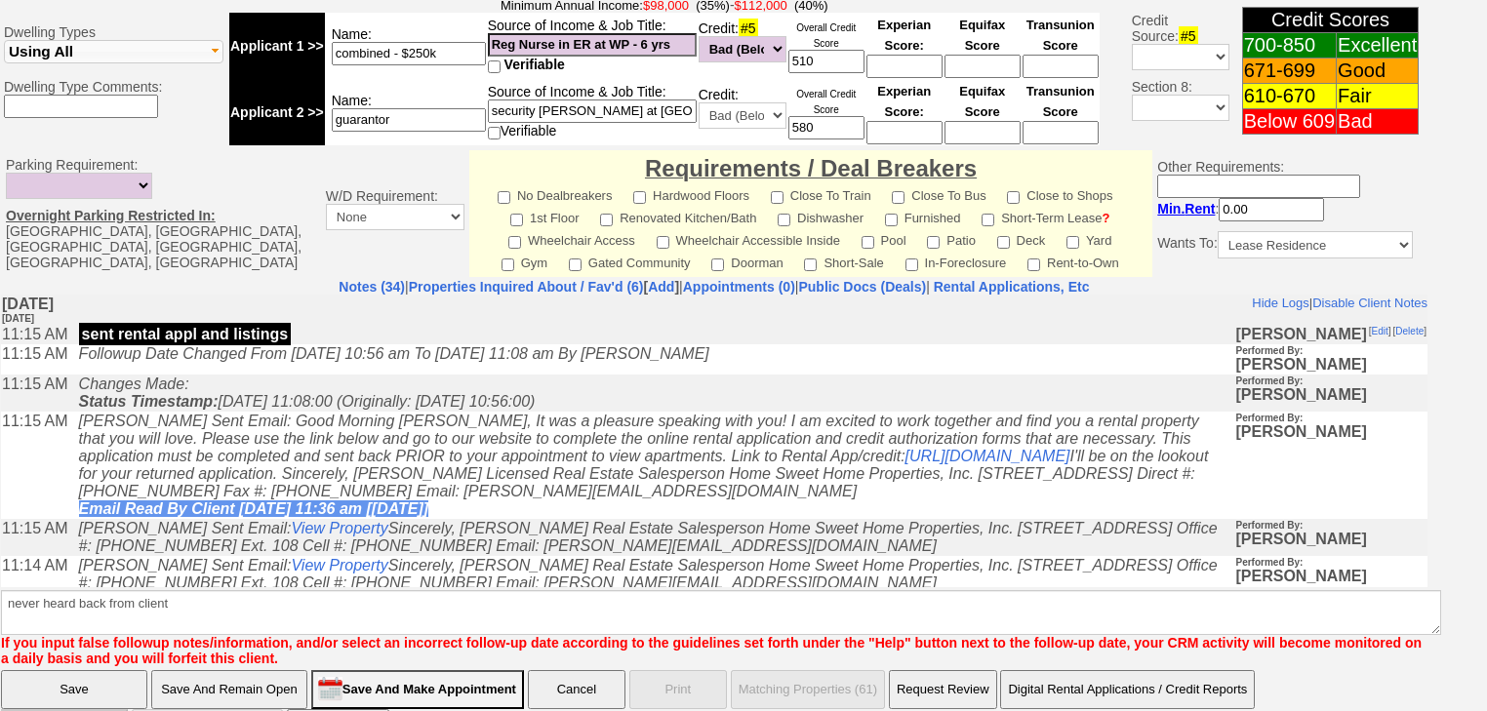
click at [95, 670] on input "Save" at bounding box center [74, 689] width 146 height 39
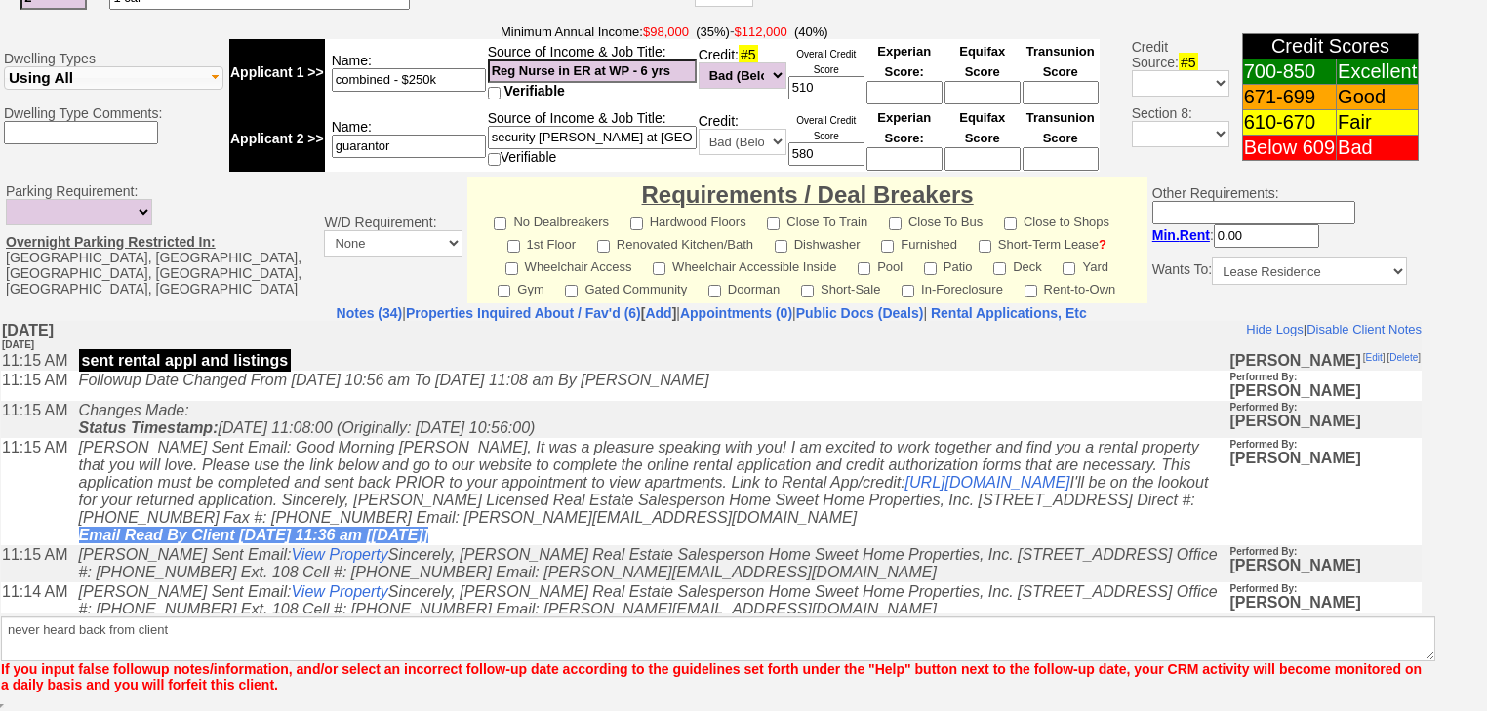
scroll to position [750, 0]
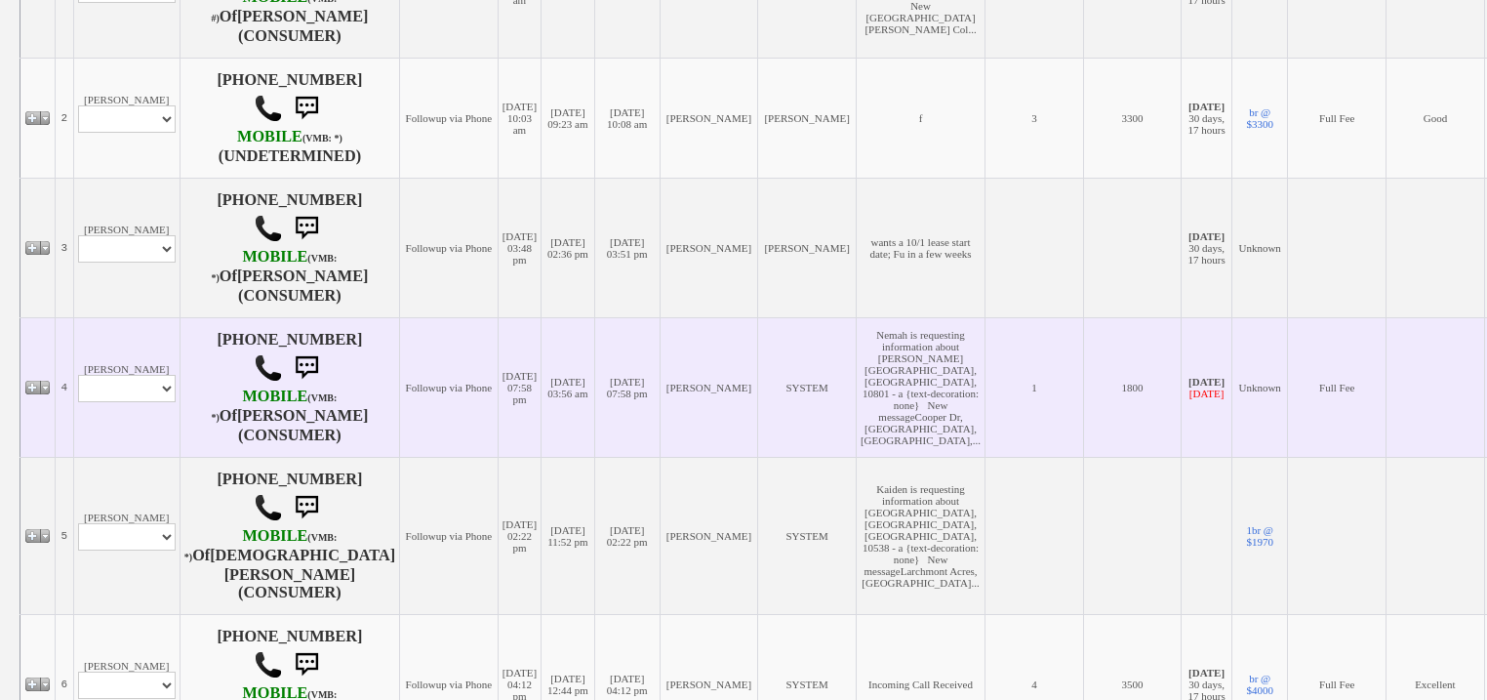
scroll to position [912, 0]
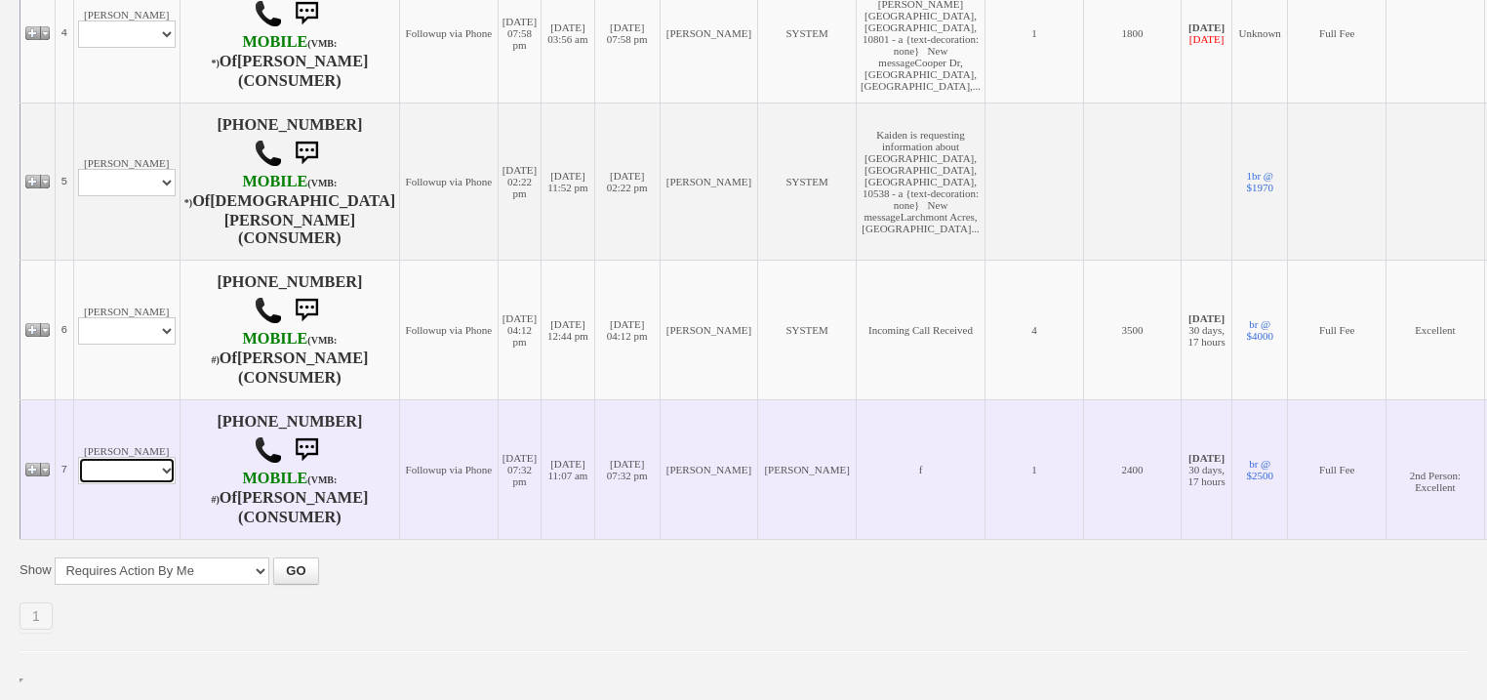
click at [147, 465] on select "Profile Edit Print Email Externally (Will Not Be Tracked In CRM) Closed Deals" at bounding box center [127, 470] width 98 height 27
select select "ChangeURL,/crm/custom/edit_client_form.php?redirect=%2Fcrm%2Fclients.php&id=144…"
click at [78, 458] on select "Profile Edit Print Email Externally (Will Not Be Tracked In CRM) Closed Deals" at bounding box center [127, 470] width 98 height 27
select select
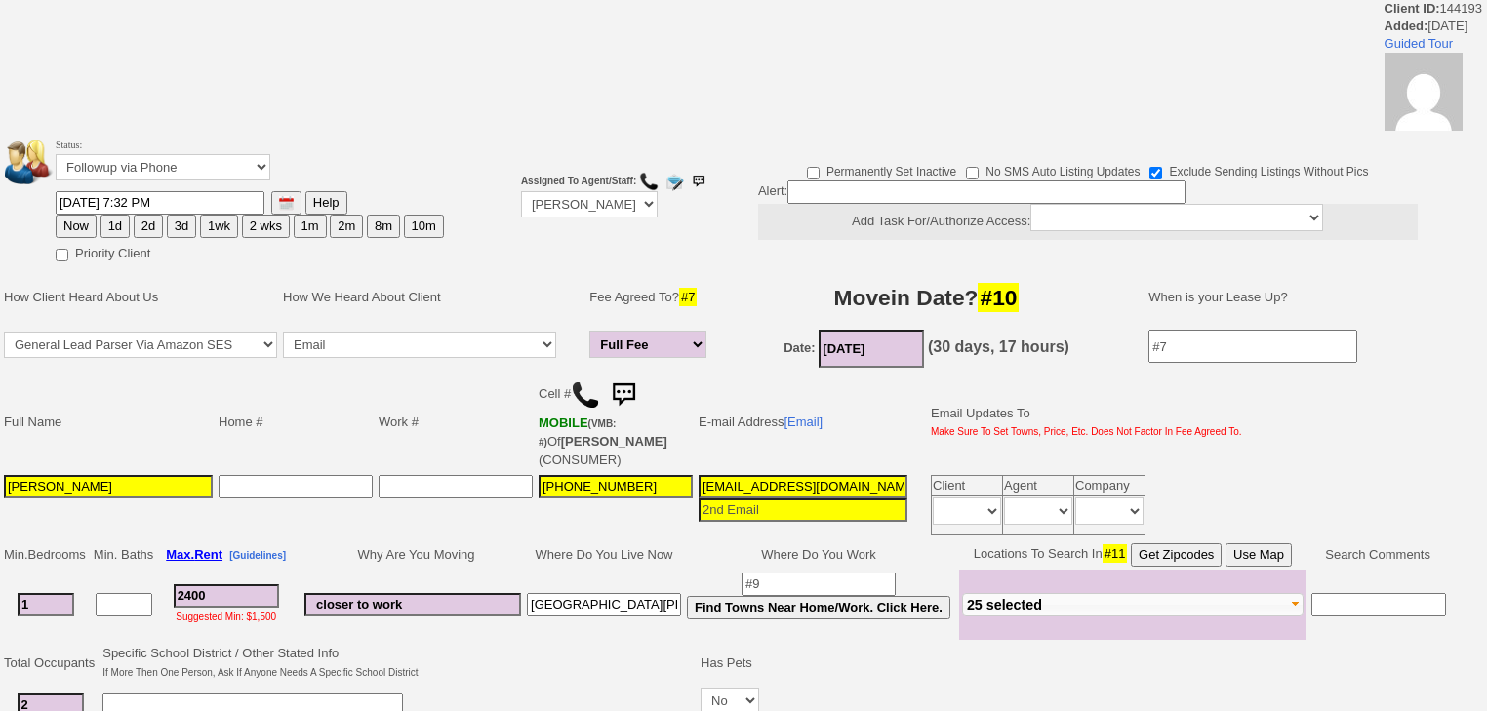
click at [121, 223] on button "1d" at bounding box center [115, 226] width 29 height 23
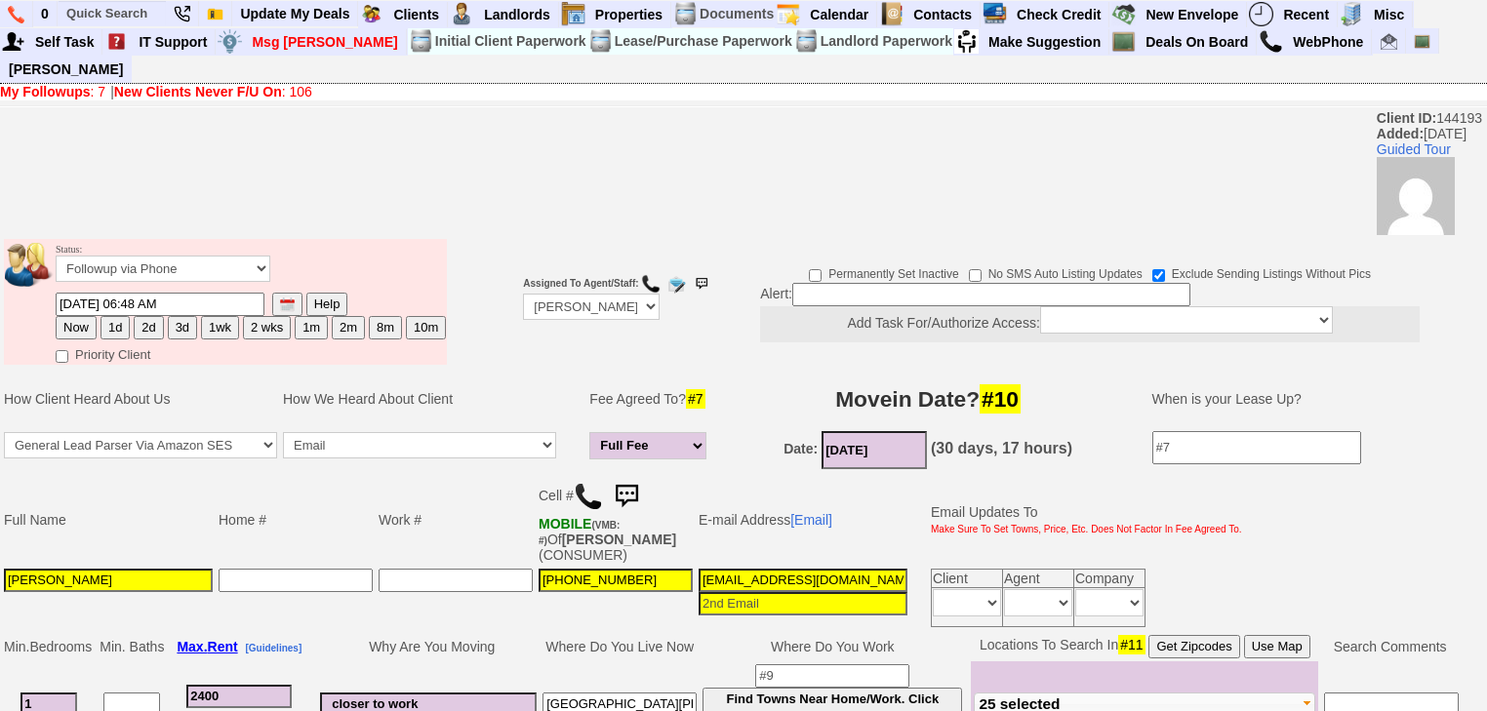
click at [137, 239] on td "Status: Followup via Phone Followup via Email Followup When Section 8 Property …" at bounding box center [251, 265] width 392 height 53
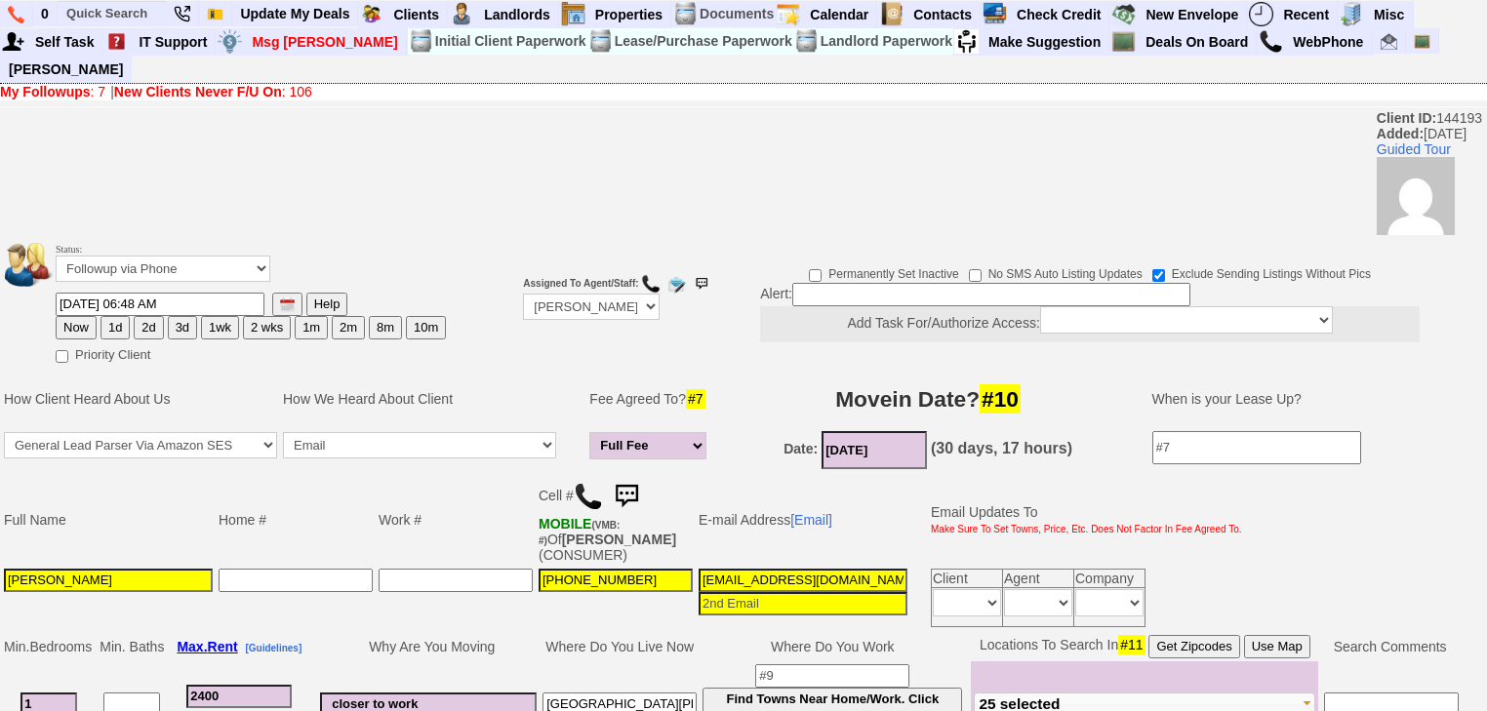
click at [141, 316] on button "2d" at bounding box center [148, 327] width 29 height 23
type input "09/02/2025 06:48 AM"
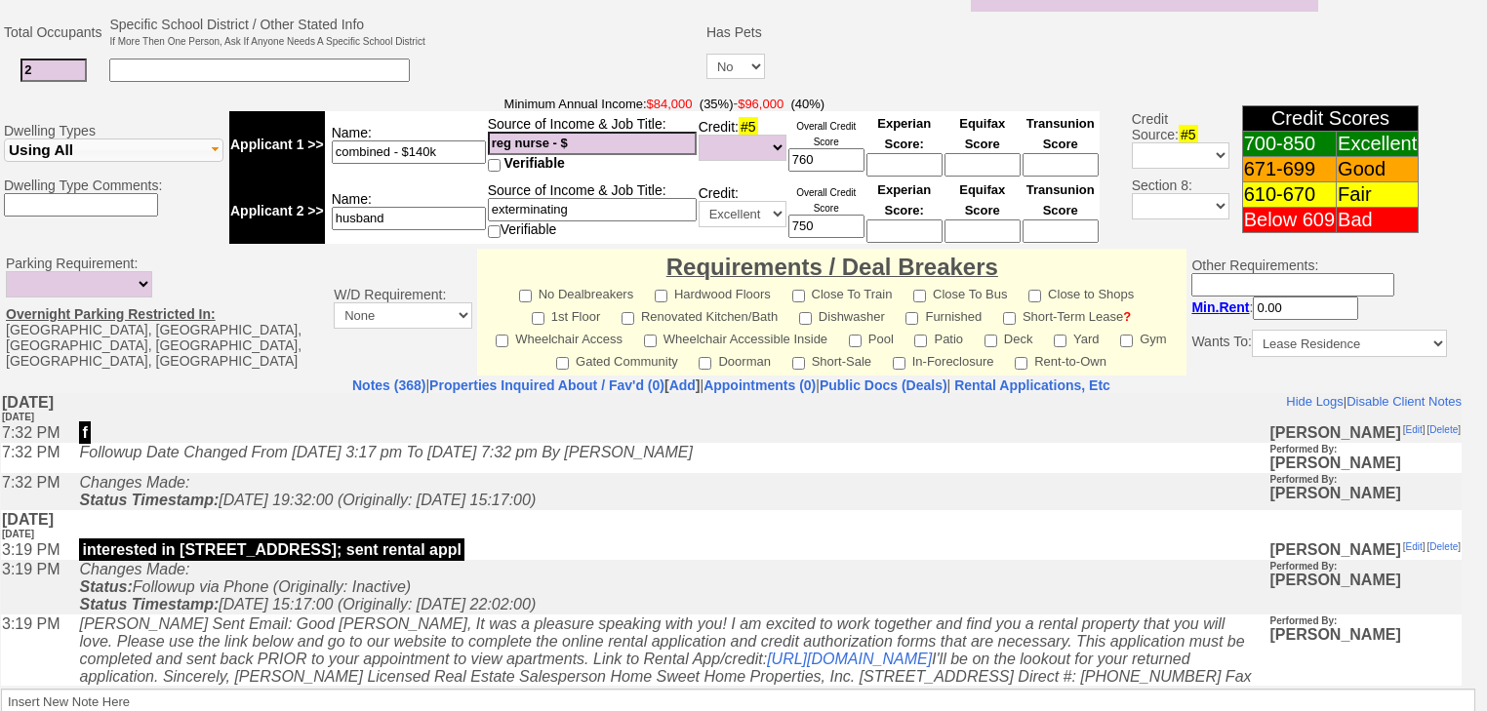
scroll to position [864, 0]
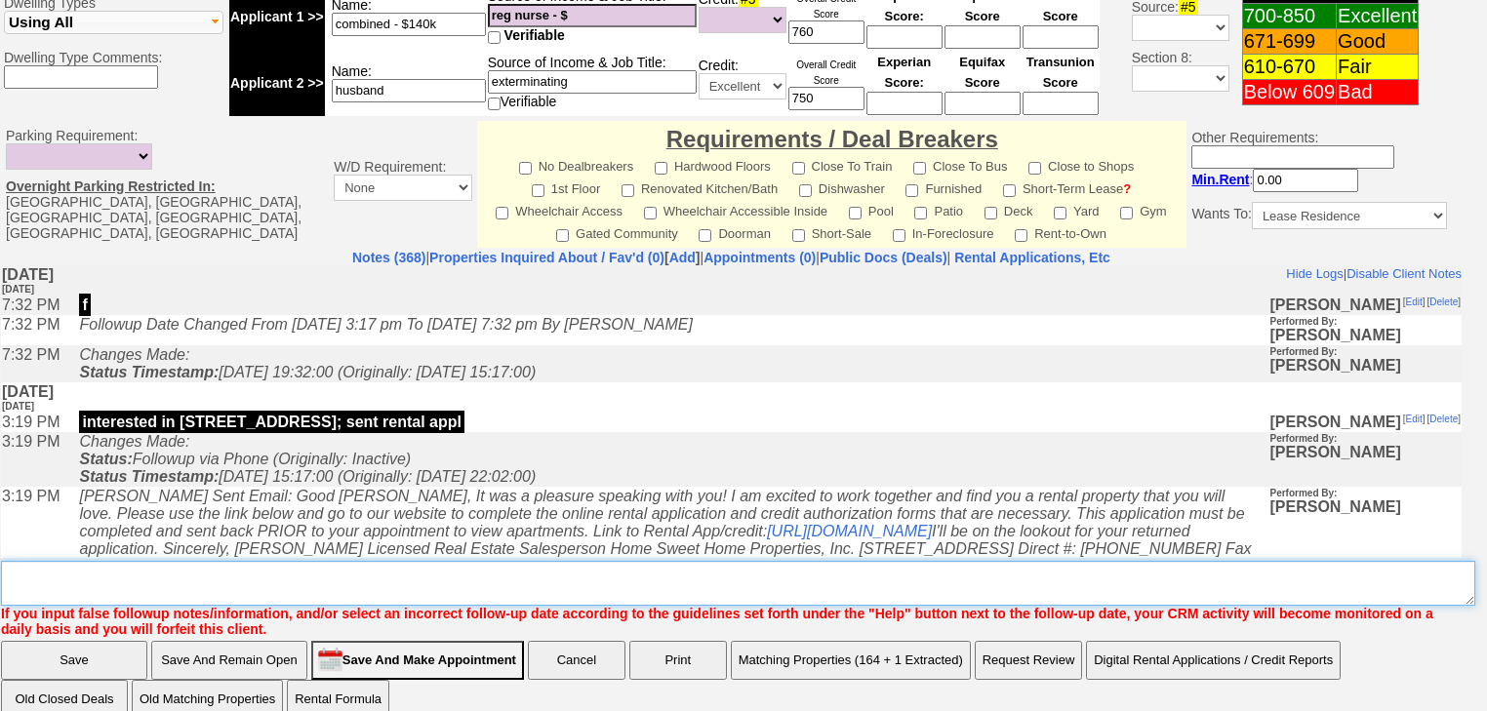
click at [123, 563] on textarea "Insert New Note Here" at bounding box center [738, 583] width 1474 height 45
type textarea "f"
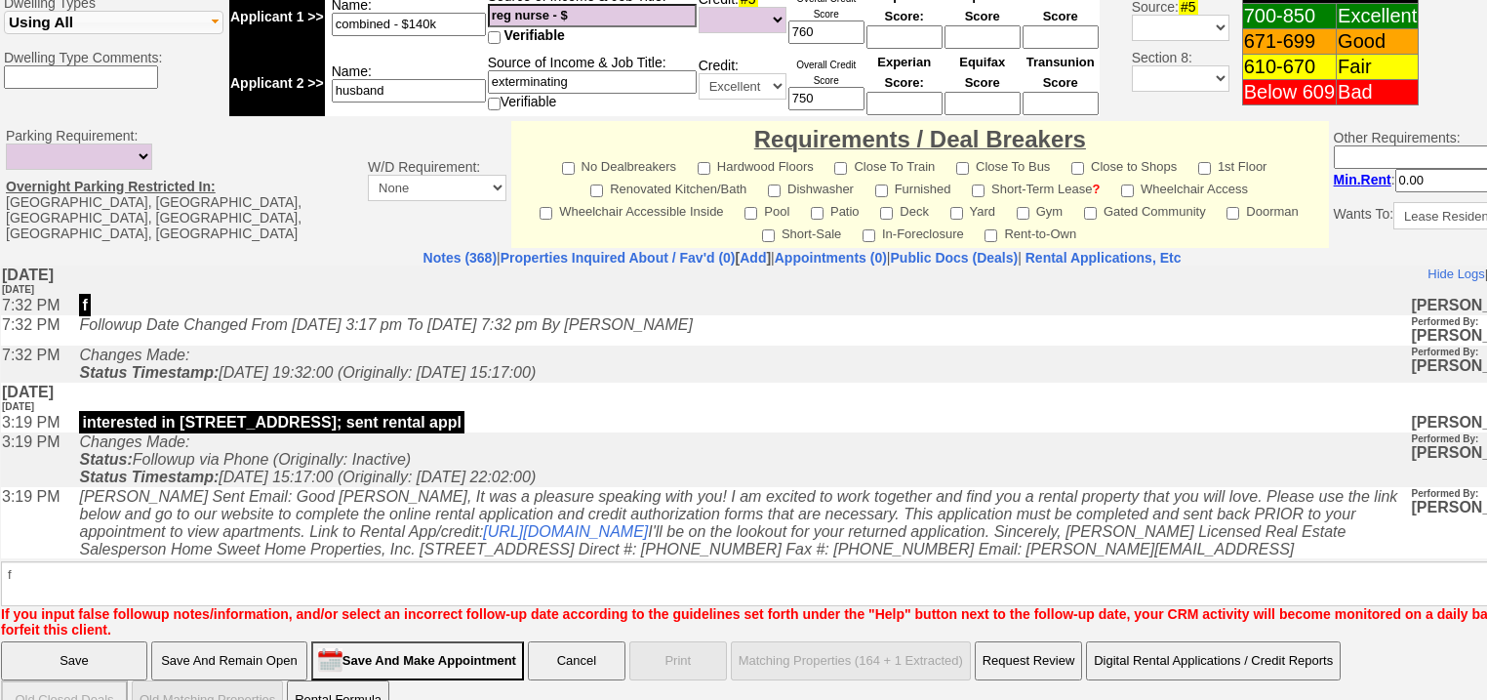
click at [105, 641] on input "Save" at bounding box center [74, 660] width 146 height 39
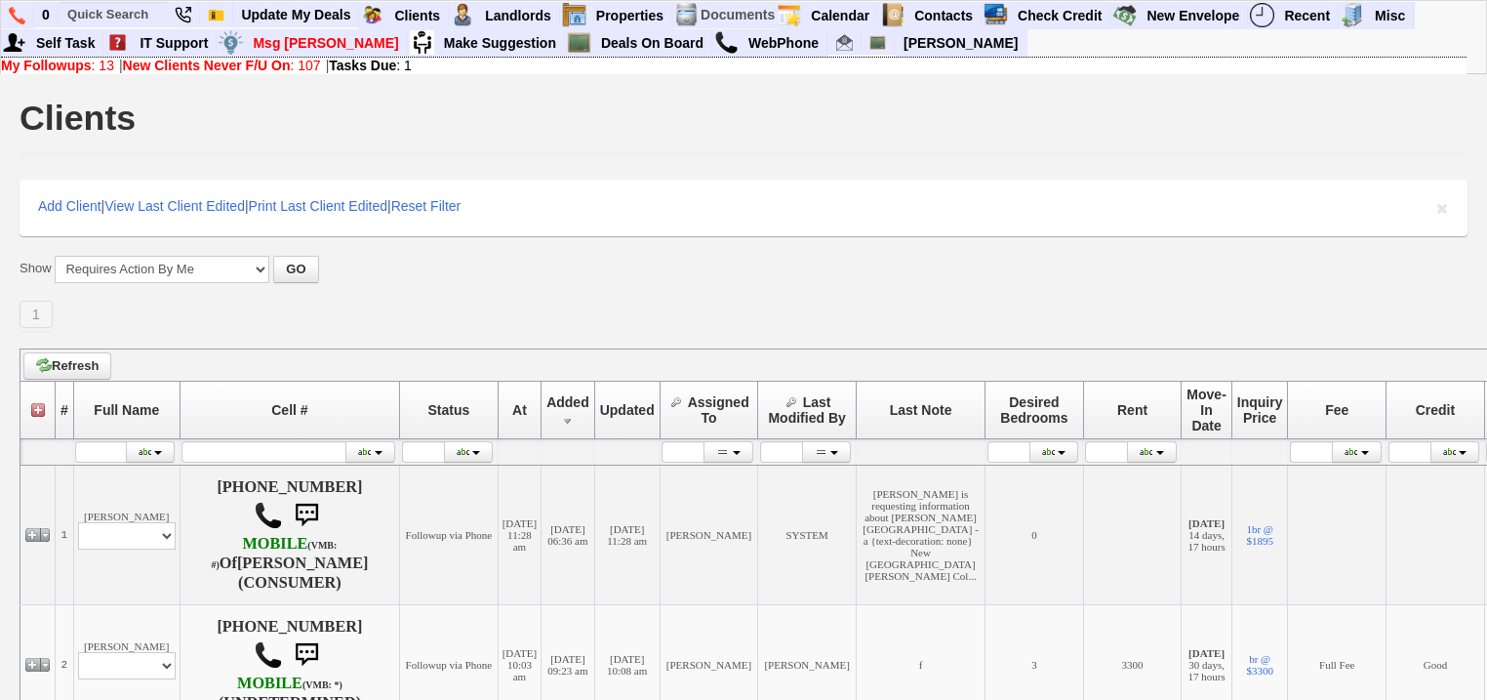
click at [242, 67] on b "New Clients Never F/U On" at bounding box center [207, 66] width 168 height 16
